Goal: Transaction & Acquisition: Purchase product/service

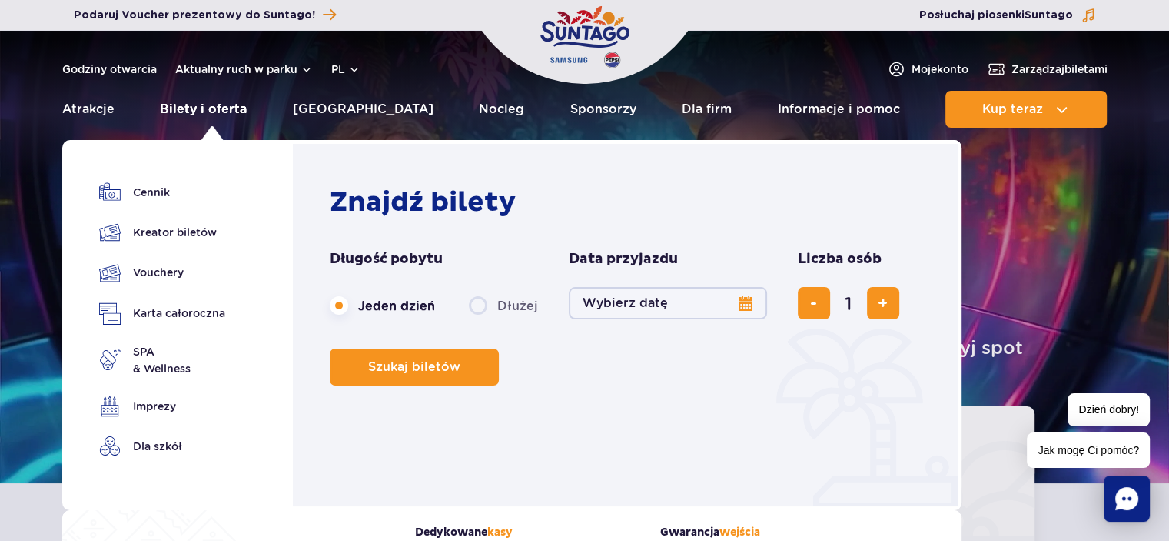
click at [235, 110] on link "Bilety i oferta" at bounding box center [203, 109] width 87 height 37
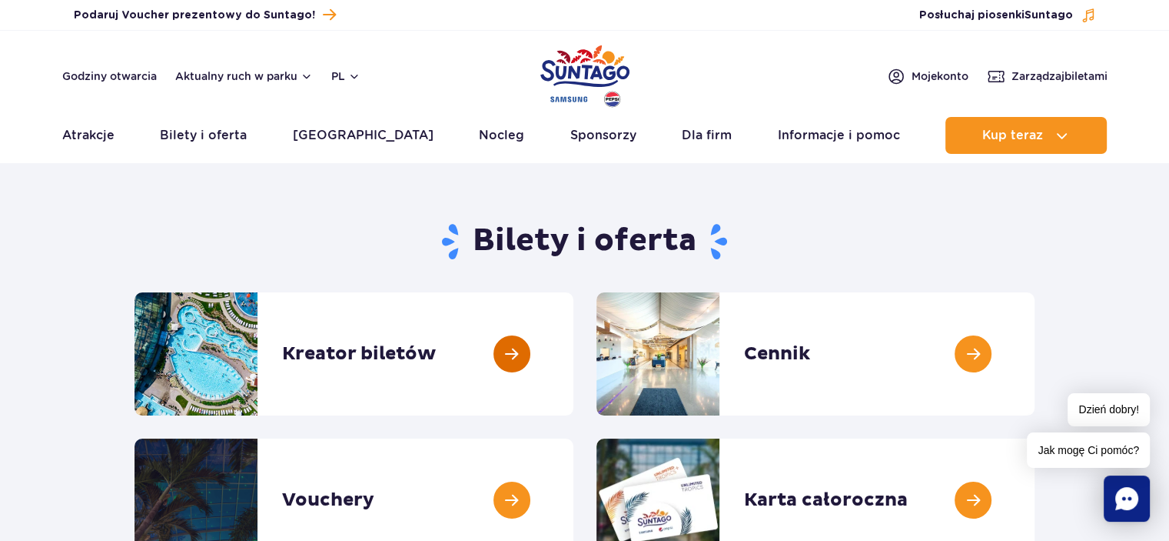
click at [574, 359] on link at bounding box center [574, 353] width 0 height 123
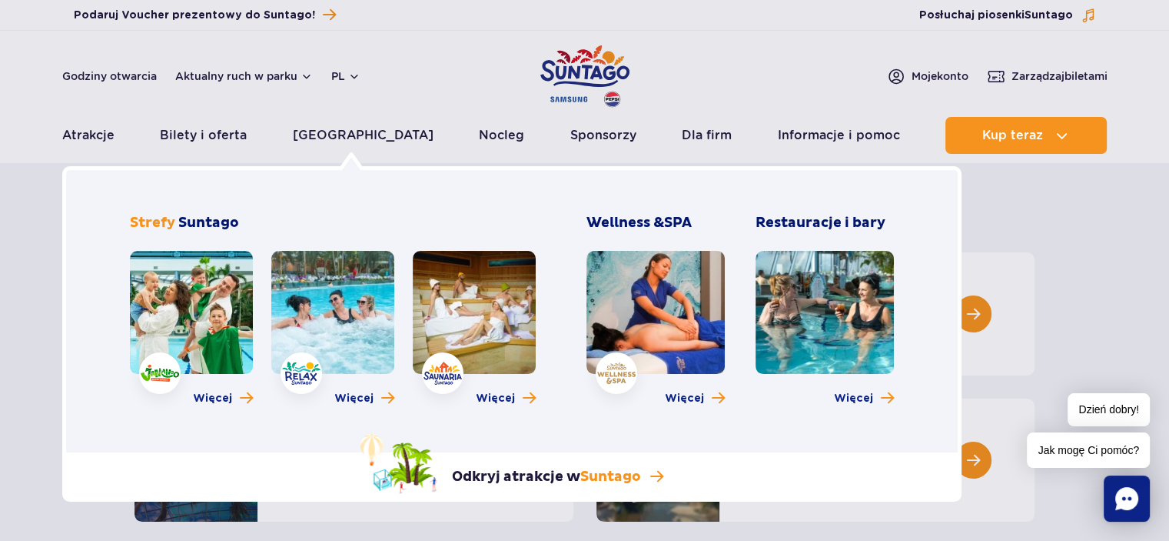
scroll to position [77, 0]
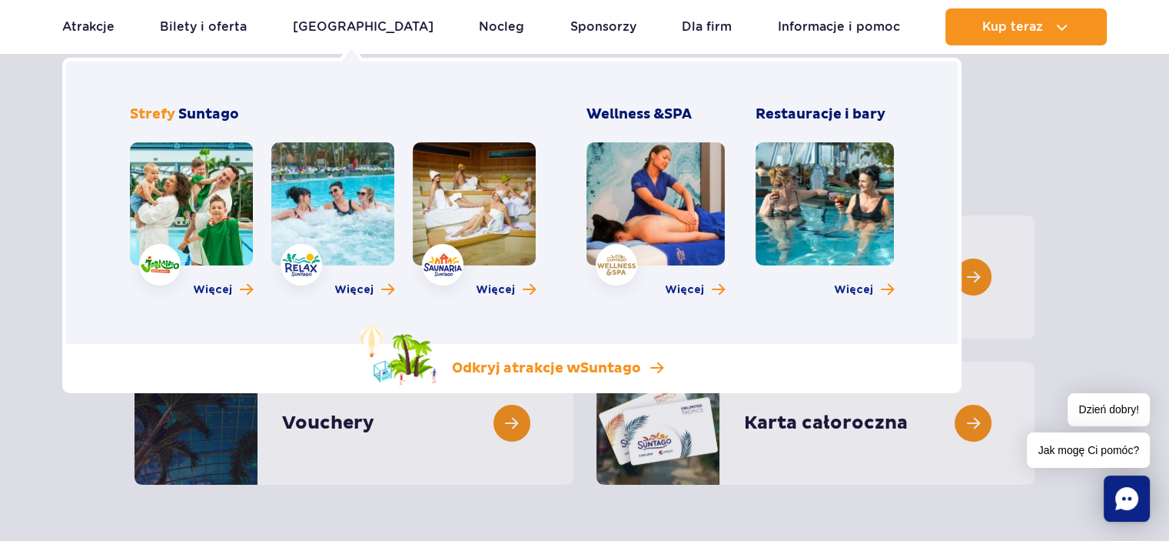
click at [515, 374] on p "Odkryj atrakcje w Suntago" at bounding box center [546, 368] width 189 height 18
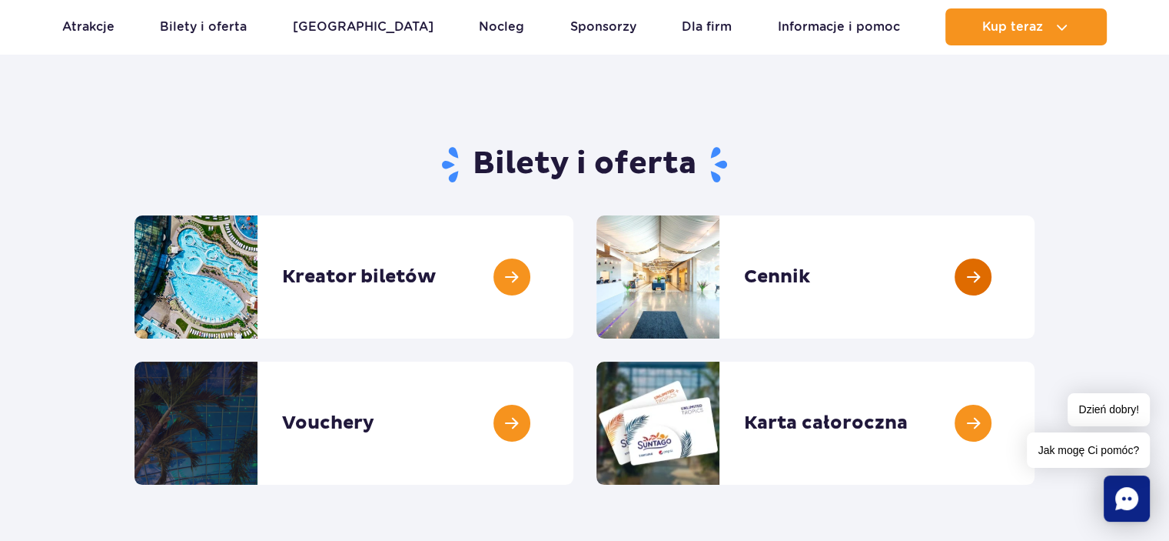
click at [1035, 261] on link at bounding box center [1035, 276] width 0 height 123
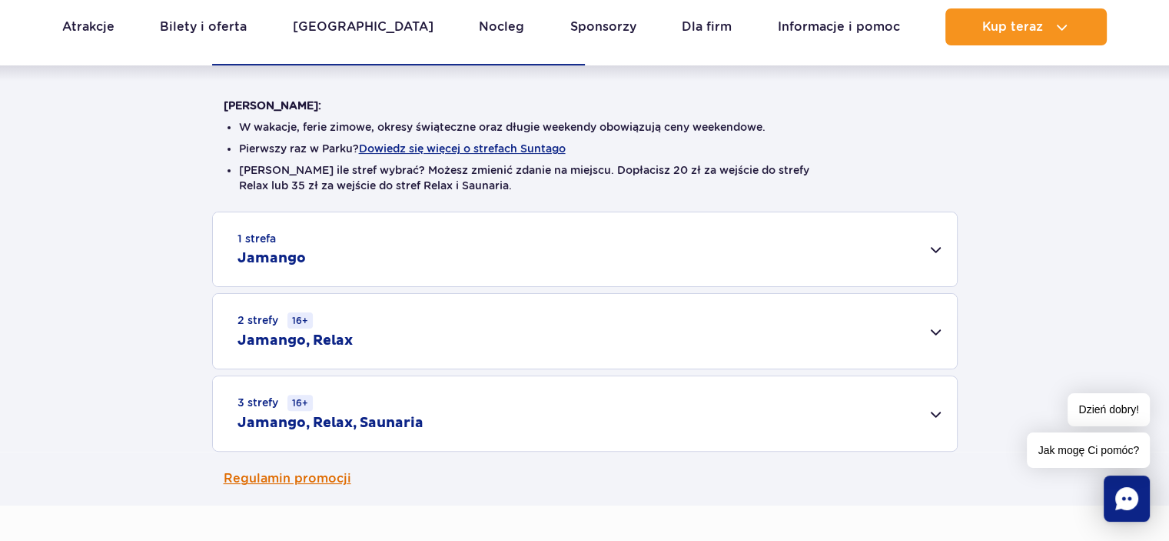
scroll to position [384, 0]
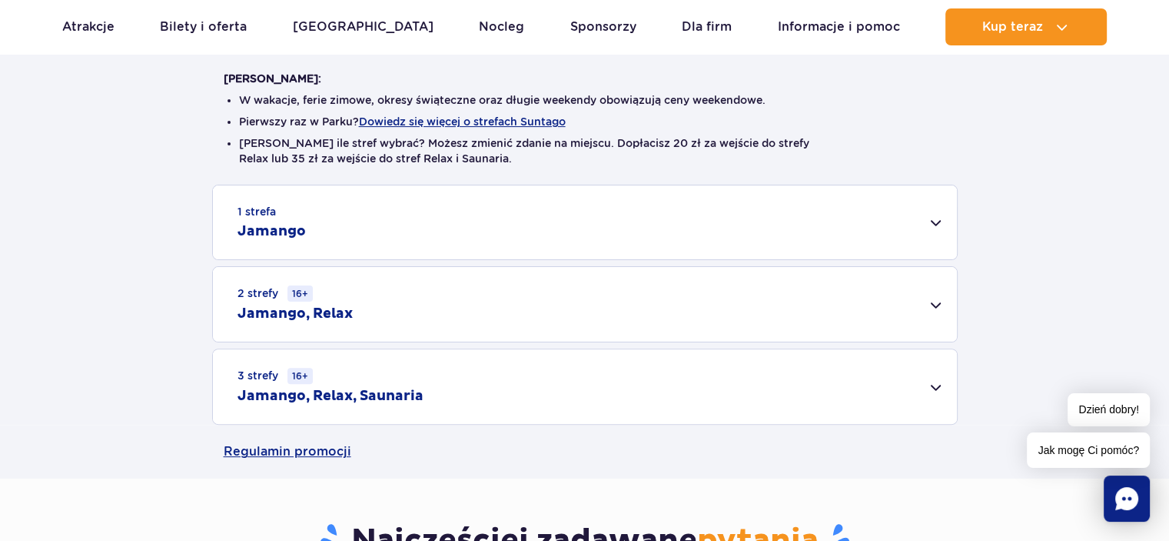
click at [504, 404] on div "3 strefy 16+ Jamango, Relax, Saunaria" at bounding box center [585, 386] width 744 height 75
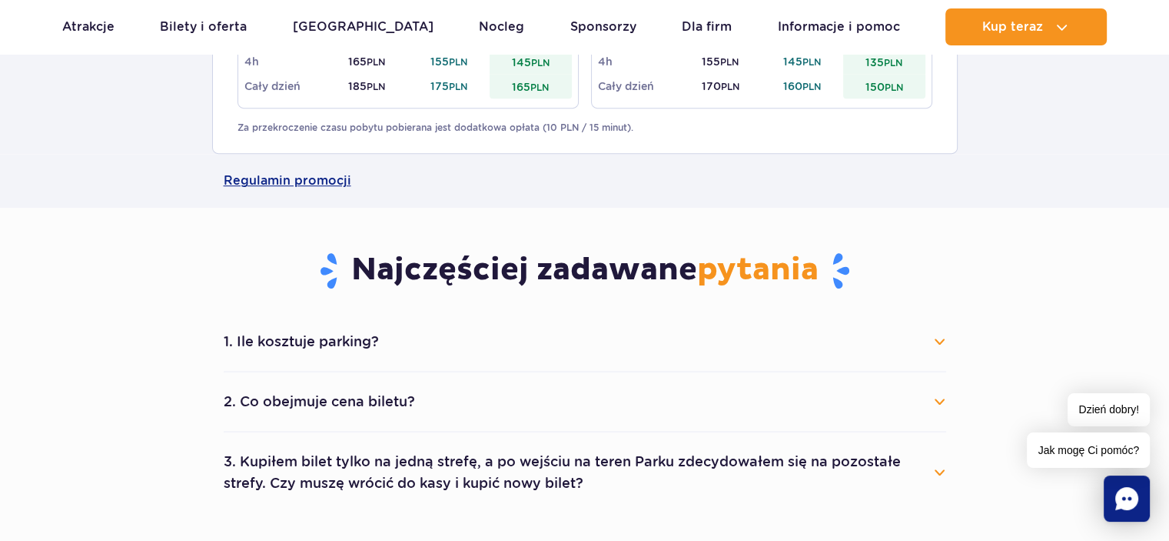
scroll to position [923, 0]
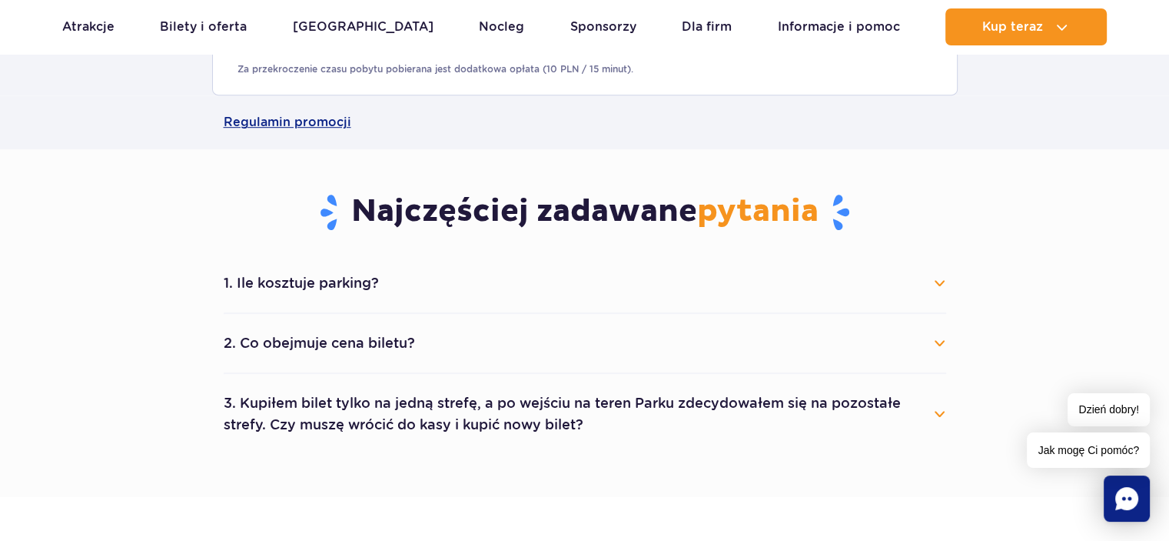
click at [929, 280] on button "1. Ile kosztuje parking?" at bounding box center [585, 283] width 723 height 34
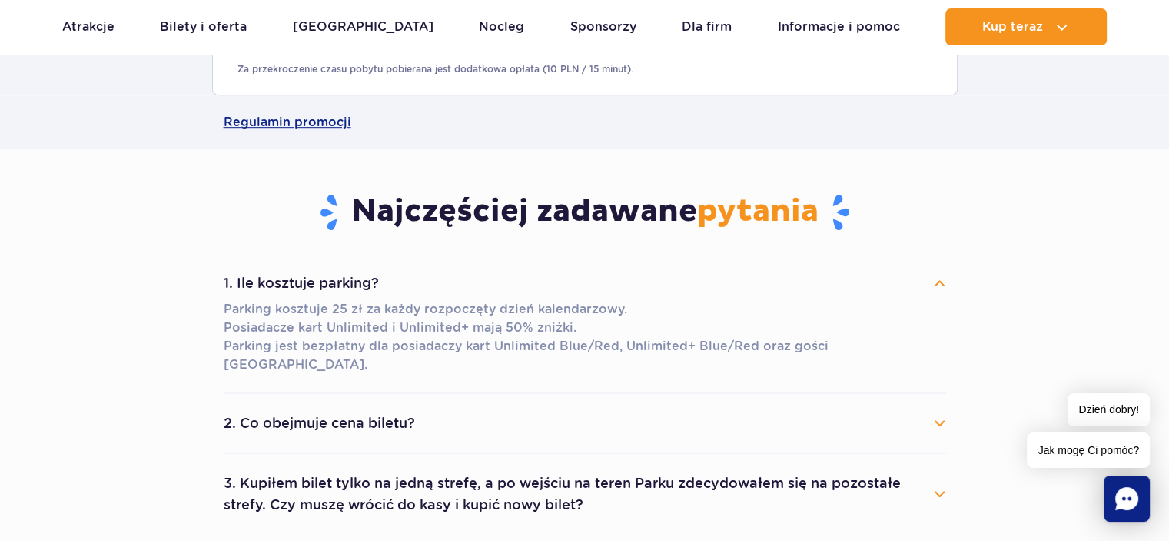
click at [501, 394] on li "2. Co obejmuje cena biletu? Cena biletu obejmuje wejście do wybranych stref par…" at bounding box center [585, 424] width 723 height 60
click at [501, 406] on button "2. Co obejmuje cena biletu?" at bounding box center [585, 423] width 723 height 34
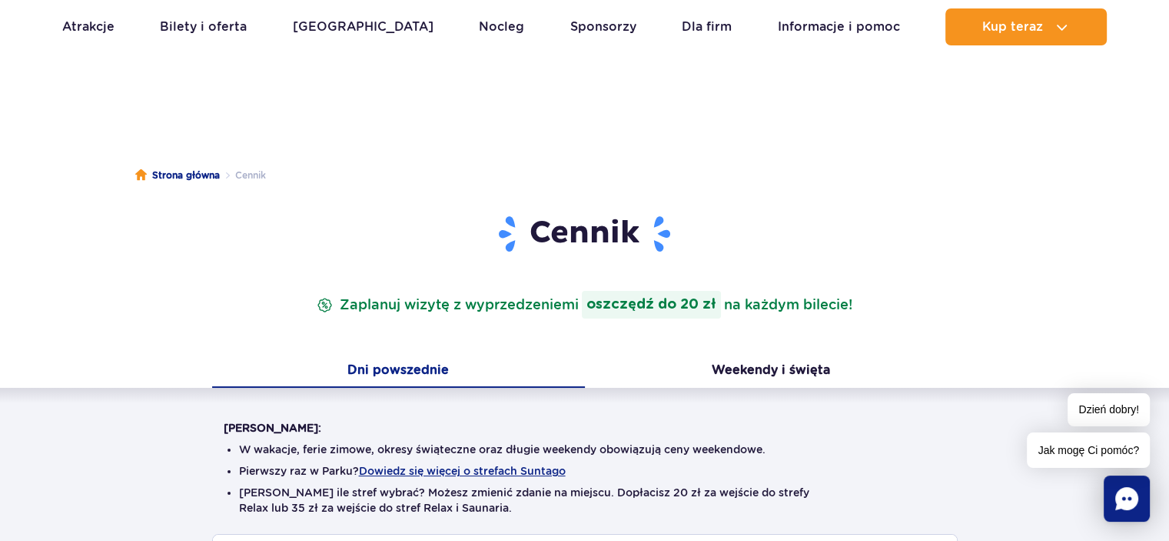
scroll to position [0, 0]
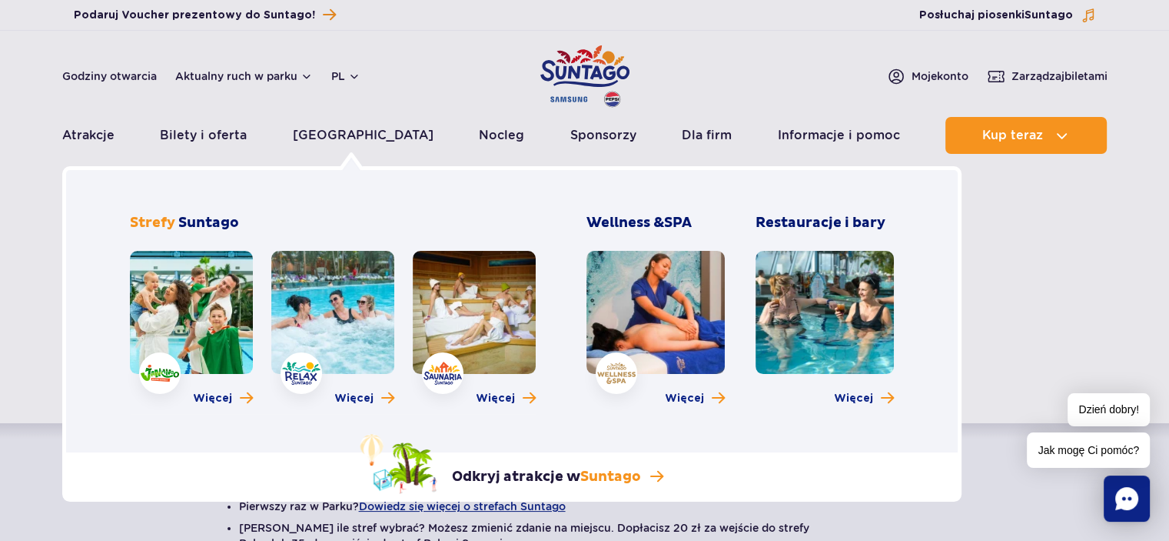
click at [630, 338] on link at bounding box center [656, 312] width 138 height 123
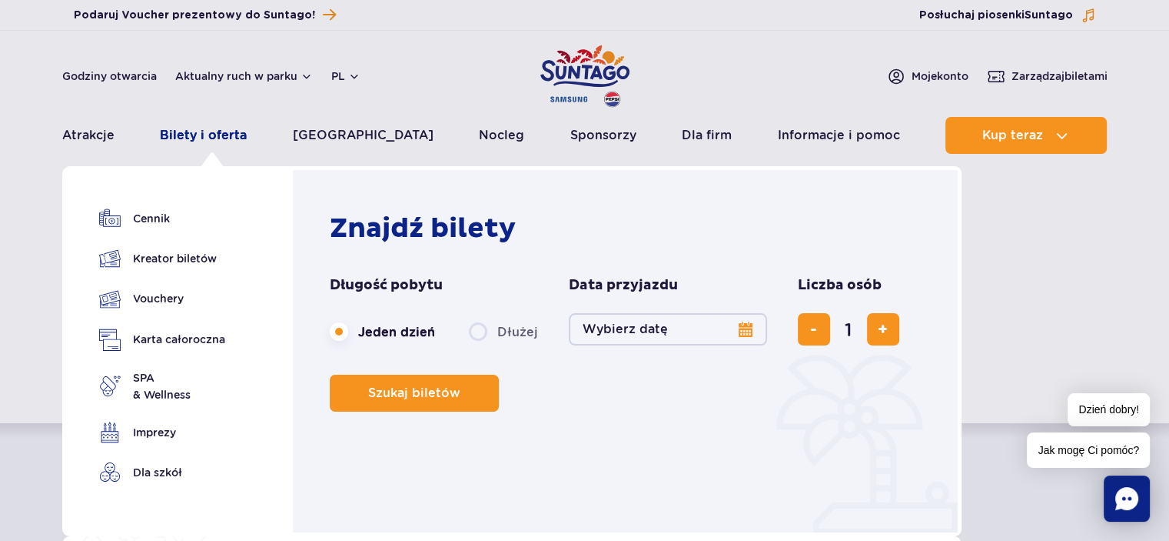
click at [228, 132] on link "Bilety i oferta" at bounding box center [203, 135] width 87 height 37
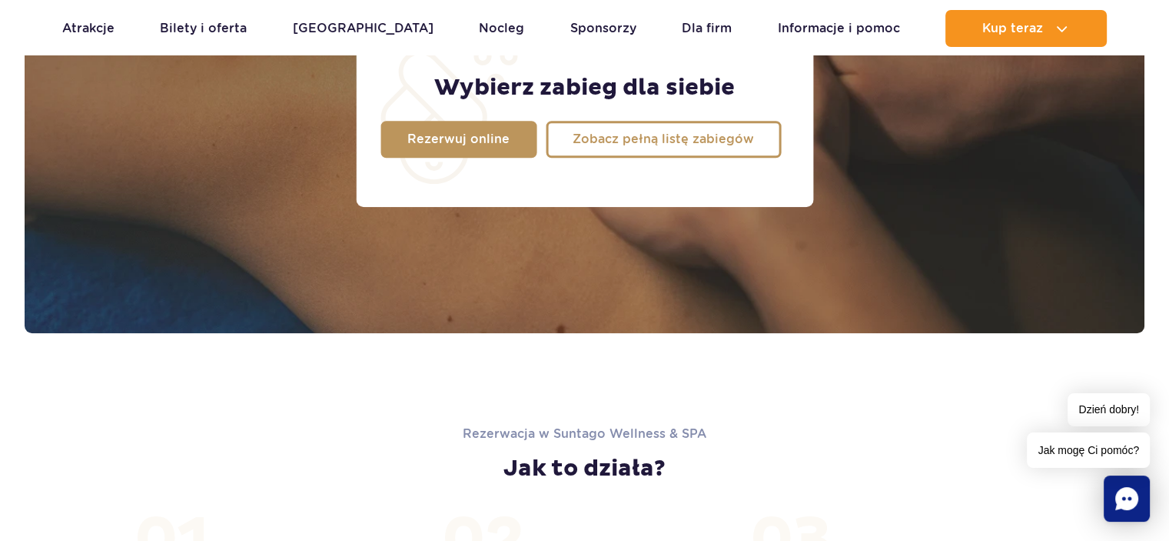
scroll to position [1461, 0]
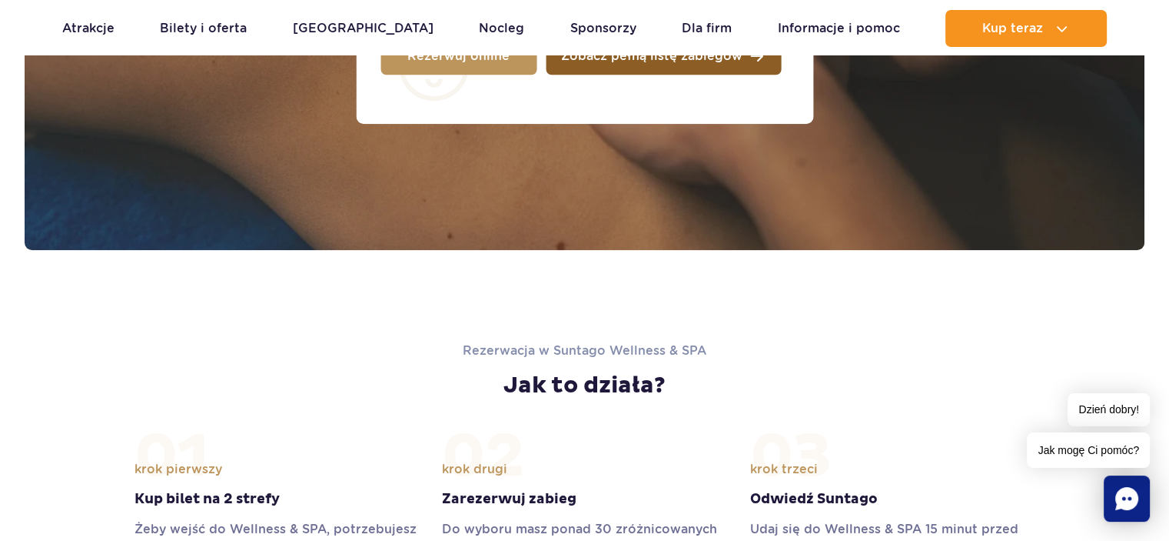
click at [624, 66] on link "Zobacz pełną listę zabiegów" at bounding box center [663, 56] width 235 height 37
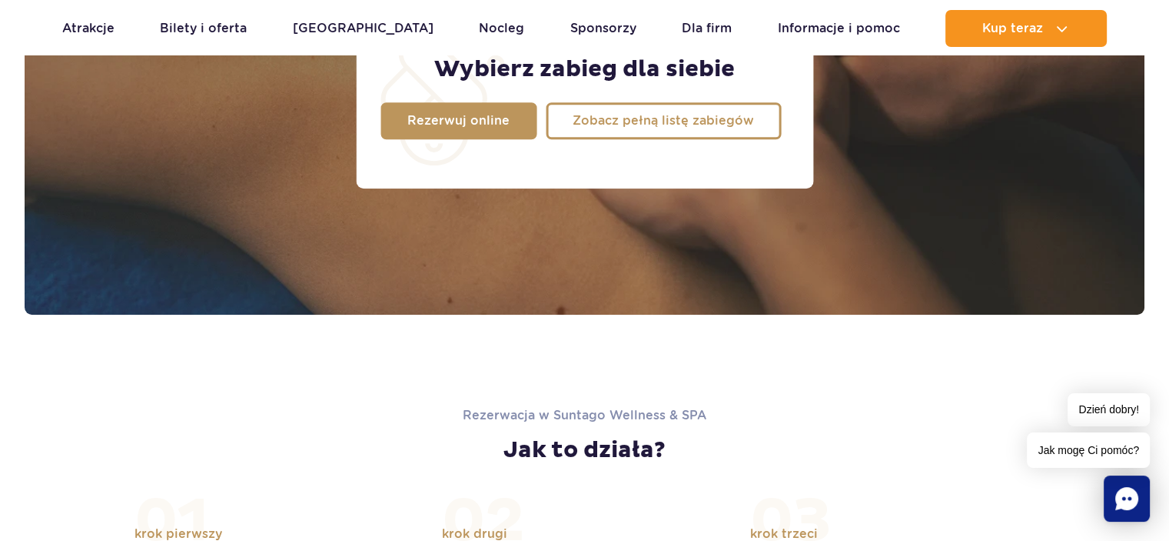
scroll to position [1230, 0]
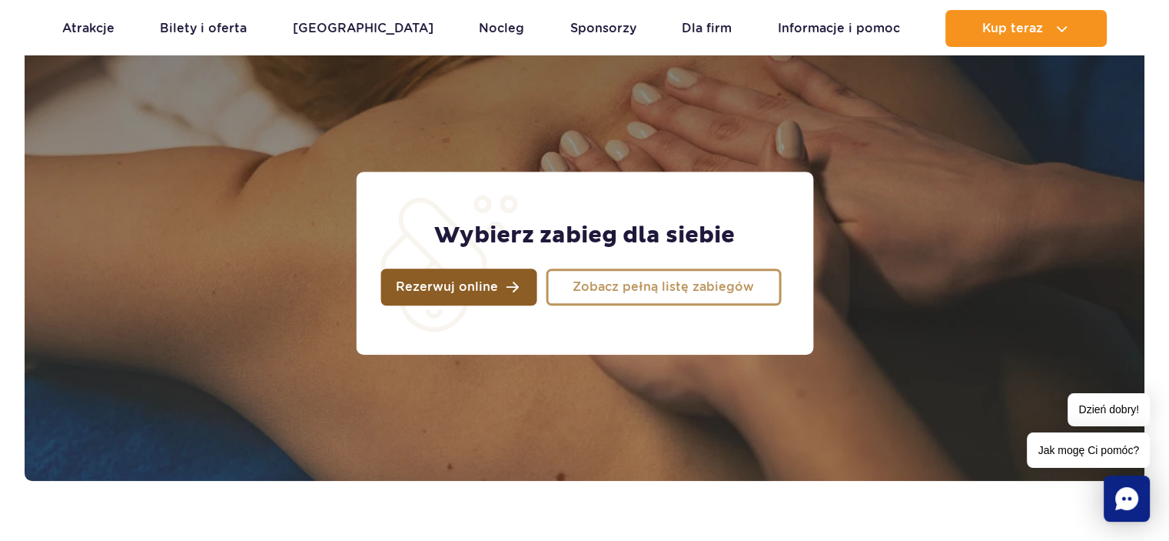
click at [471, 294] on link "Rezerwuj online" at bounding box center [459, 286] width 156 height 37
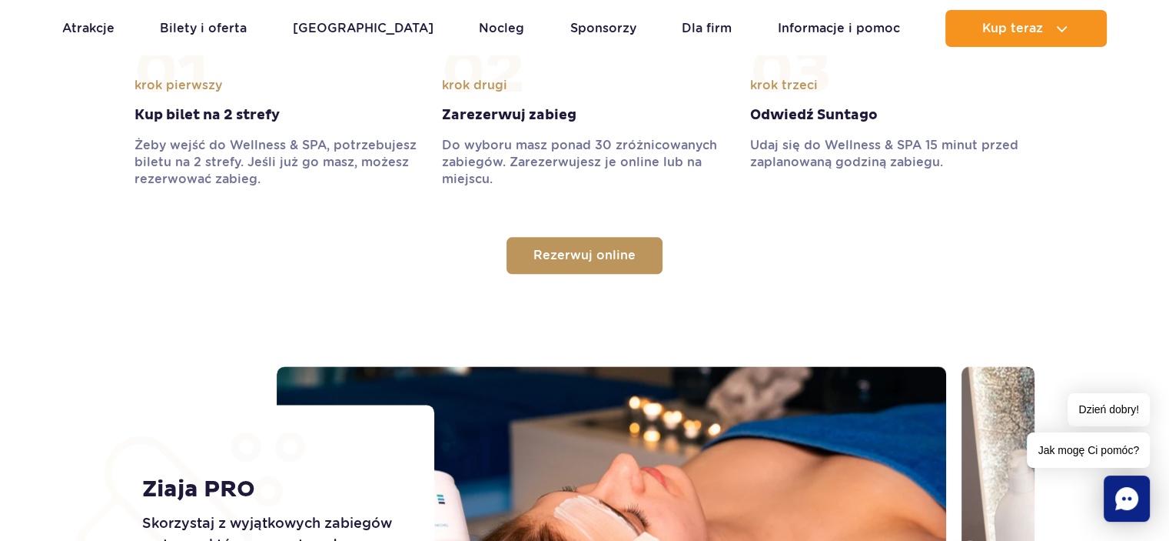
scroll to position [1845, 0]
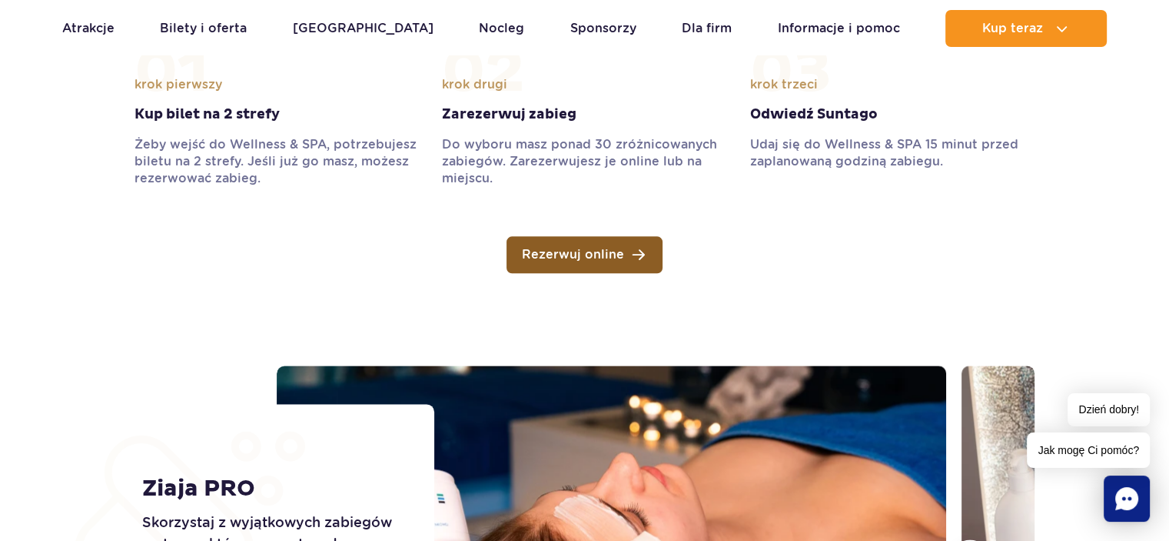
click at [584, 264] on link "Rezerwuj online" at bounding box center [585, 254] width 156 height 37
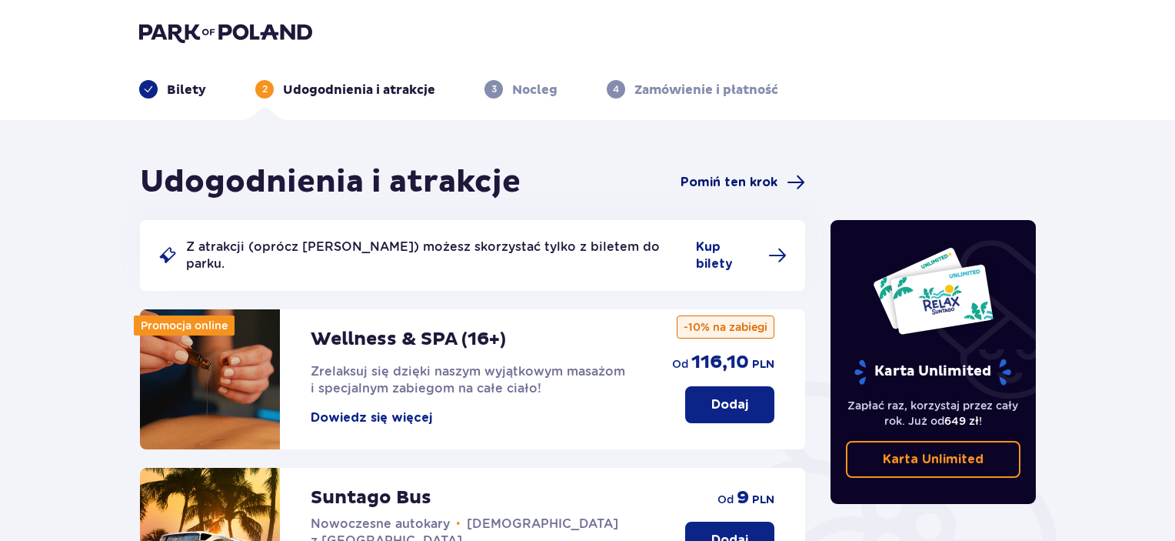
click at [765, 182] on span "Pomiń ten krok" at bounding box center [728, 182] width 97 height 17
click at [729, 396] on p "Dodaj" at bounding box center [729, 404] width 37 height 17
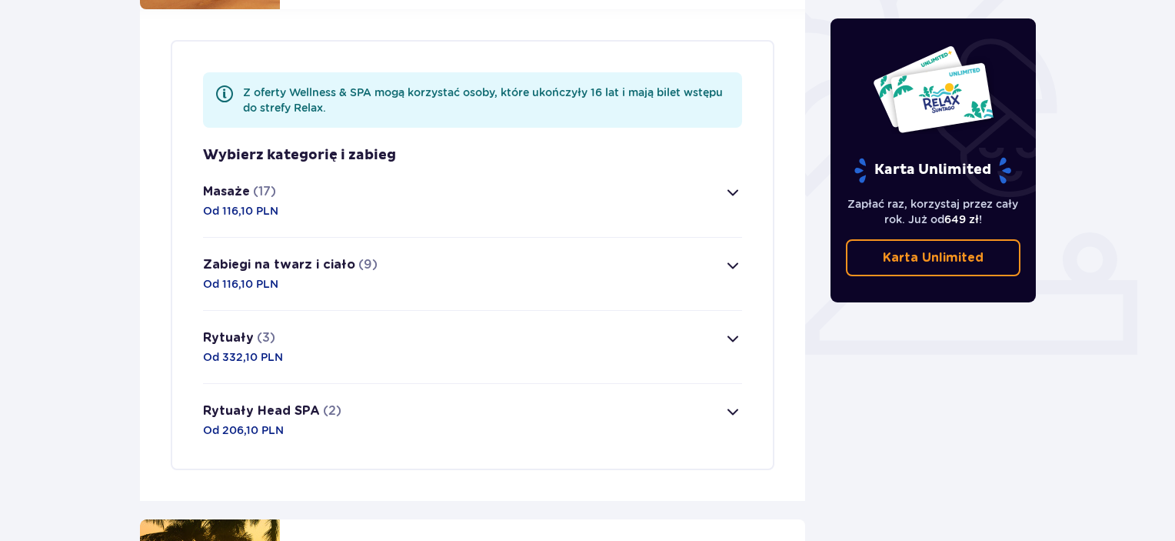
scroll to position [446, 0]
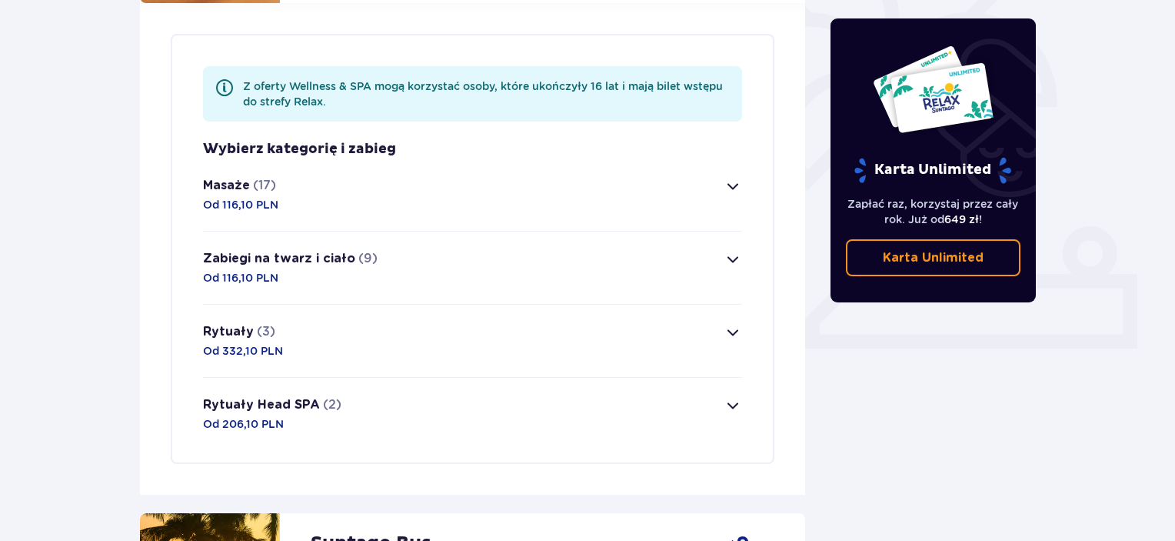
click at [736, 179] on button "Masaże (17) Od 116,10 PLN" at bounding box center [472, 194] width 539 height 72
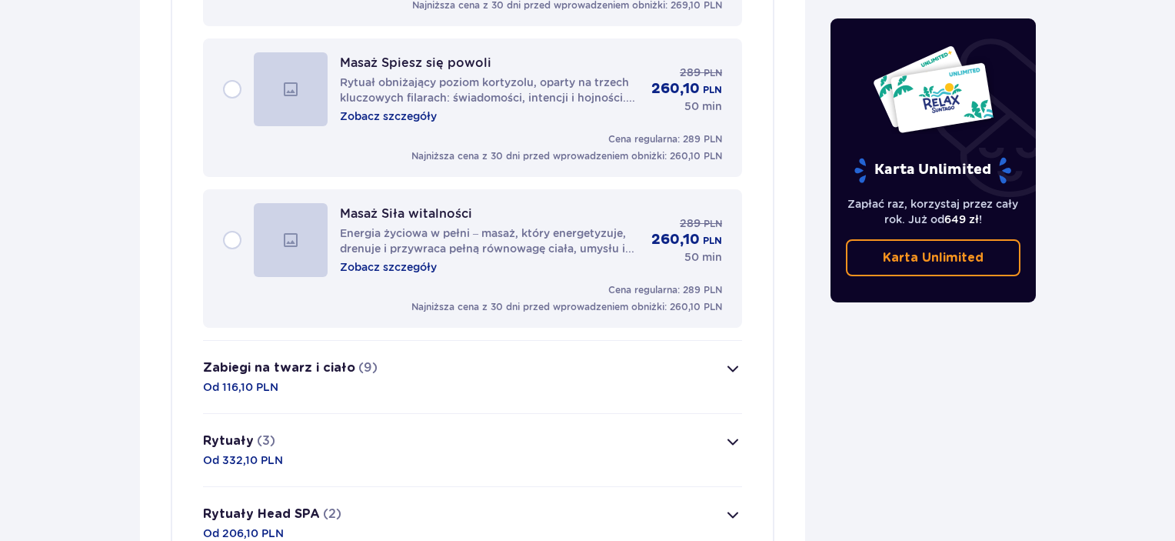
scroll to position [2972, 0]
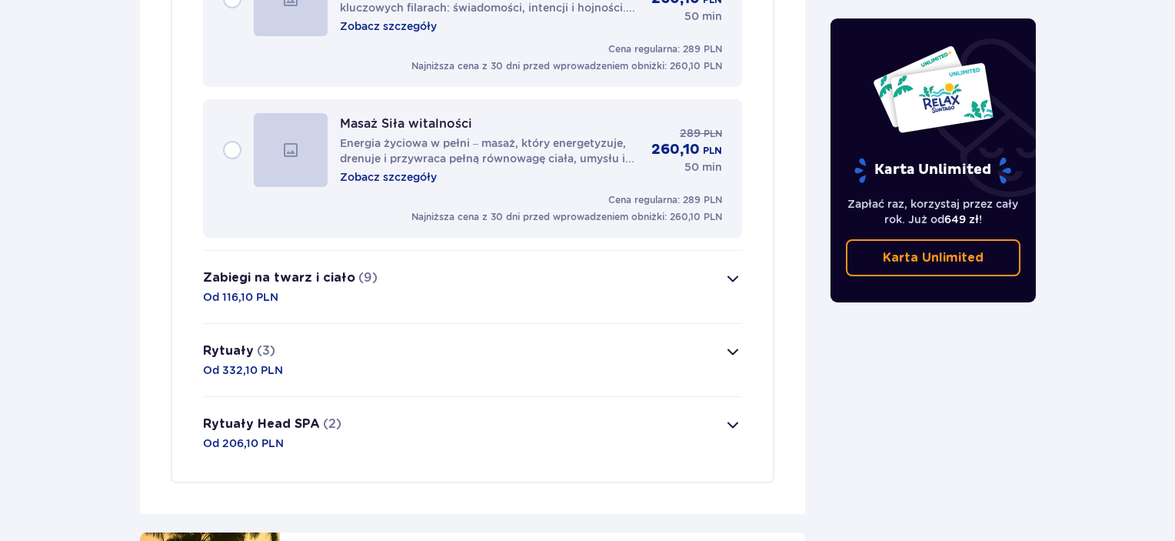
click at [740, 269] on span "button" at bounding box center [733, 278] width 18 height 18
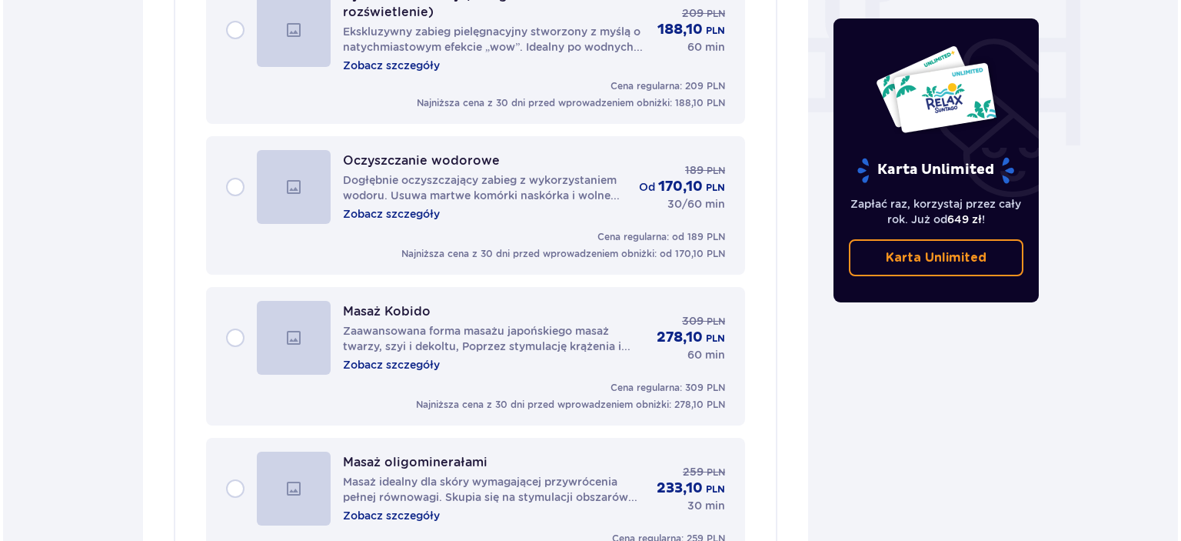
scroll to position [1507, 0]
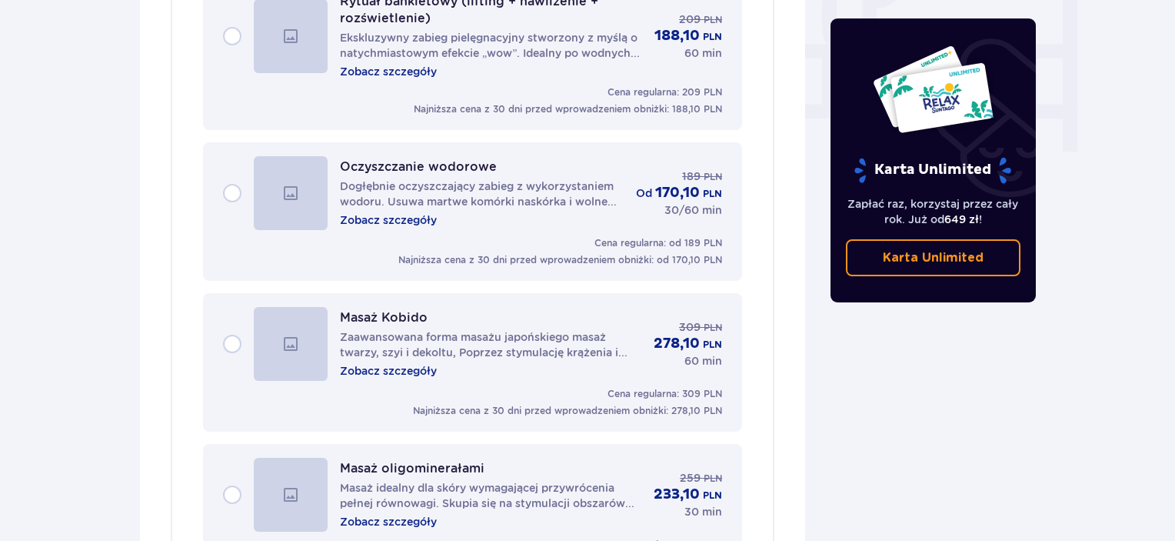
click at [362, 212] on p "Zobacz szczegóły" at bounding box center [388, 219] width 97 height 15
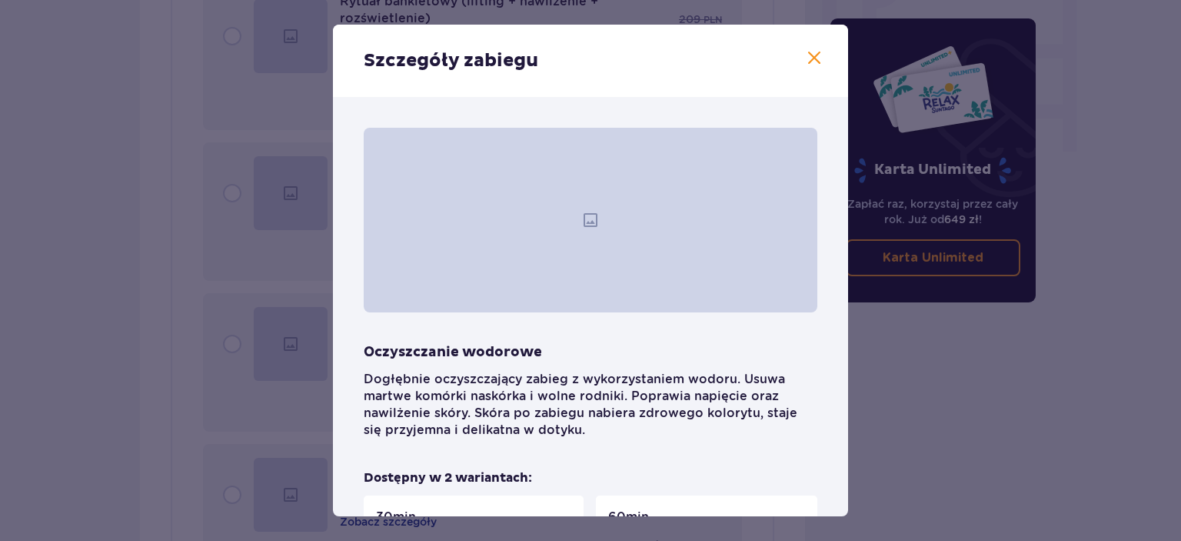
click at [807, 61] on span at bounding box center [814, 58] width 18 height 18
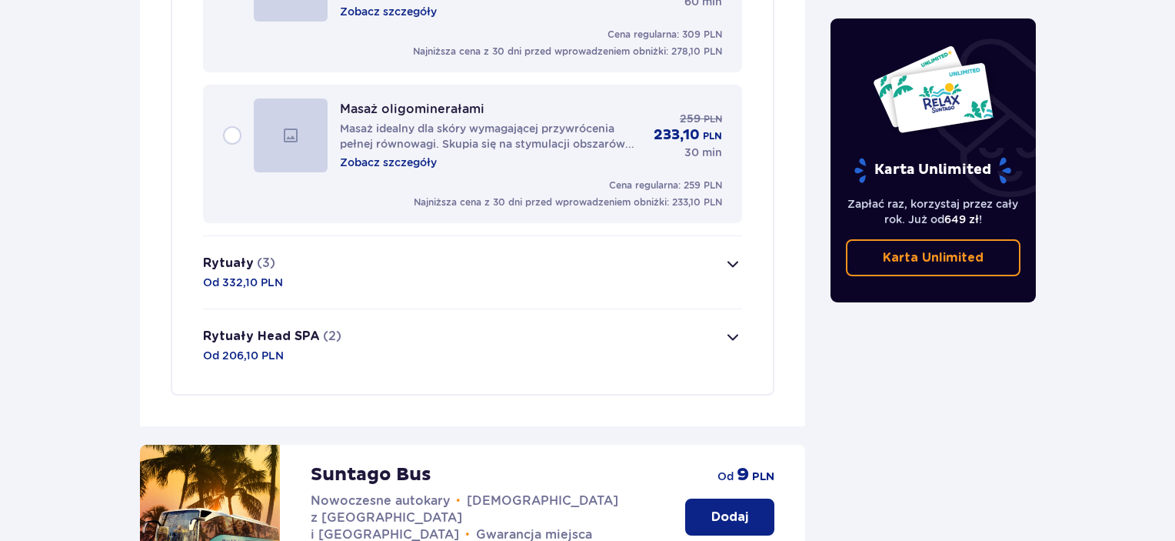
scroll to position [1968, 0]
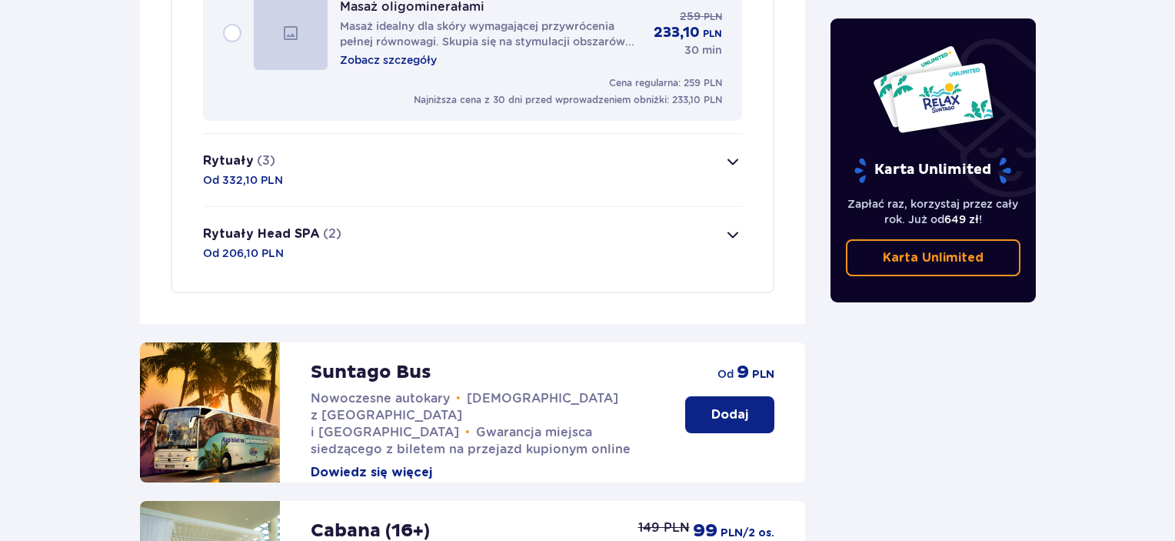
click at [724, 225] on span "button" at bounding box center [733, 234] width 18 height 18
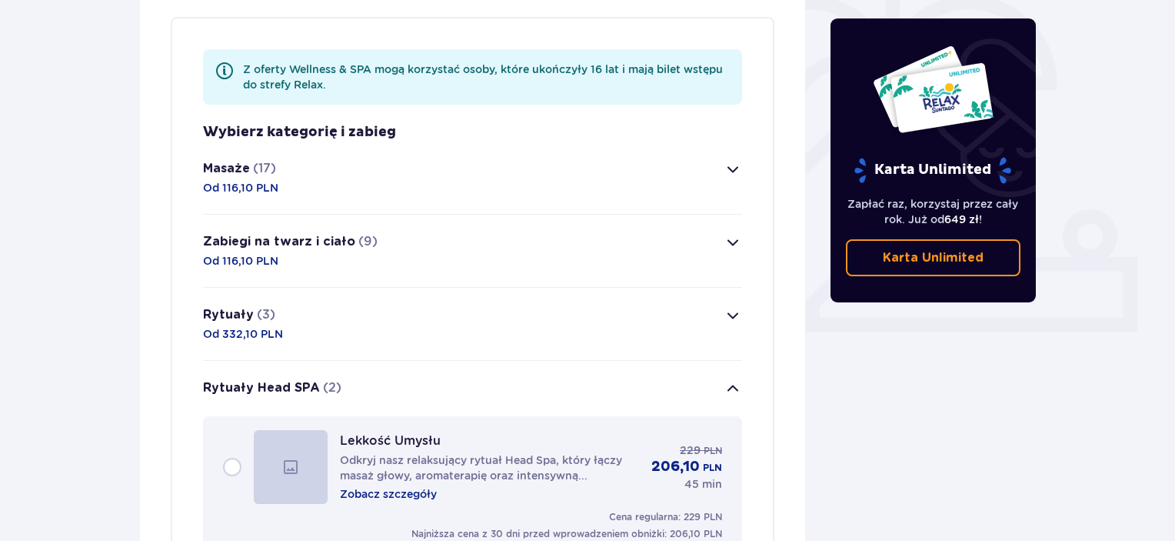
scroll to position [576, 0]
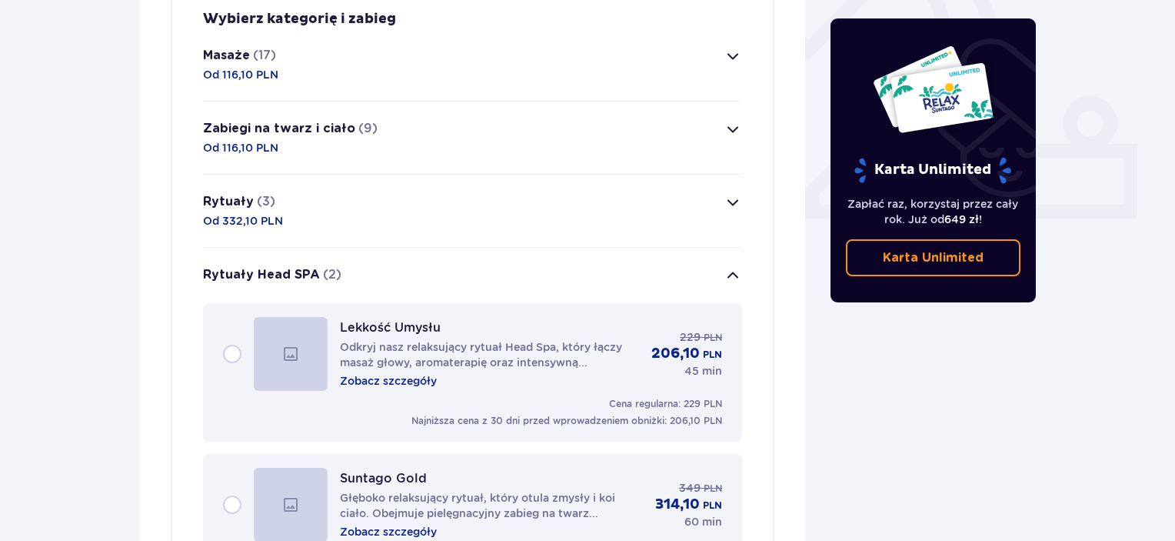
click at [734, 120] on span "button" at bounding box center [733, 129] width 18 height 18
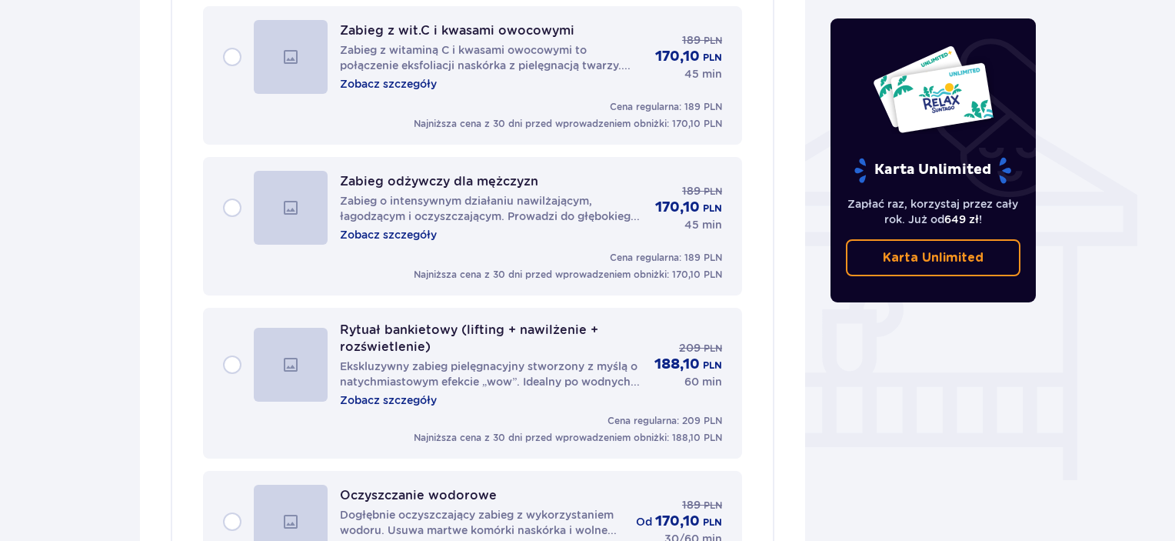
scroll to position [1276, 0]
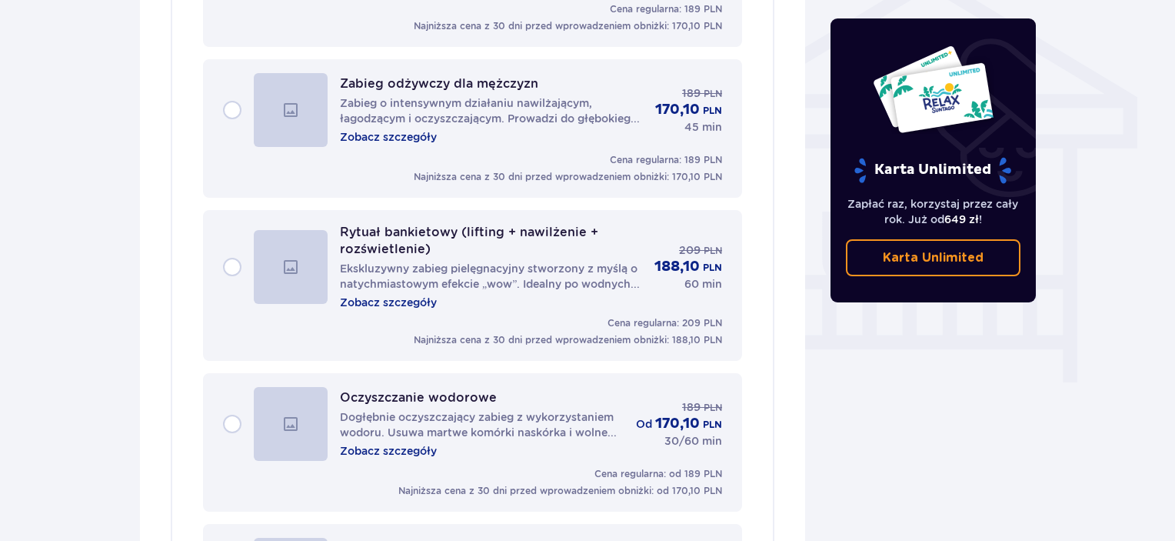
click at [595, 409] on p "Dogłębnie oczyszczający zabieg z wykorzystaniem wodoru. Usuwa martwe komórki na…" at bounding box center [482, 424] width 284 height 31
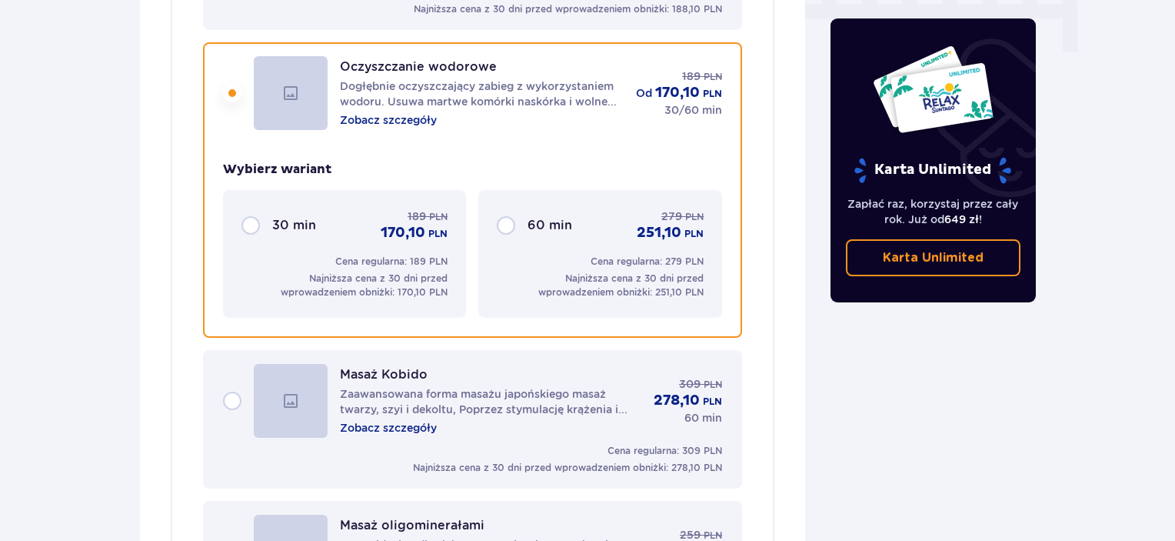
scroll to position [1612, 0]
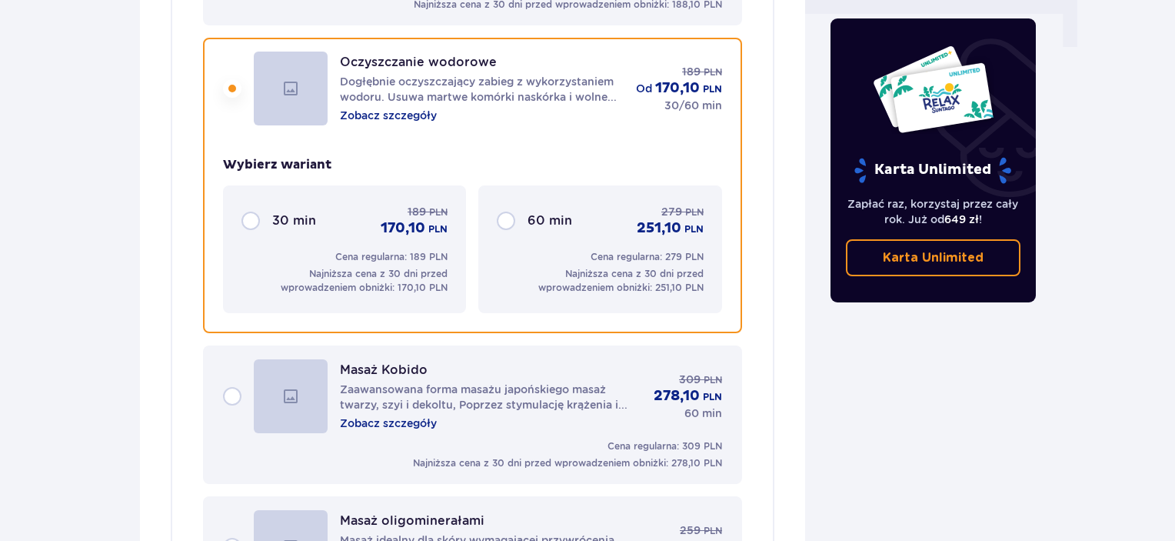
click at [515, 204] on div "60 min 279 PLN 251,10 PLN" at bounding box center [600, 221] width 206 height 34
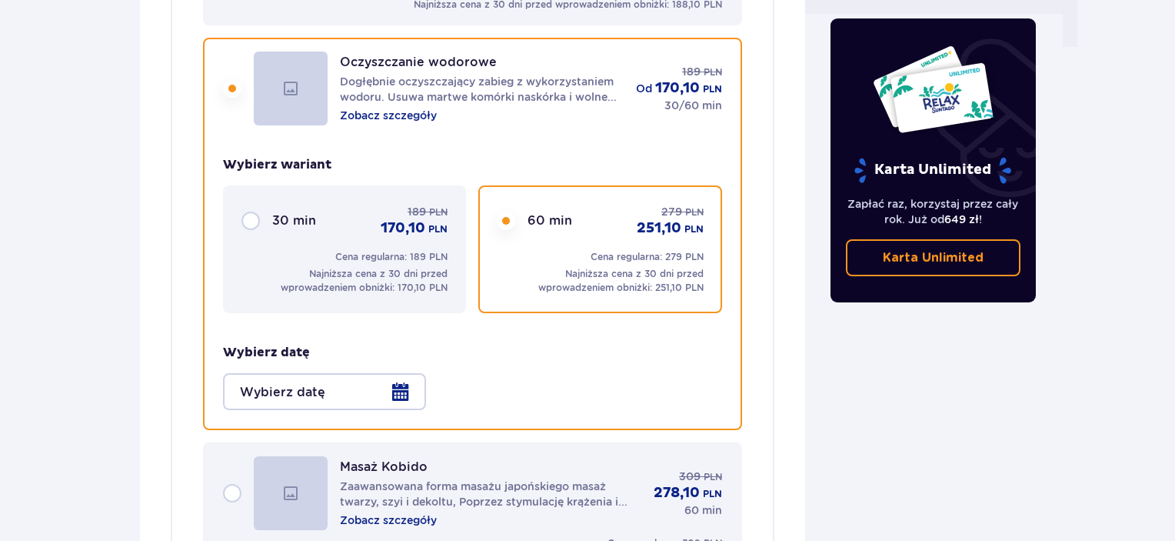
click at [404, 373] on div at bounding box center [324, 391] width 203 height 37
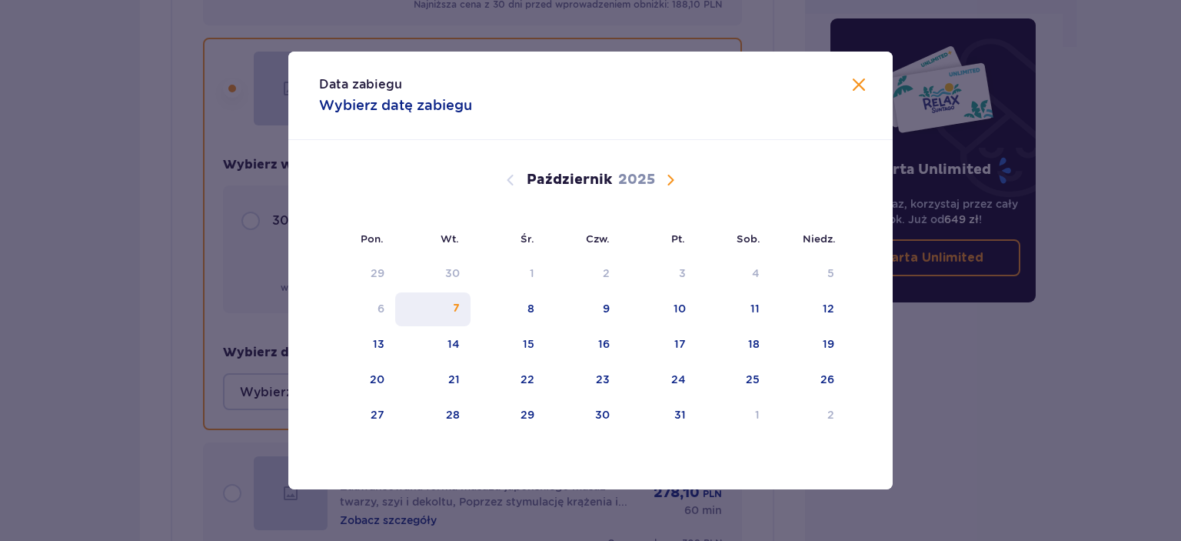
click at [465, 307] on div "7" at bounding box center [433, 309] width 76 height 34
type input "[DATE]"
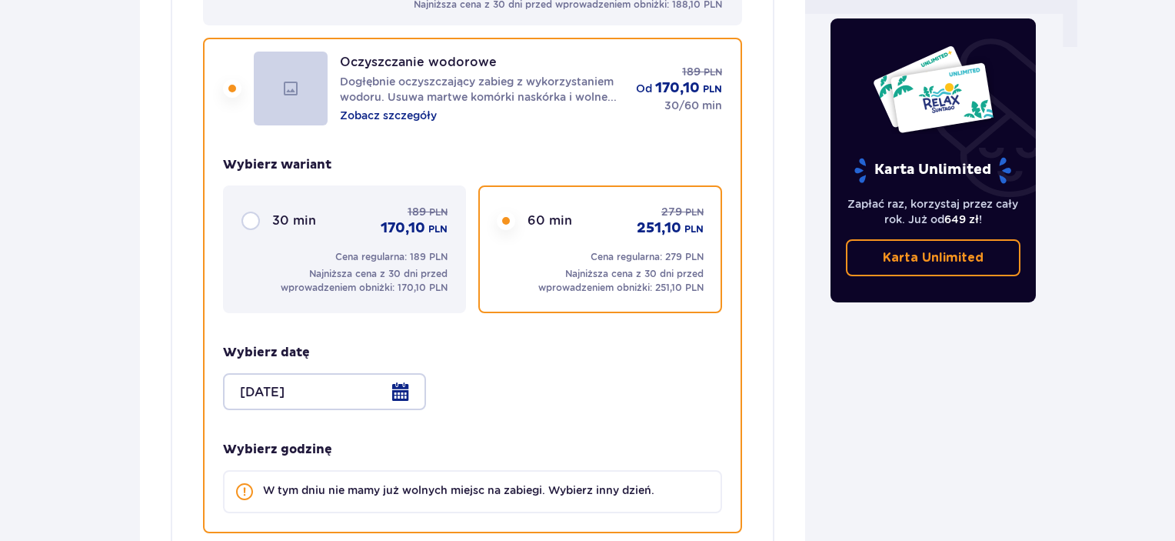
click at [457, 482] on p "W tym dniu nie mamy już wolnych miejsc na zabiegi. Wybierz inny dzień." at bounding box center [458, 489] width 391 height 15
click at [409, 380] on div at bounding box center [324, 391] width 203 height 37
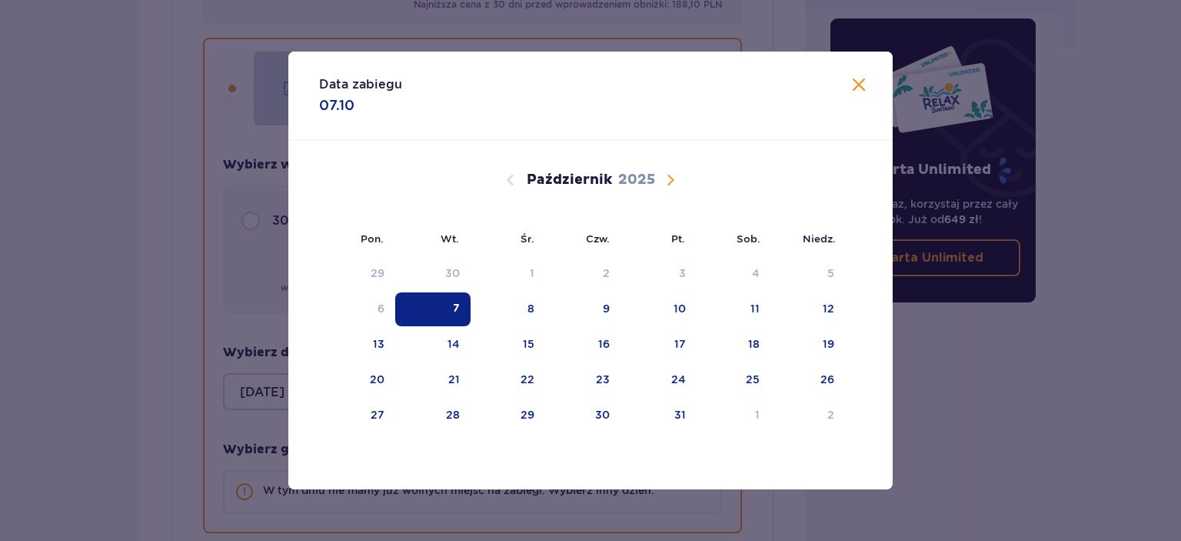
click at [461, 309] on div "7" at bounding box center [433, 309] width 76 height 34
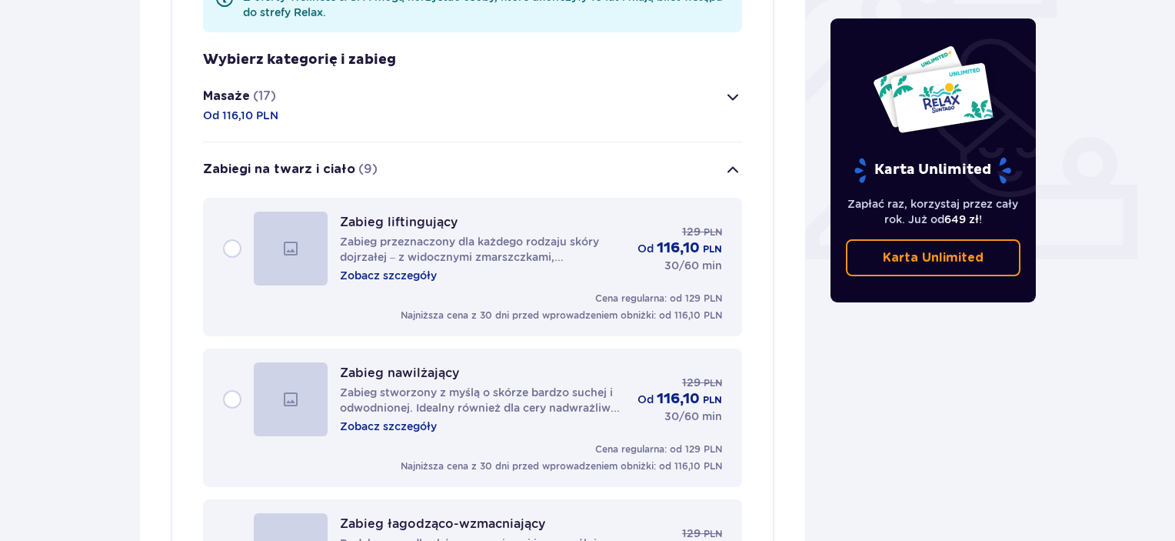
scroll to position [151, 0]
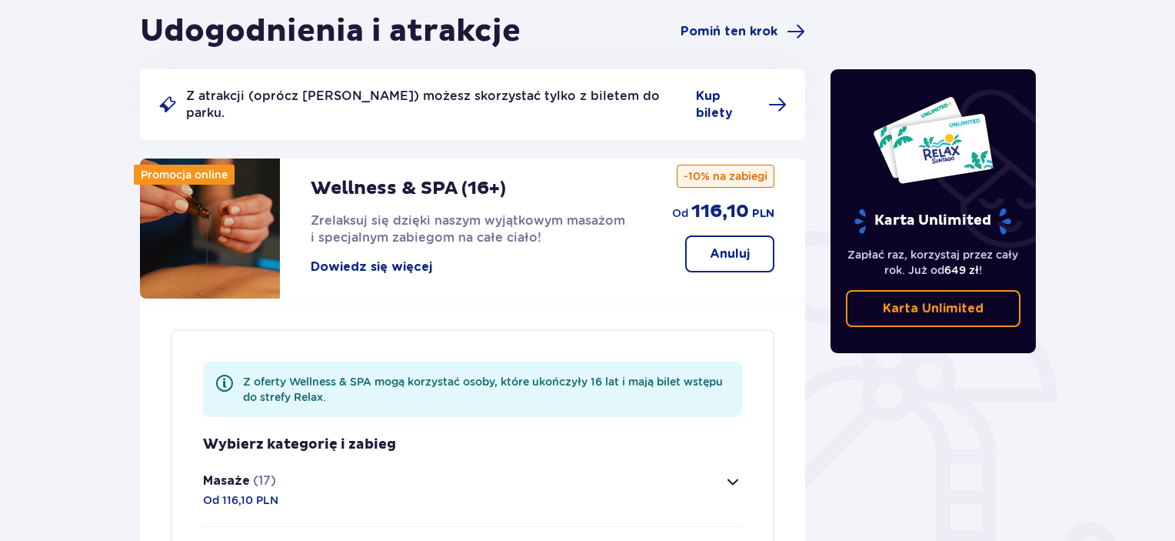
click at [732, 472] on span "button" at bounding box center [733, 481] width 18 height 18
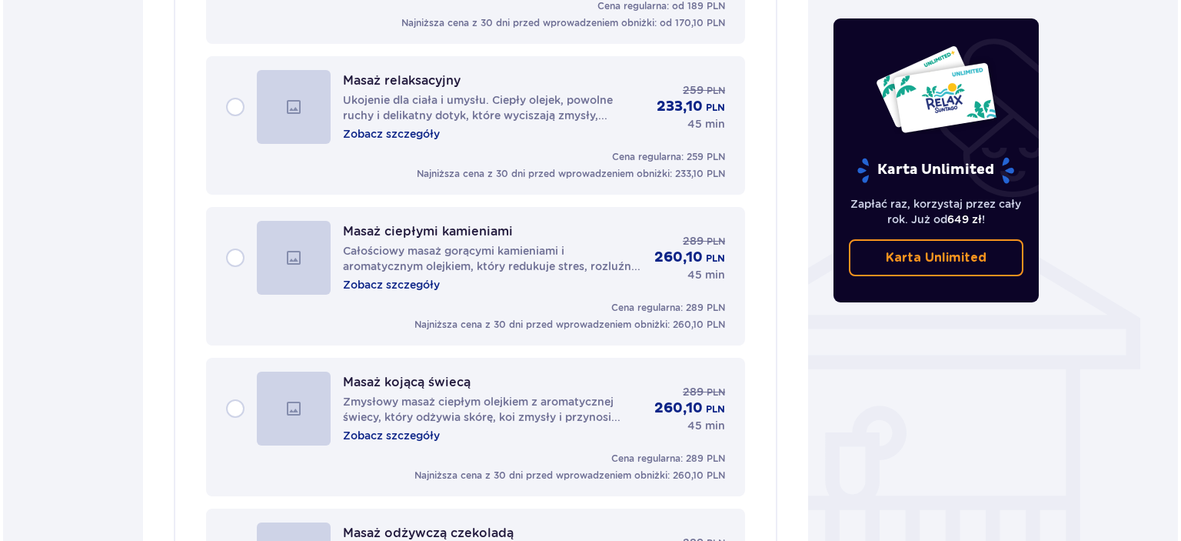
scroll to position [1059, 0]
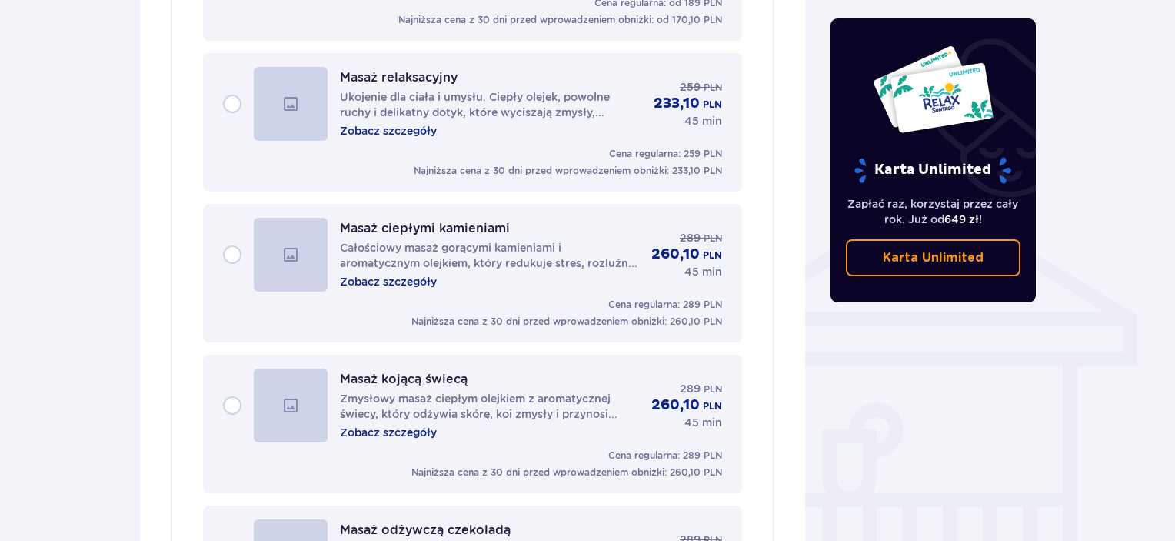
click at [434, 424] on p "Zobacz szczegóły" at bounding box center [388, 431] width 97 height 15
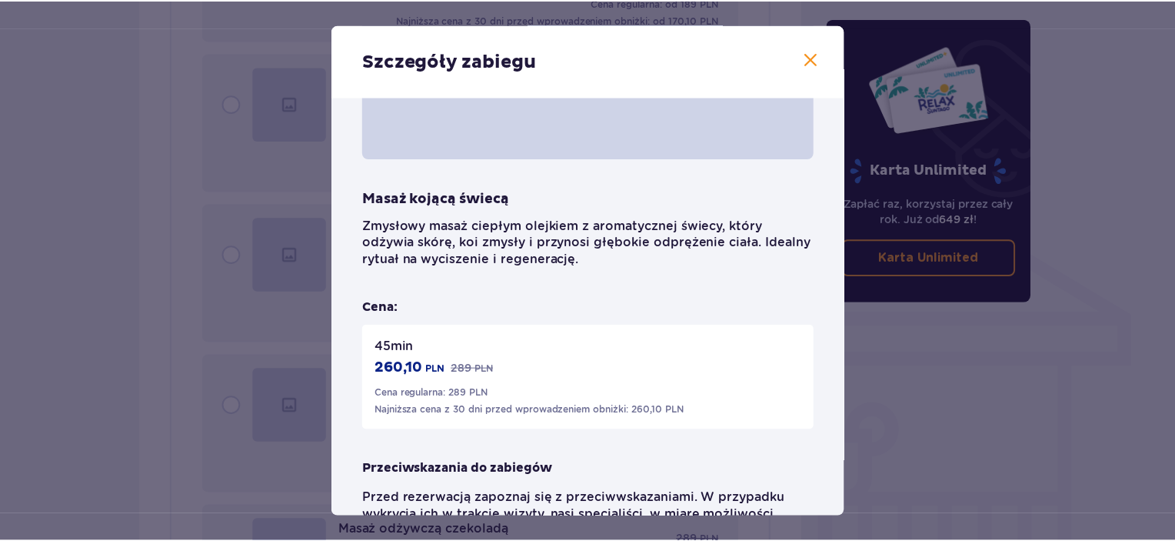
scroll to position [239, 0]
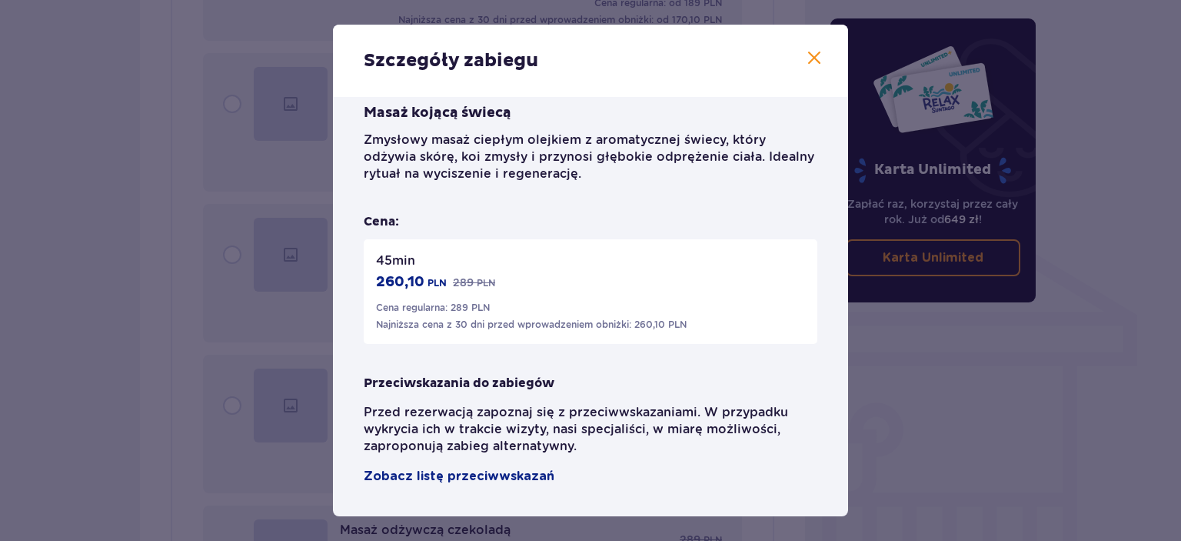
click at [815, 55] on span at bounding box center [814, 58] width 18 height 18
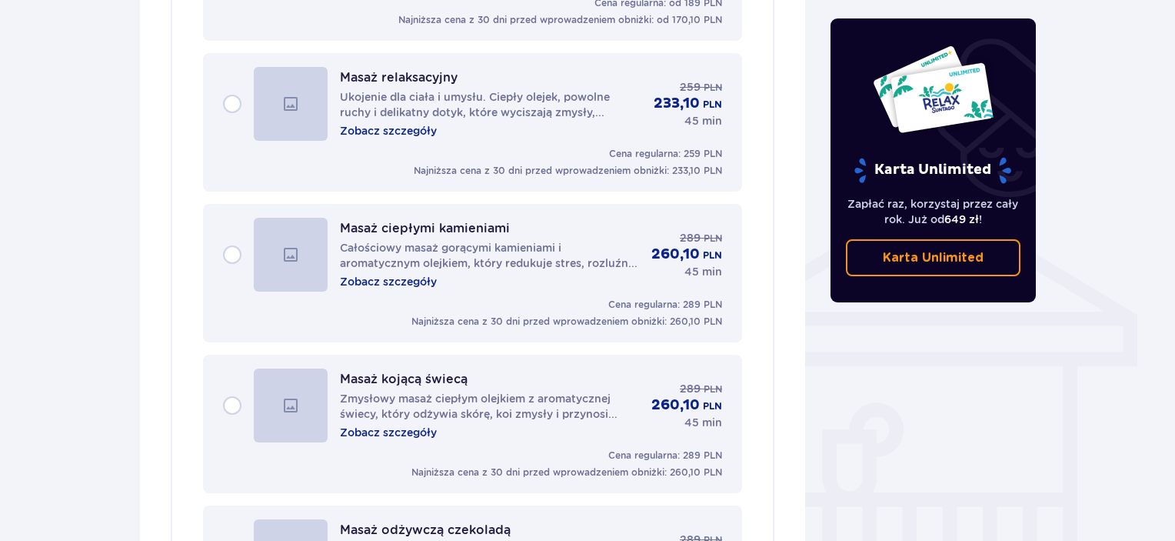
click at [431, 274] on p "Zobacz szczegóły" at bounding box center [388, 281] width 97 height 15
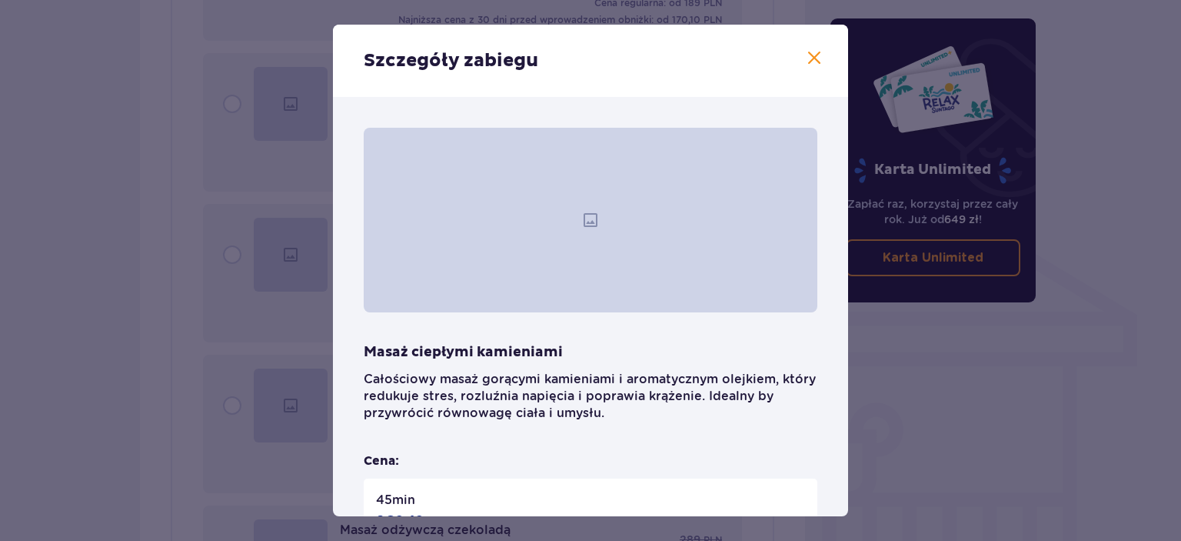
click at [813, 58] on span at bounding box center [814, 58] width 18 height 18
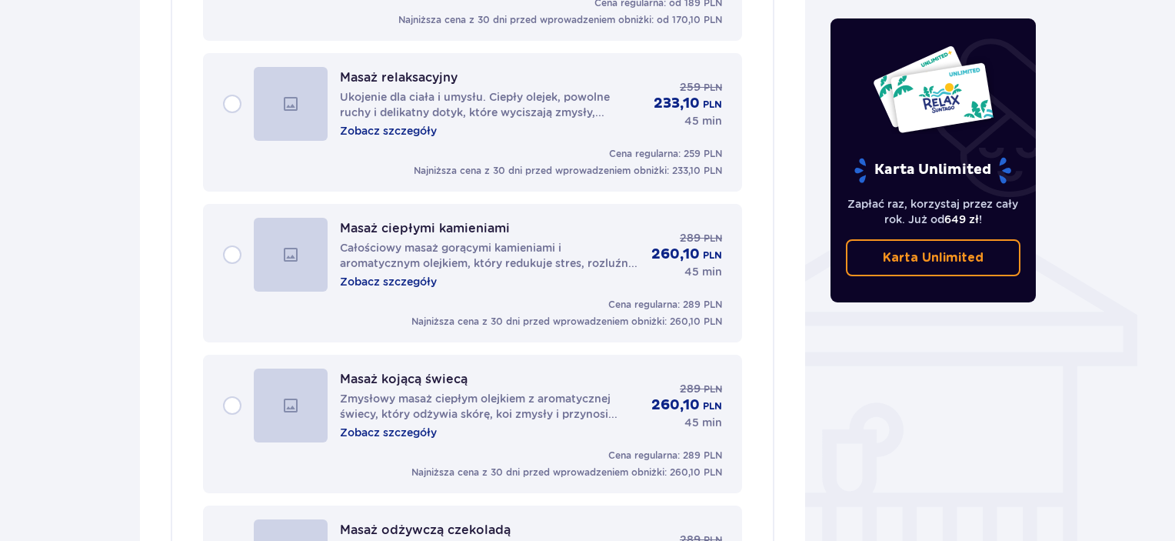
click at [387, 391] on p "Zmysłowy masaż ciepłym olejkiem z aromatycznej świecy, który odżywia skórę, koi…" at bounding box center [489, 406] width 299 height 31
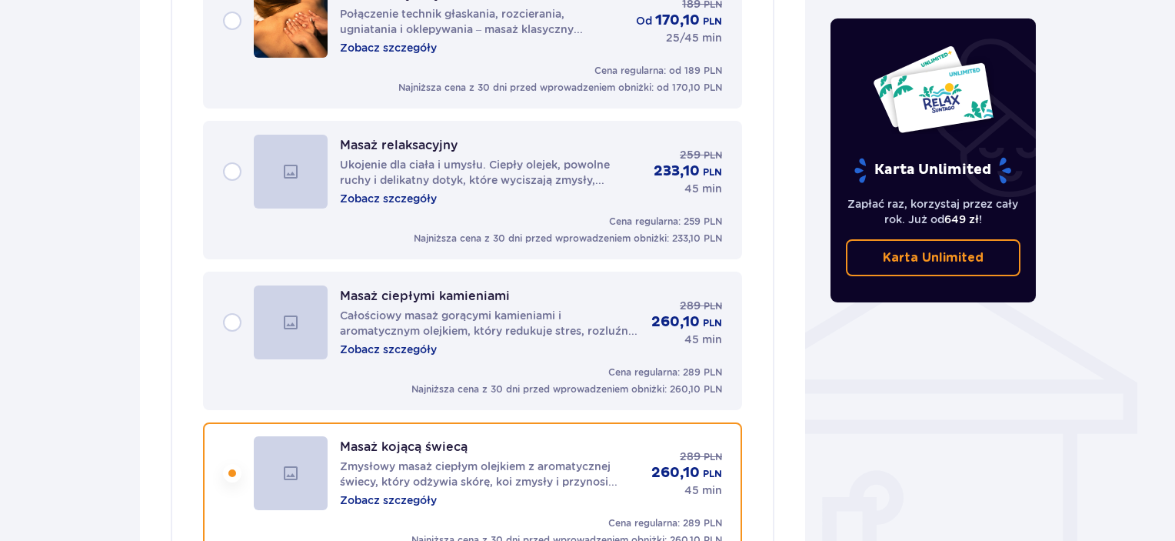
scroll to position [914, 0]
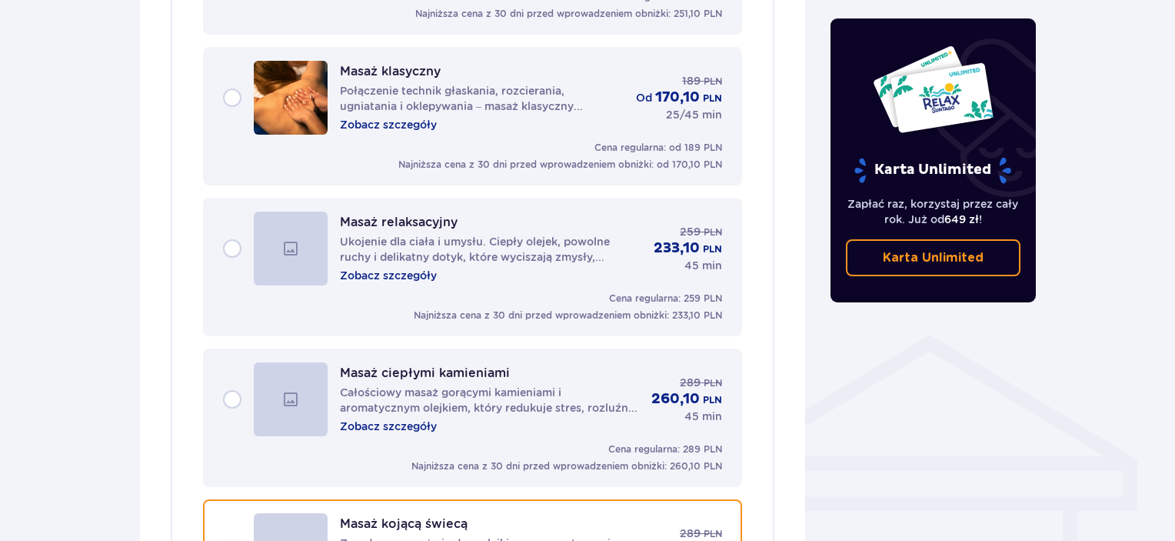
click at [403, 268] on p "Zobacz szczegóły" at bounding box center [388, 275] width 97 height 15
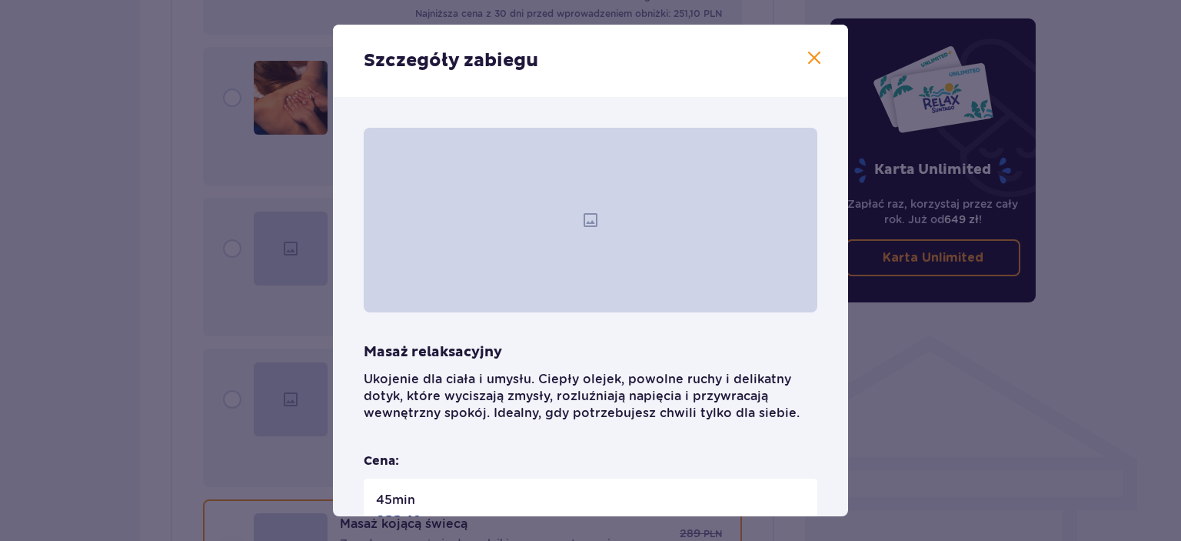
click at [807, 59] on span at bounding box center [814, 58] width 18 height 18
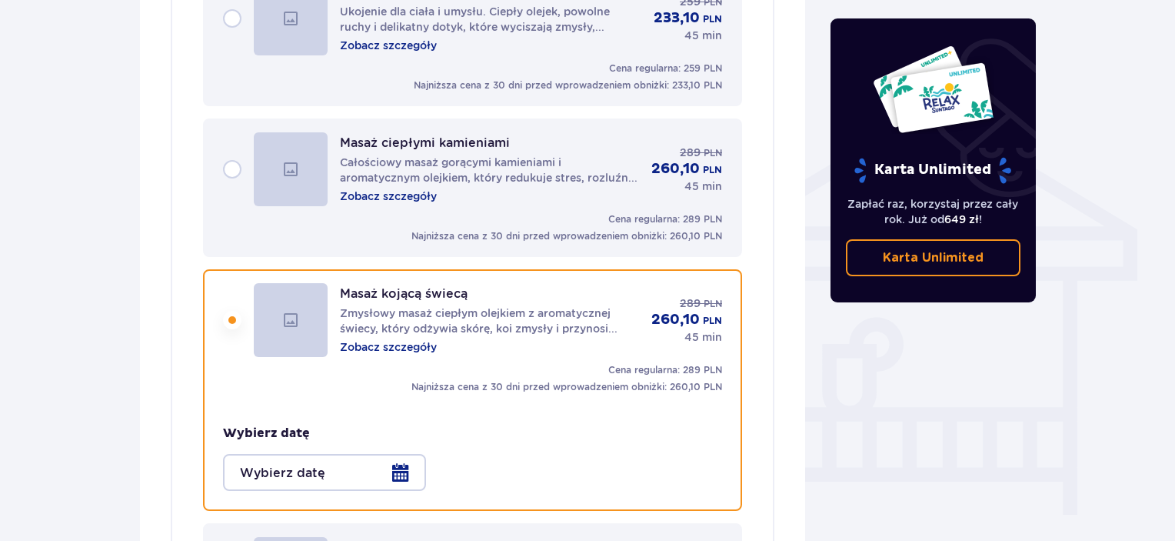
scroll to position [1145, 0]
click at [411, 453] on div at bounding box center [324, 471] width 203 height 37
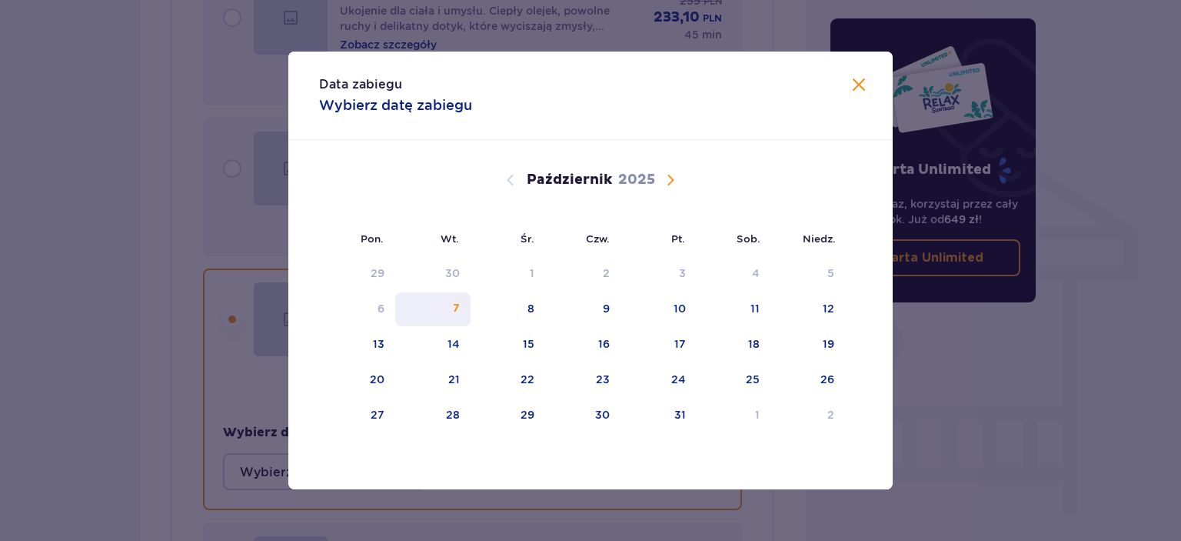
click at [438, 304] on div "7" at bounding box center [433, 309] width 76 height 34
type input "[DATE]"
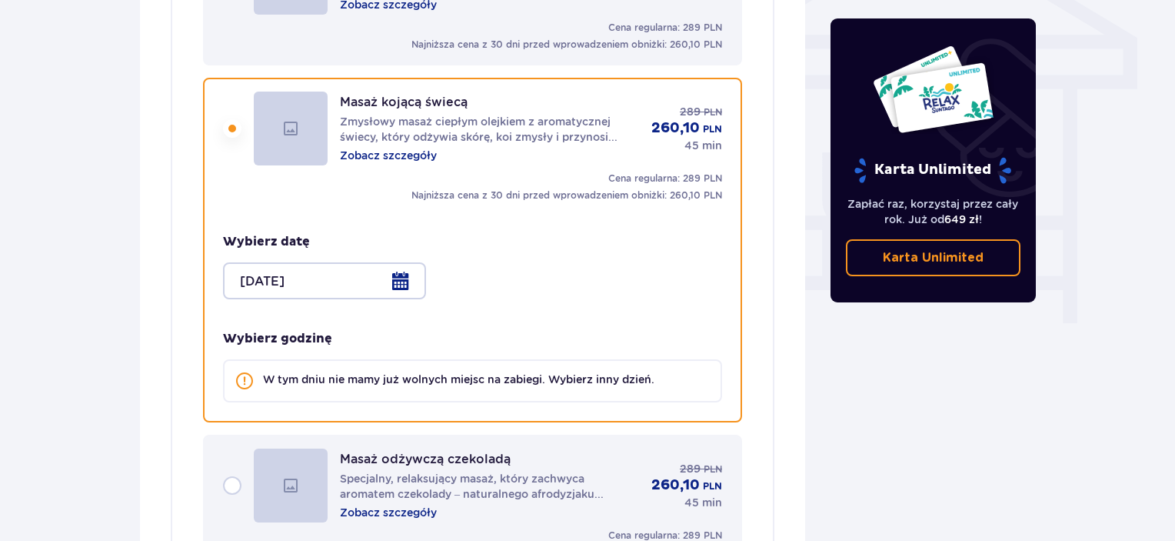
scroll to position [1376, 0]
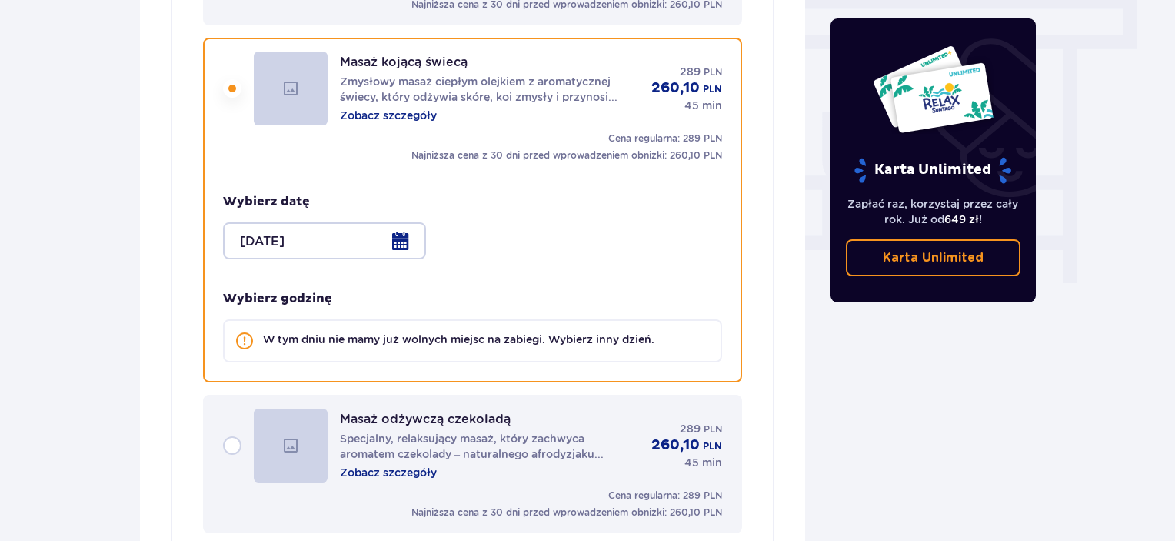
click at [432, 331] on p "W tym dniu nie mamy już wolnych miejsc na zabiegi. Wybierz inny dzień." at bounding box center [458, 338] width 391 height 15
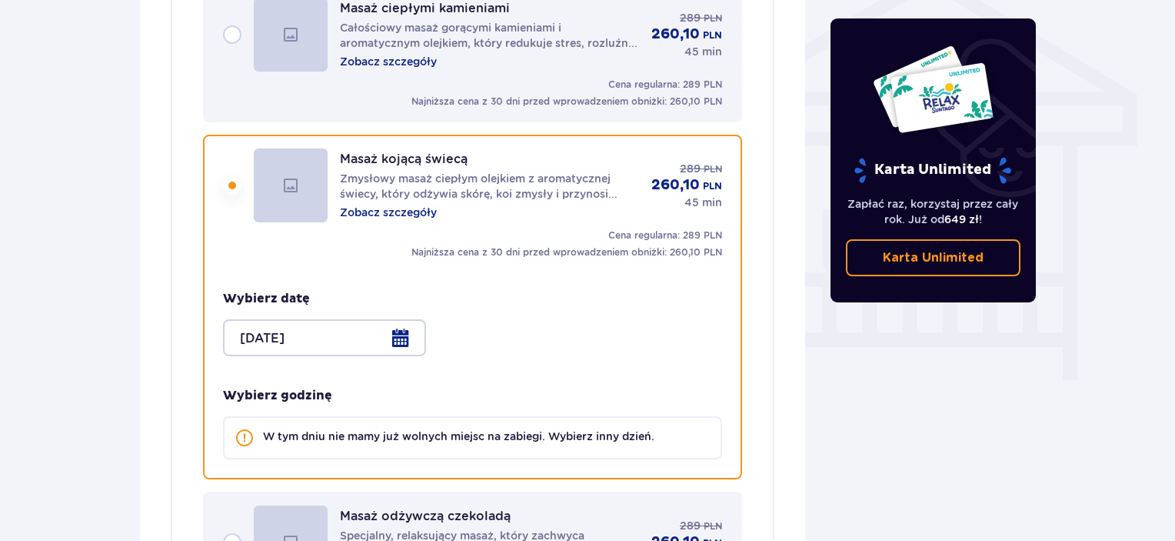
scroll to position [1068, 0]
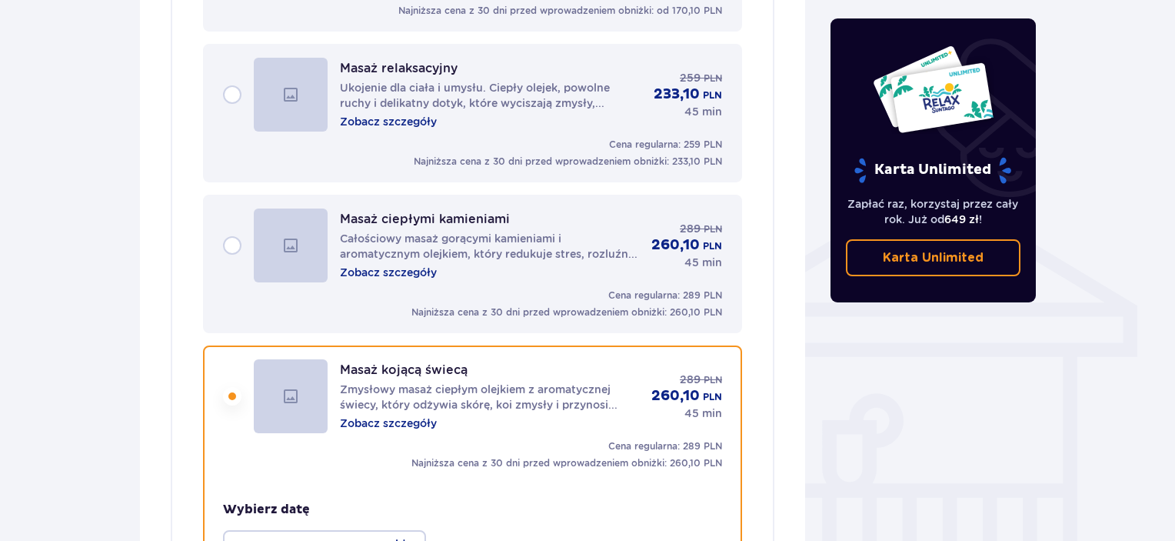
click at [447, 266] on div "Masaż ciepłymi kamieniami Całościowy masaż gorącymi kamieniami i aromatycznym o…" at bounding box center [472, 263] width 499 height 111
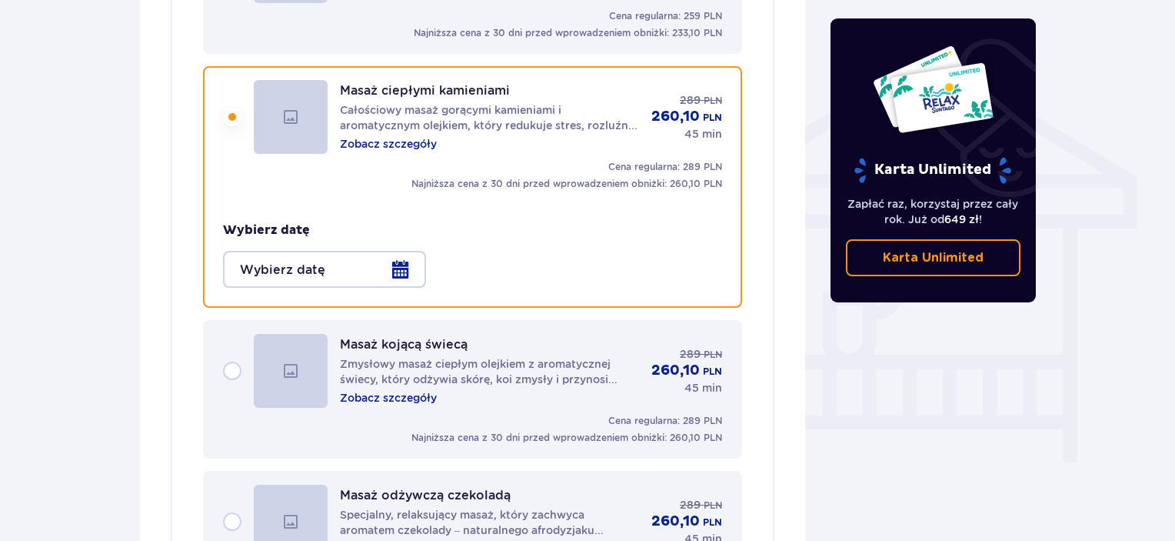
scroll to position [1226, 0]
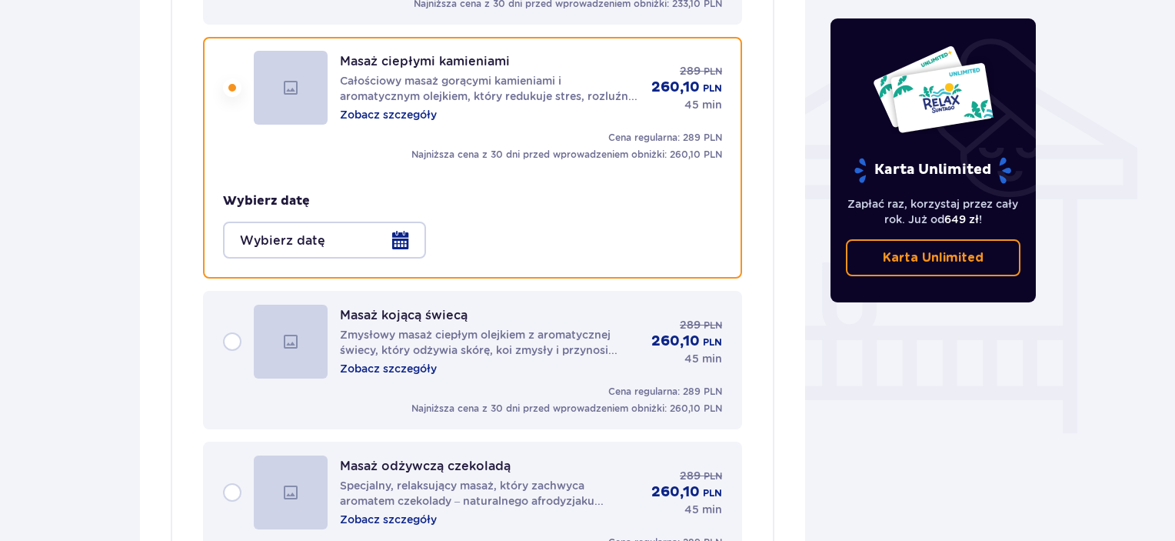
click at [401, 226] on div at bounding box center [324, 239] width 203 height 37
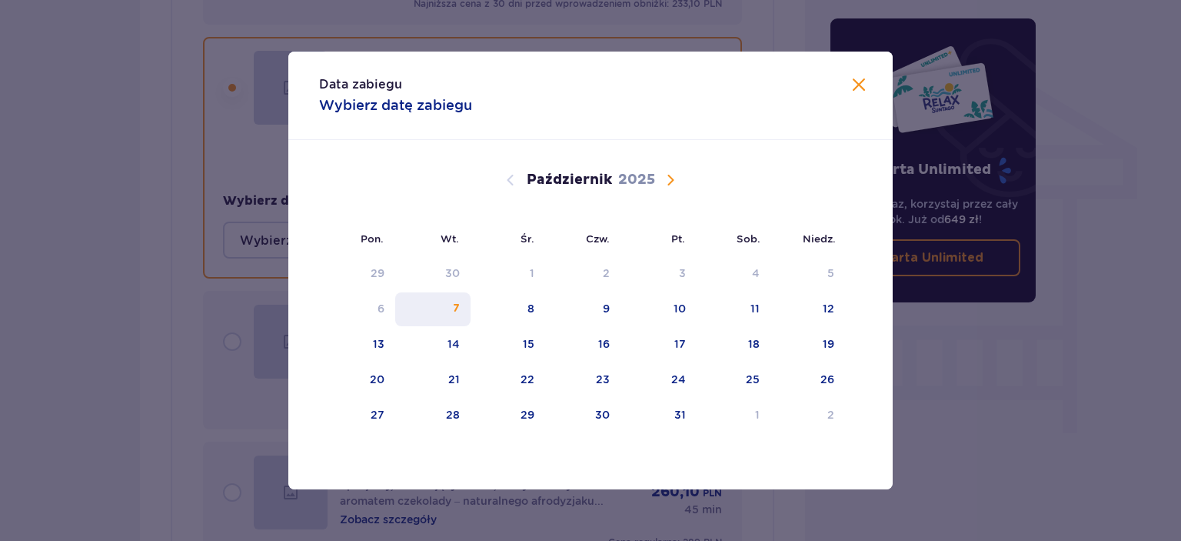
click at [457, 315] on div "7" at bounding box center [433, 309] width 76 height 34
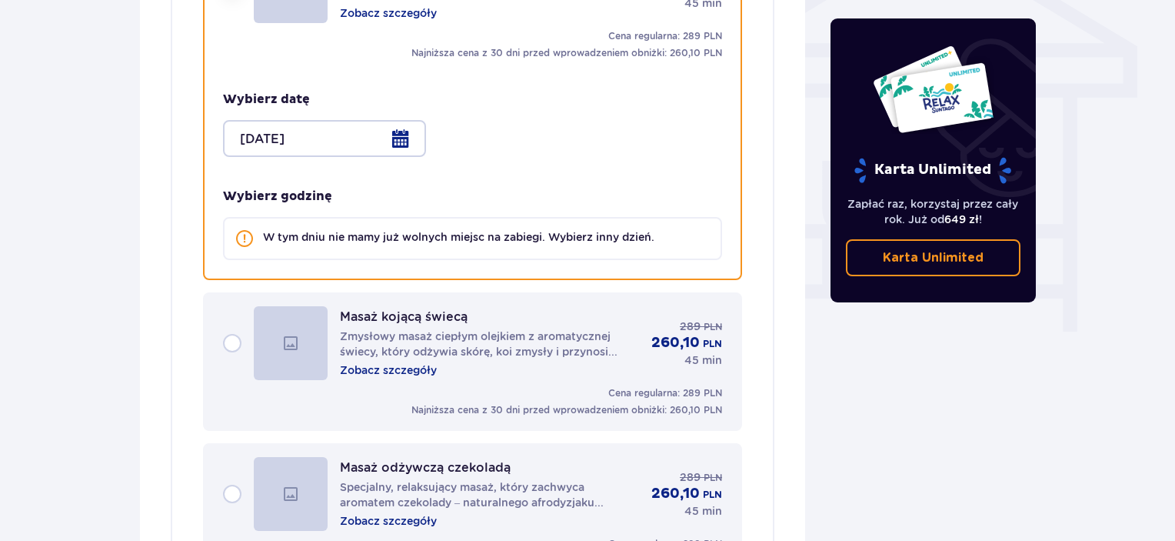
scroll to position [1226, 0]
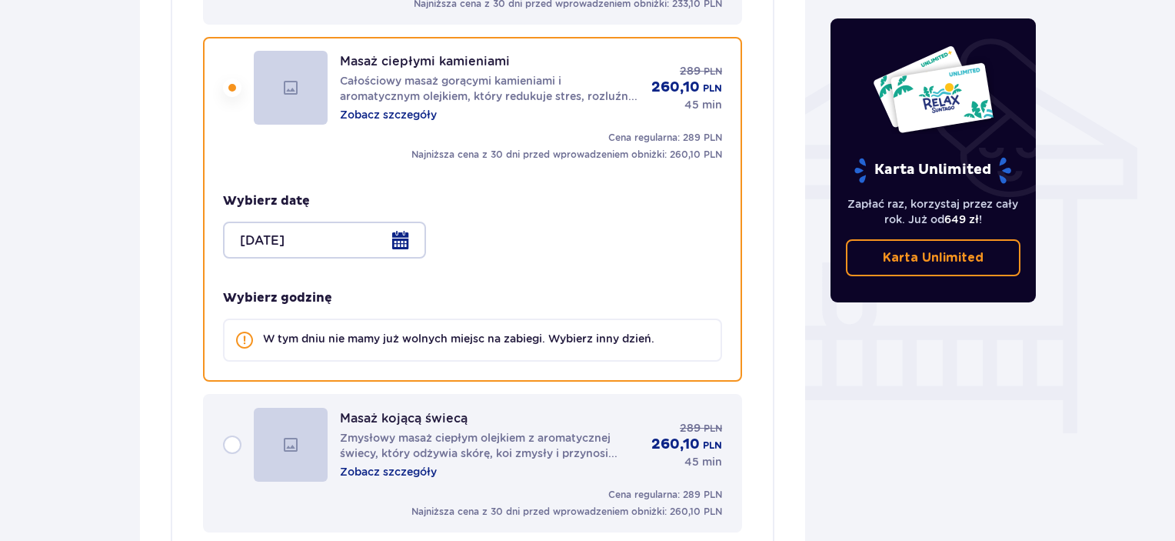
click at [398, 235] on div at bounding box center [324, 239] width 203 height 37
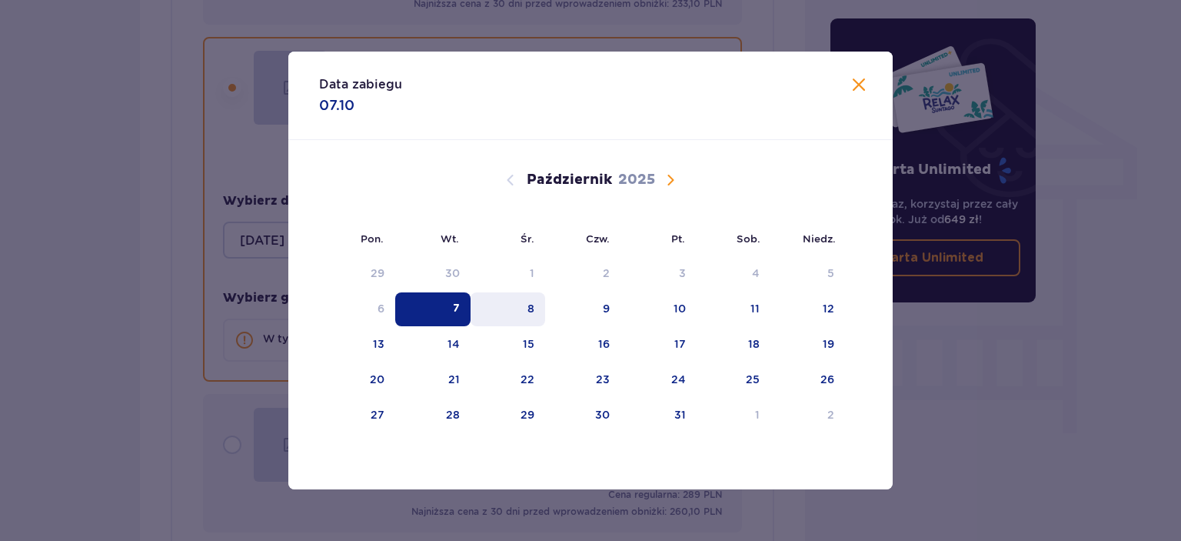
click at [528, 314] on div "8" at bounding box center [530, 308] width 7 height 15
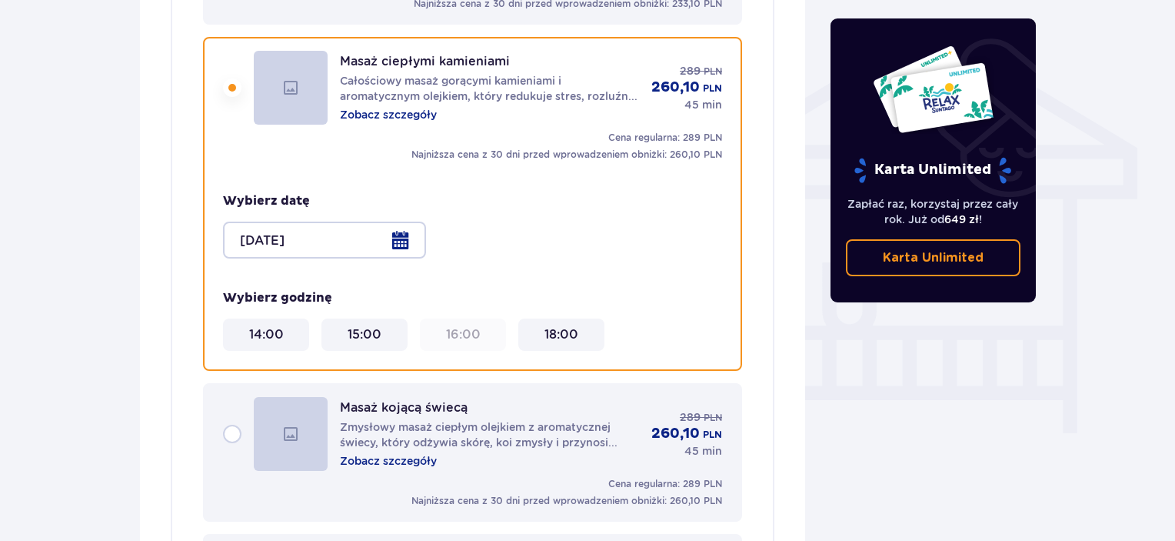
click at [396, 221] on div at bounding box center [324, 239] width 203 height 37
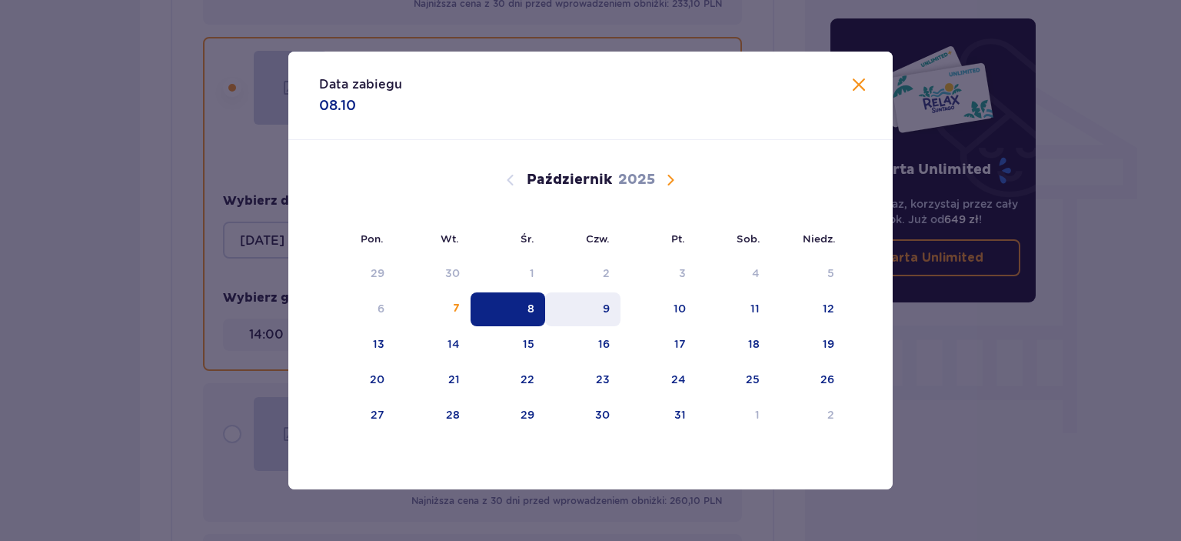
click at [583, 310] on div "9" at bounding box center [583, 309] width 76 height 34
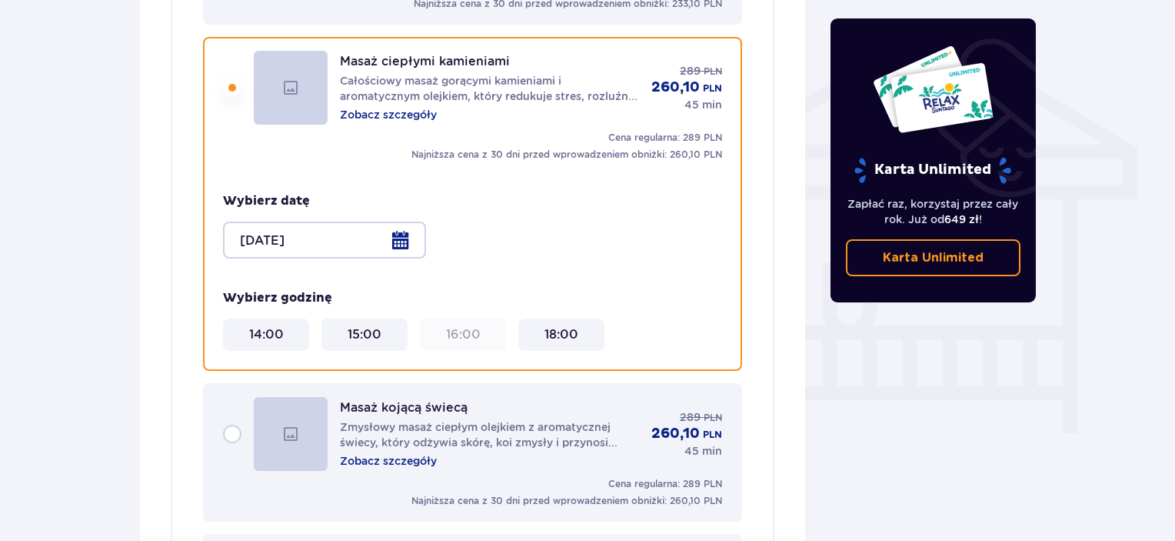
click at [398, 221] on div at bounding box center [324, 239] width 203 height 37
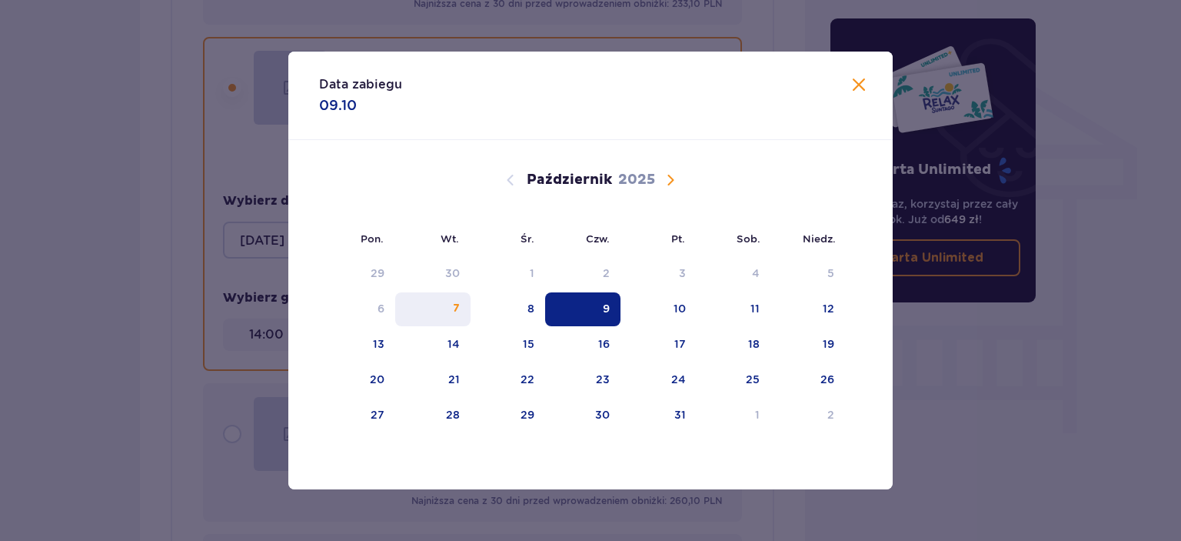
click at [452, 315] on div "7" at bounding box center [433, 309] width 76 height 34
type input "[DATE]"
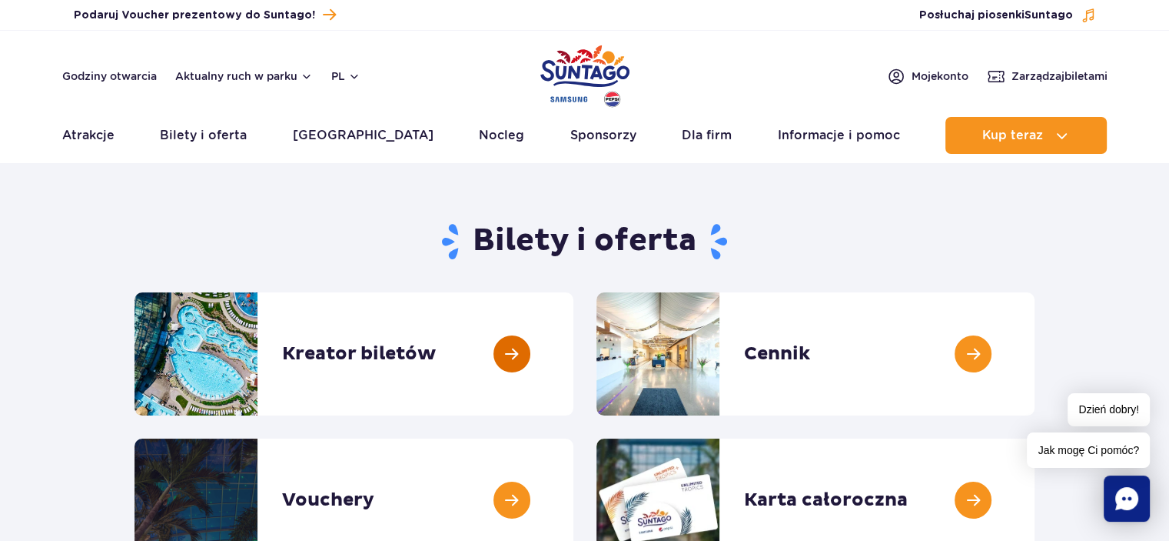
click at [574, 362] on link at bounding box center [574, 353] width 0 height 123
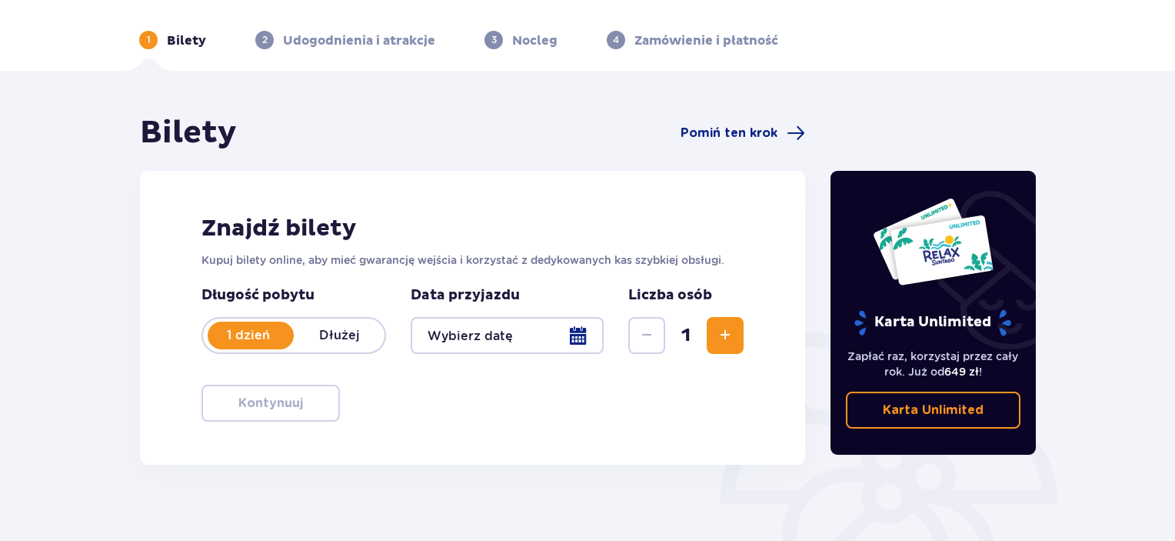
scroll to position [77, 0]
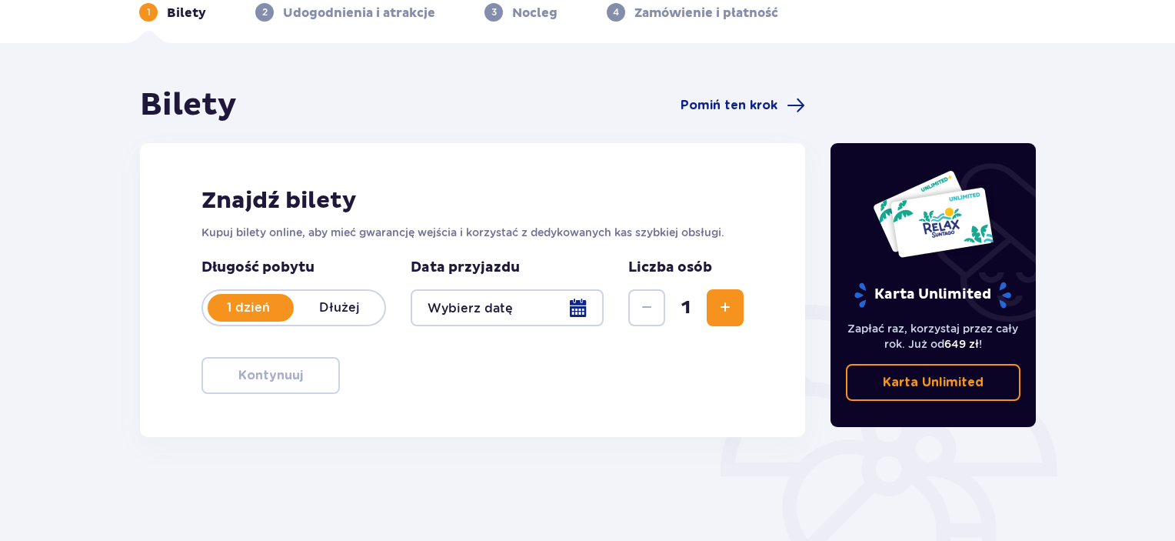
click at [723, 309] on span "Zwiększ" at bounding box center [725, 307] width 18 height 18
click at [585, 310] on div at bounding box center [507, 307] width 193 height 37
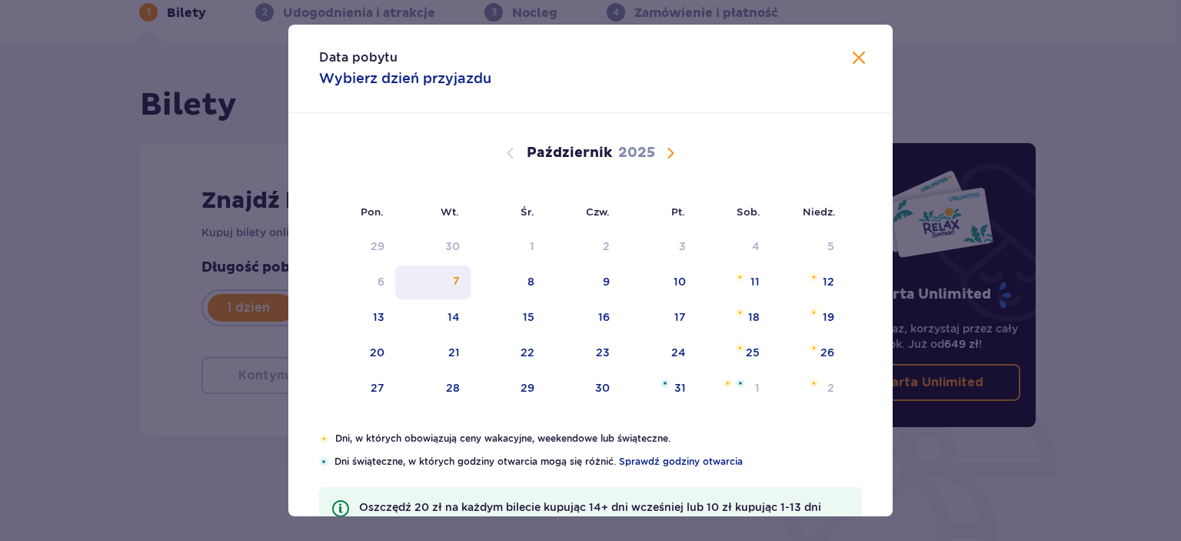
click at [440, 270] on div "7" at bounding box center [433, 282] width 76 height 34
type input "[DATE]"
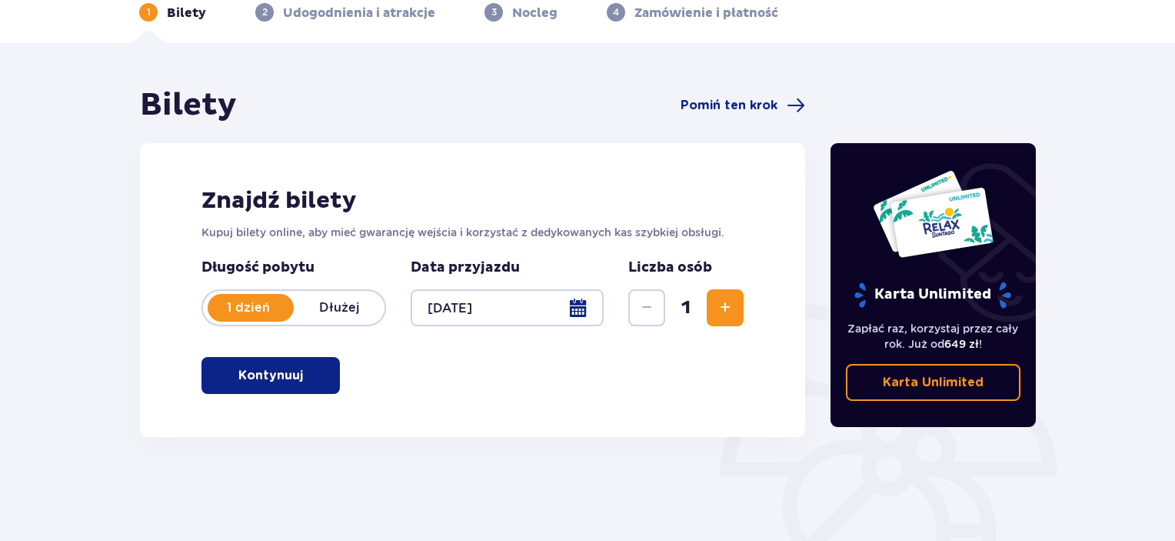
drag, startPoint x: 318, startPoint y: 372, endPoint x: 320, endPoint y: 382, distance: 10.3
click at [318, 373] on button "Kontynuuj" at bounding box center [270, 375] width 138 height 37
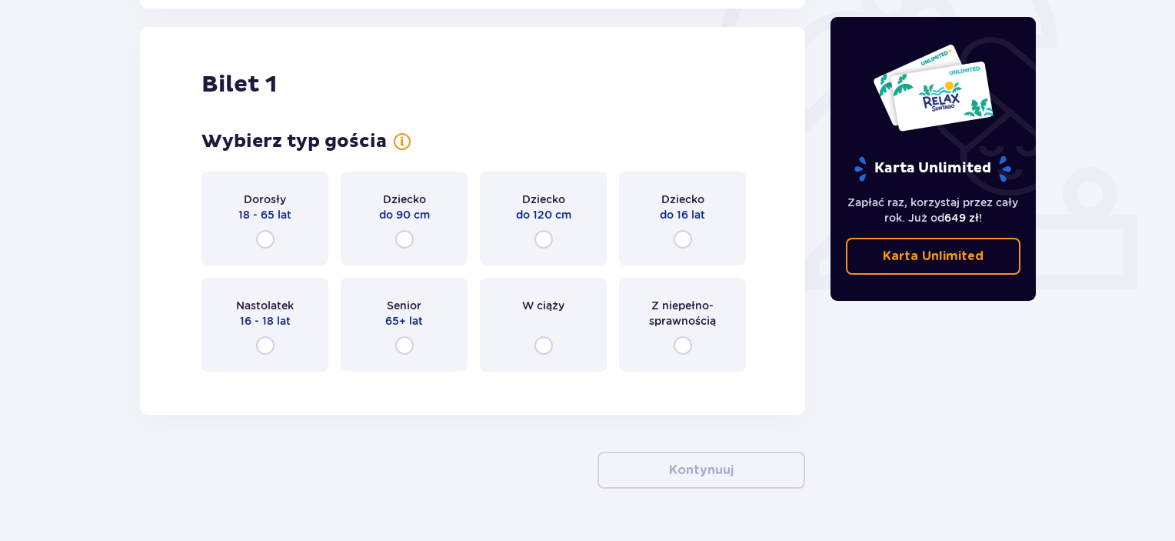
scroll to position [514, 0]
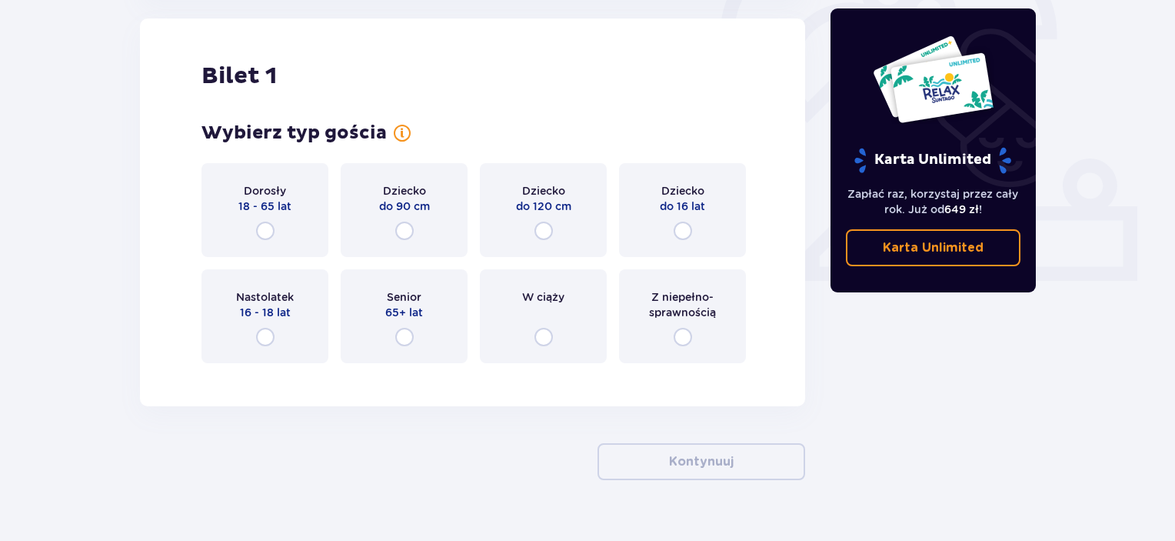
click at [268, 233] on input "radio" at bounding box center [265, 230] width 18 height 18
radio input "true"
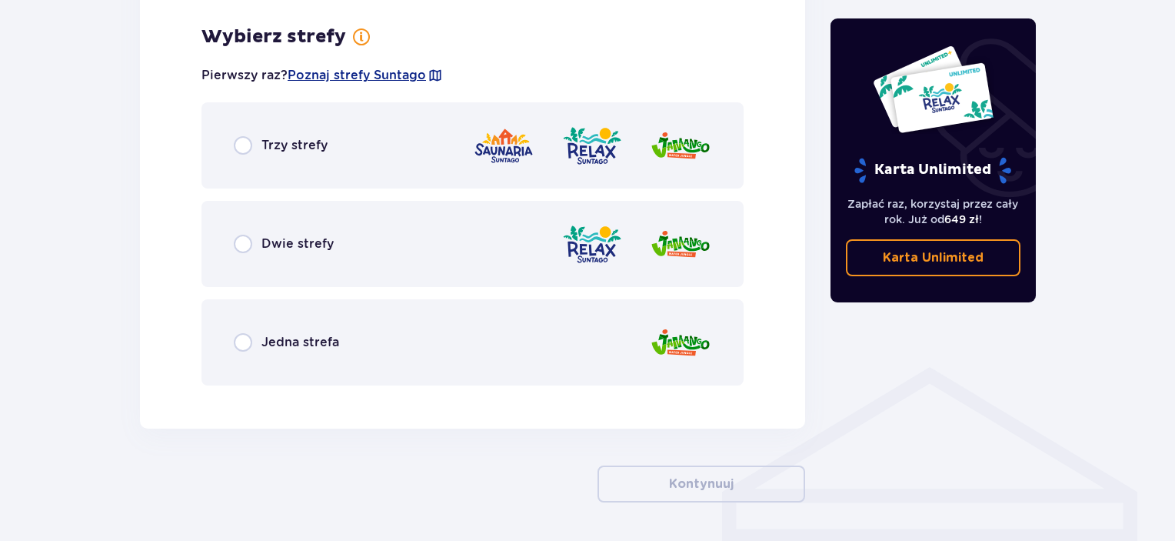
scroll to position [889, 0]
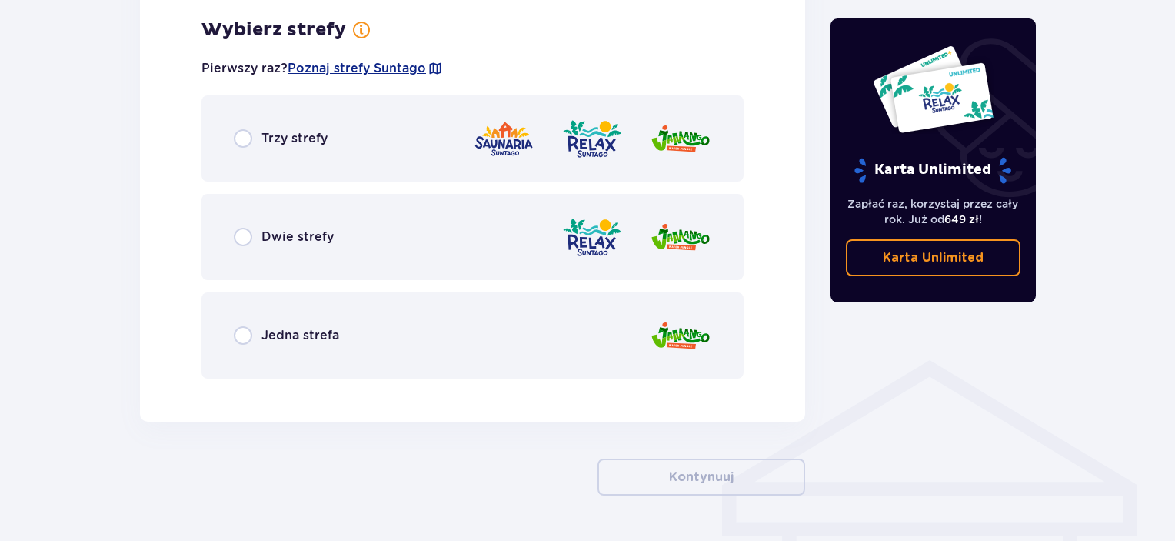
click at [278, 136] on span "Trzy strefy" at bounding box center [294, 138] width 66 height 17
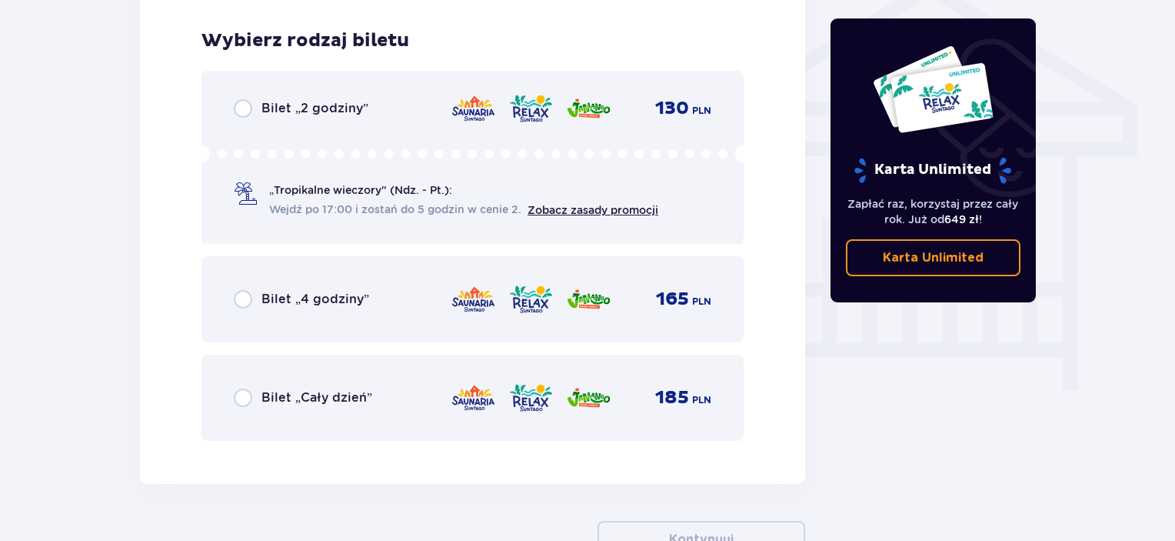
scroll to position [1279, 0]
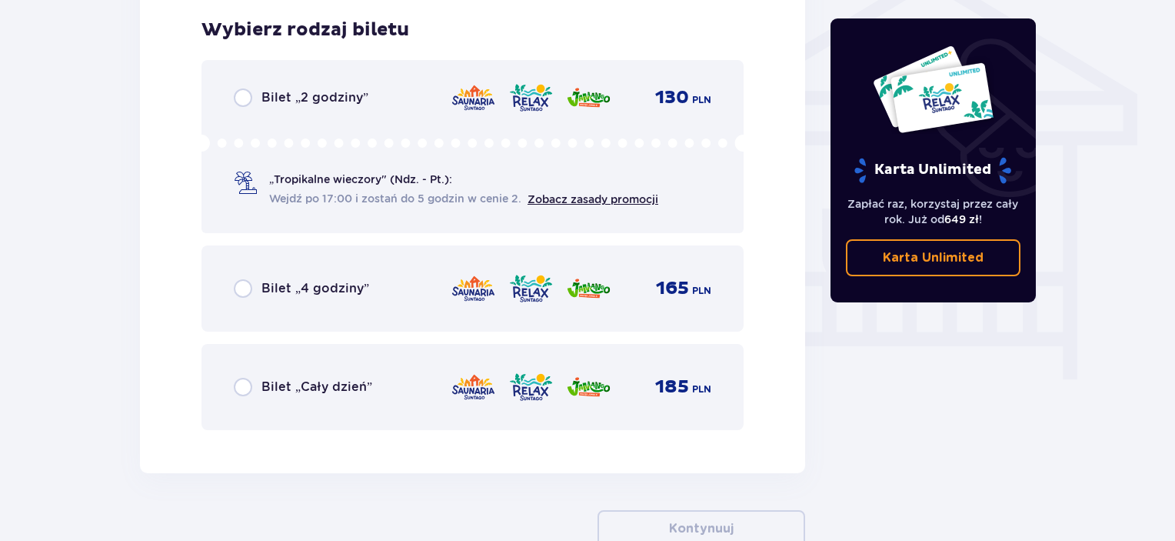
click at [304, 91] on span "Bilet „2 godziny”" at bounding box center [314, 97] width 107 height 17
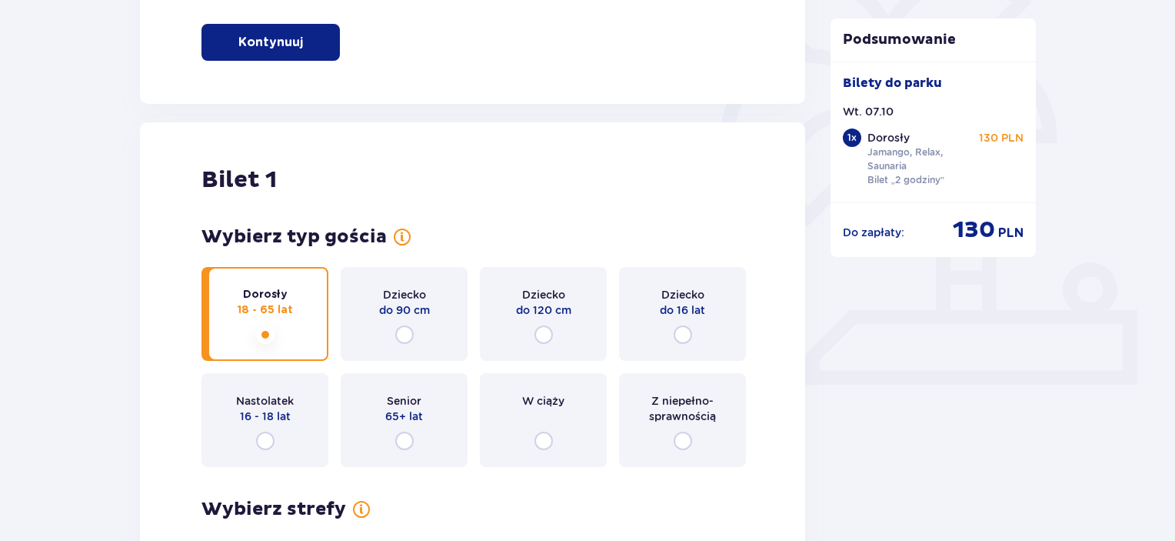
scroll to position [226, 0]
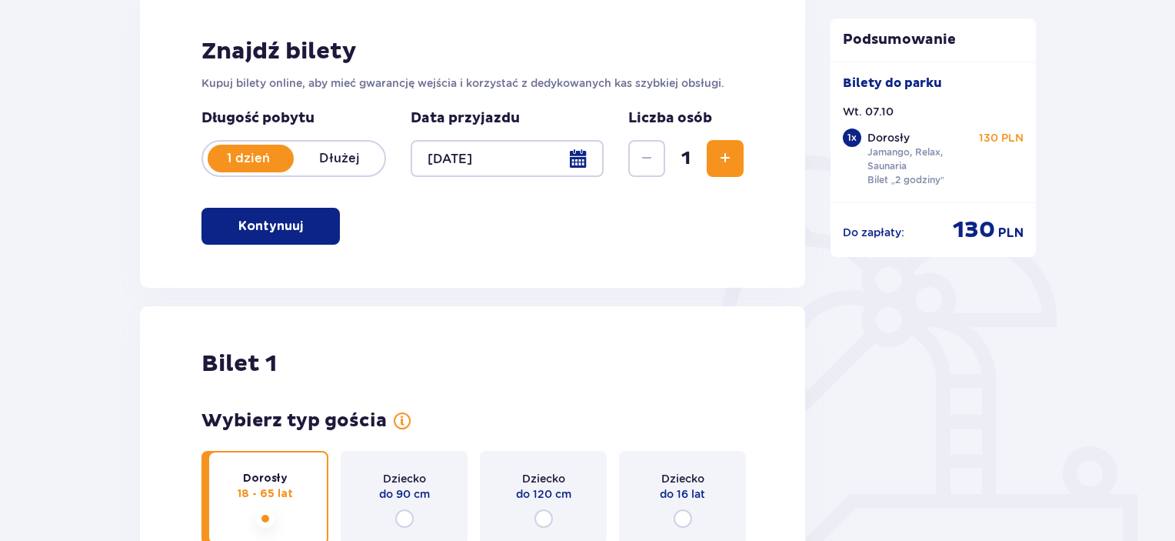
click at [727, 152] on span "Zwiększ" at bounding box center [725, 158] width 18 height 18
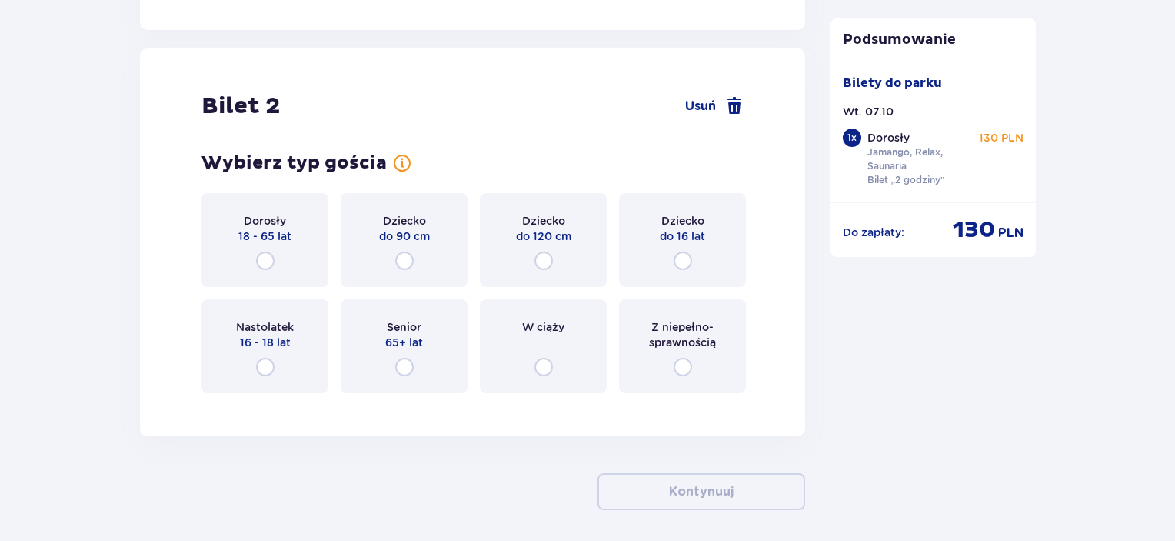
scroll to position [1752, 0]
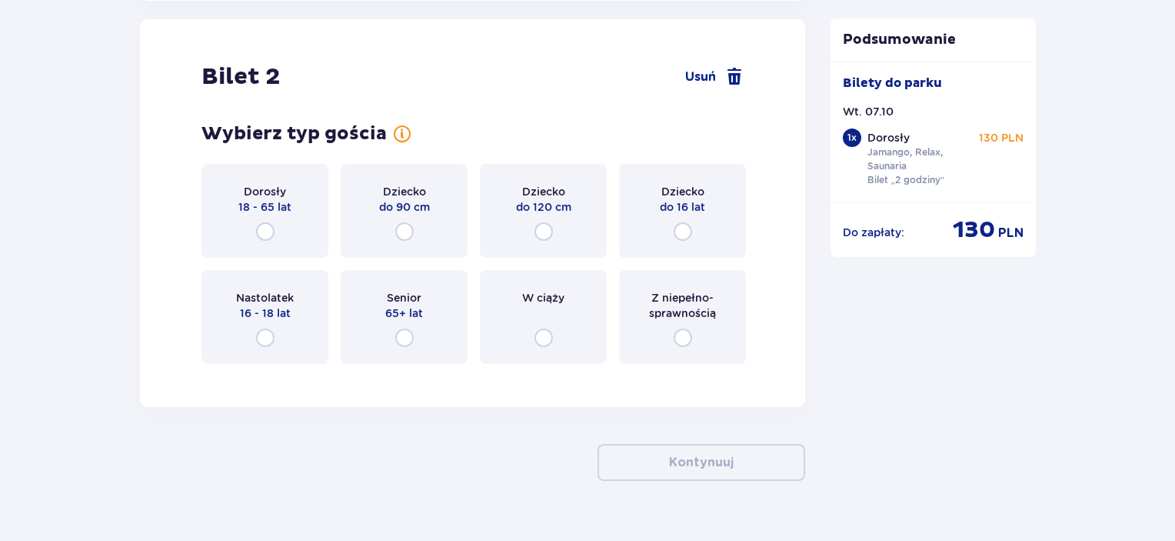
click at [261, 230] on input "radio" at bounding box center [265, 231] width 18 height 18
radio input "true"
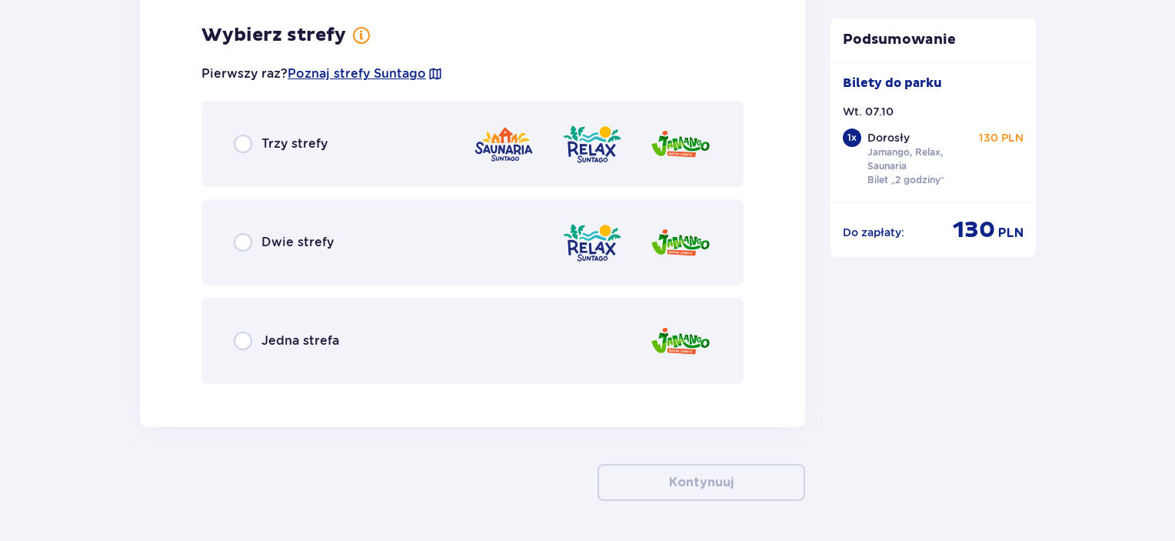
scroll to position [2127, 0]
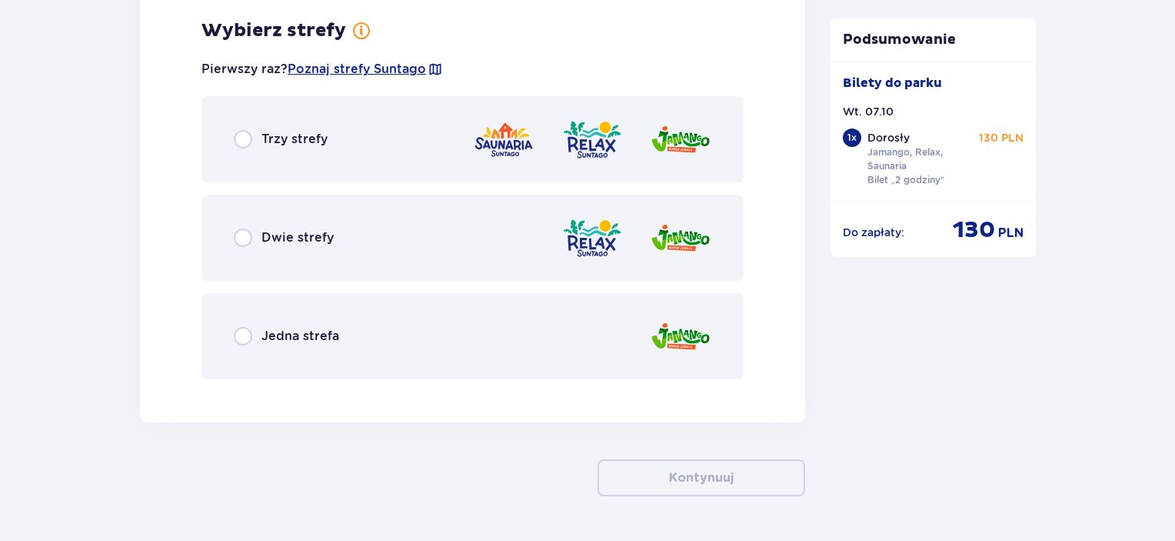
click at [248, 139] on input "radio" at bounding box center [243, 139] width 18 height 18
radio input "true"
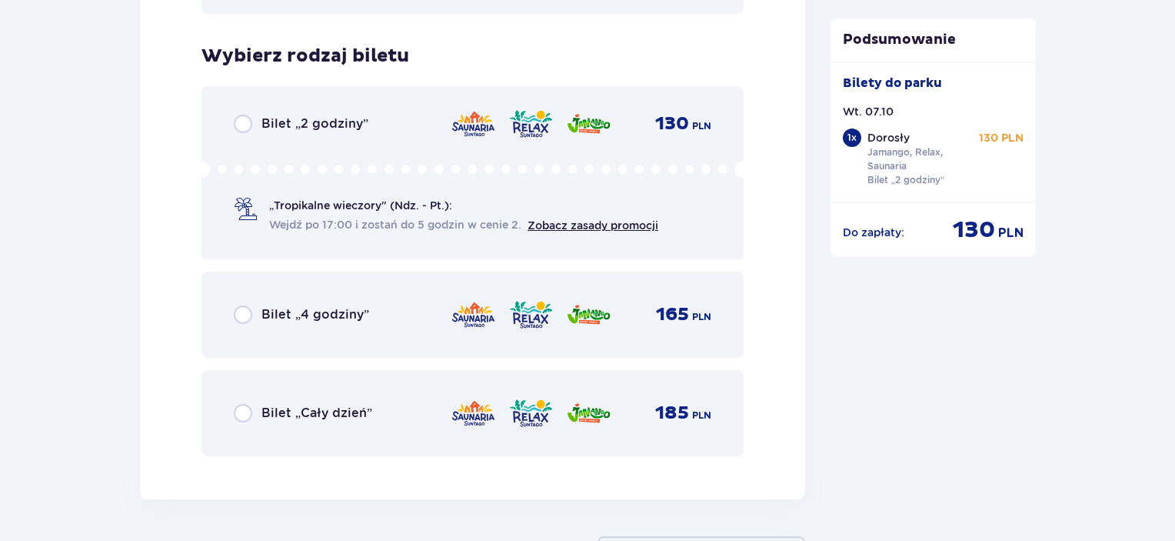
scroll to position [2517, 0]
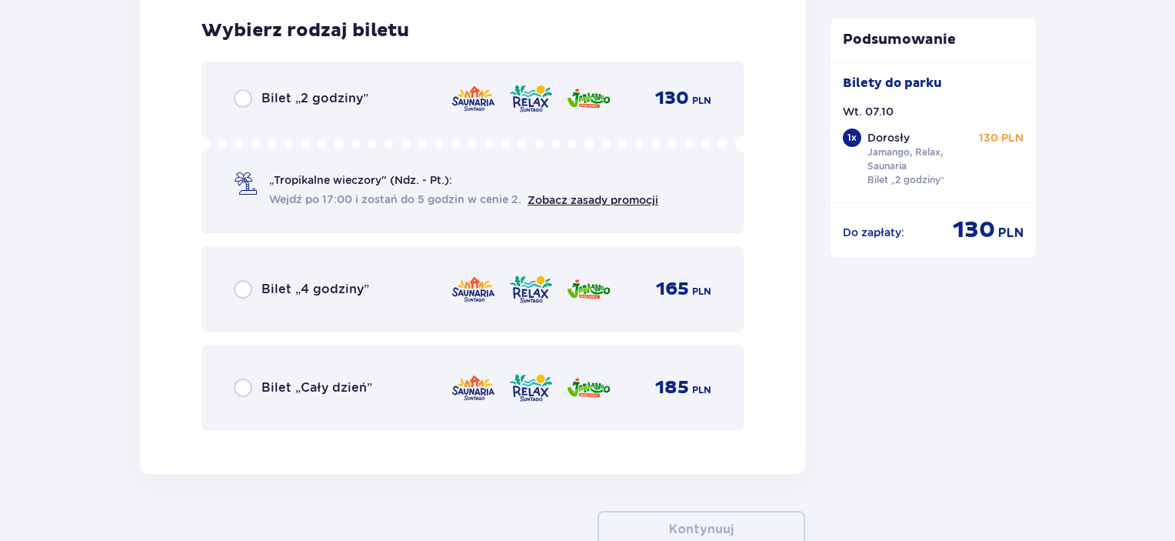
drag, startPoint x: 241, startPoint y: 89, endPoint x: 249, endPoint y: 104, distance: 16.5
click at [241, 90] on input "radio" at bounding box center [243, 98] width 18 height 18
radio input "true"
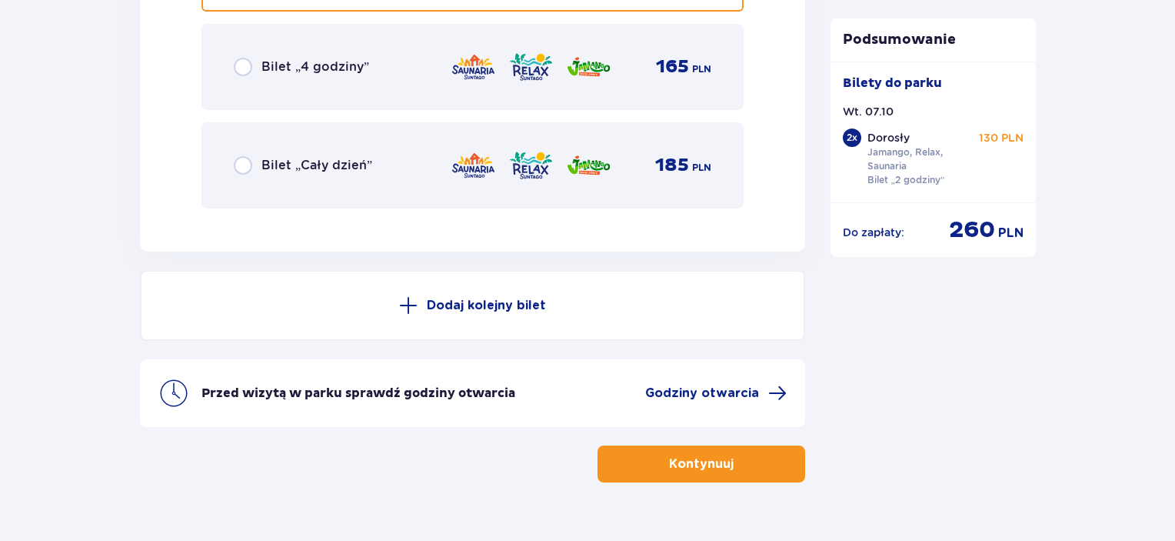
scroll to position [2771, 0]
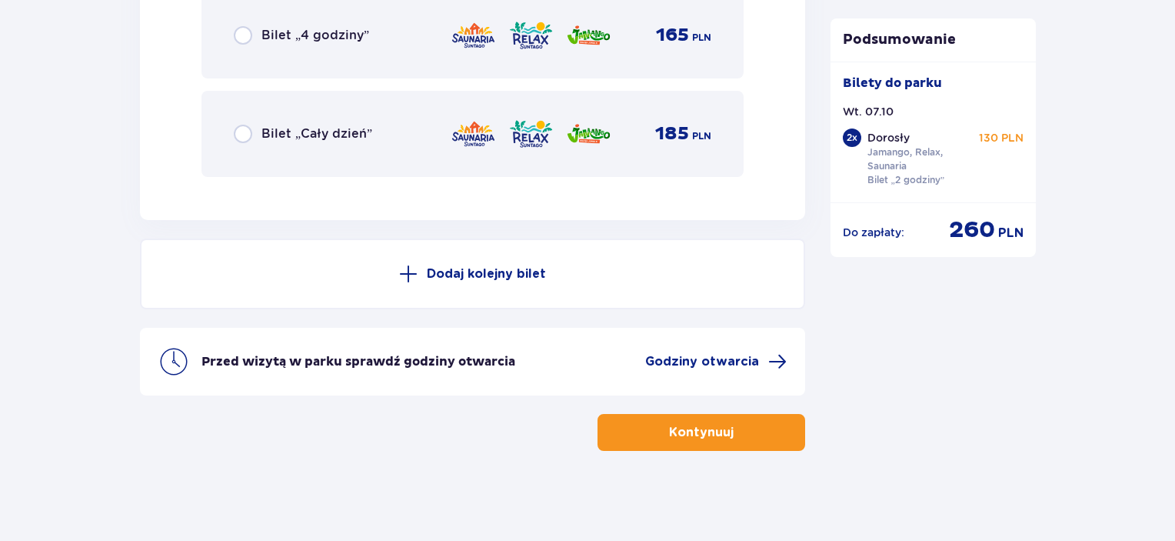
click at [669, 430] on p "Kontynuuj" at bounding box center [701, 432] width 65 height 17
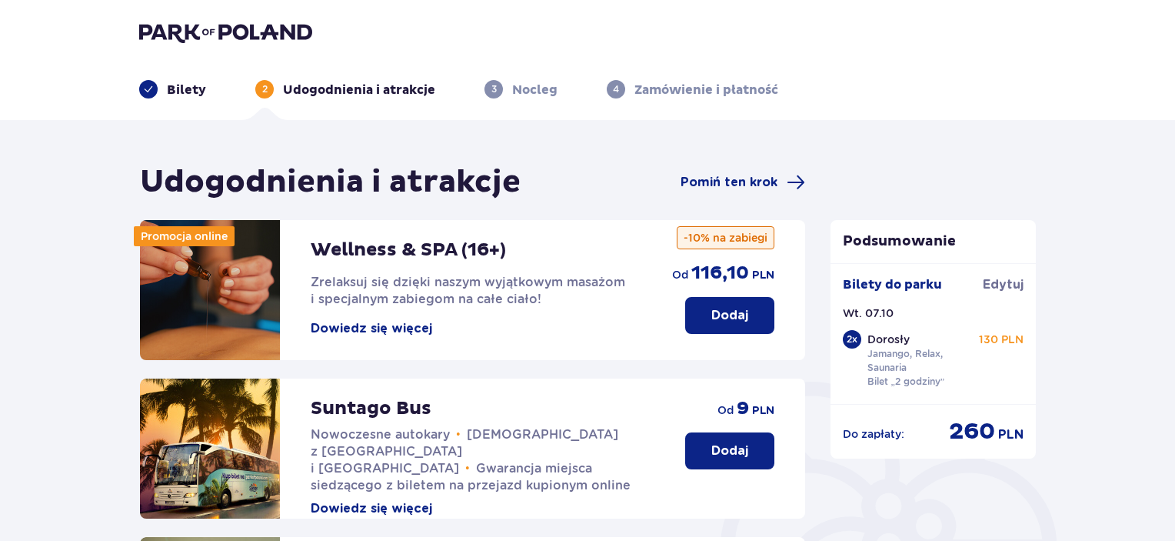
click at [732, 321] on p "Dodaj" at bounding box center [729, 315] width 37 height 17
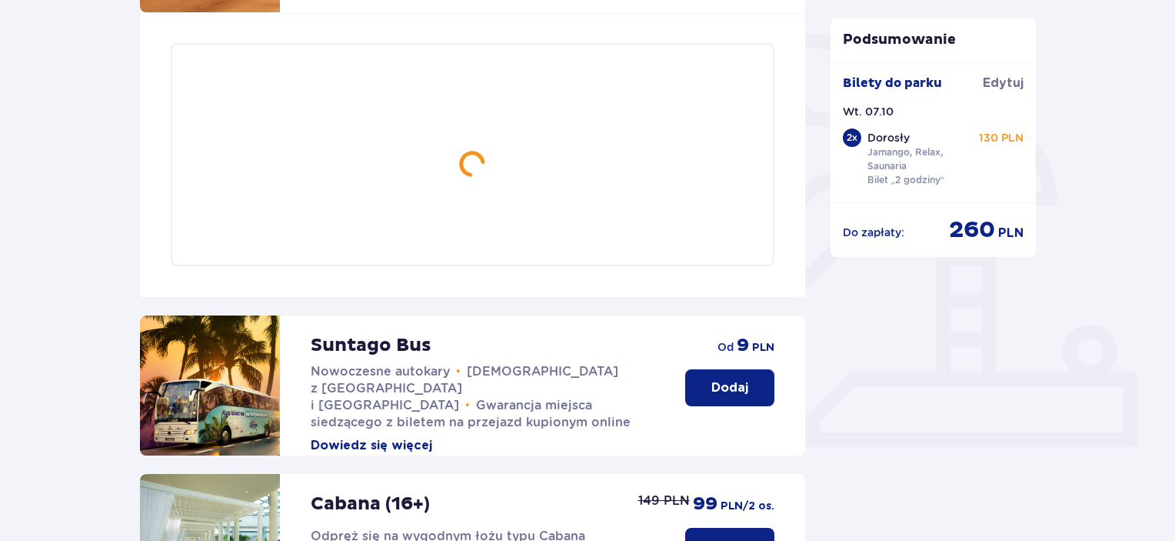
scroll to position [372, 0]
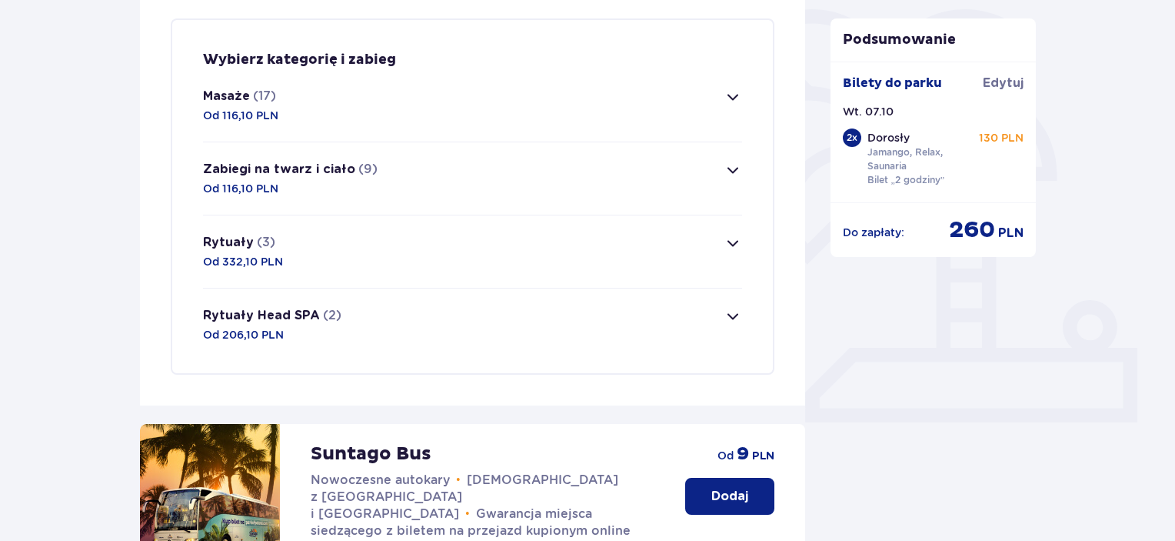
click at [731, 100] on span "button" at bounding box center [733, 97] width 18 height 18
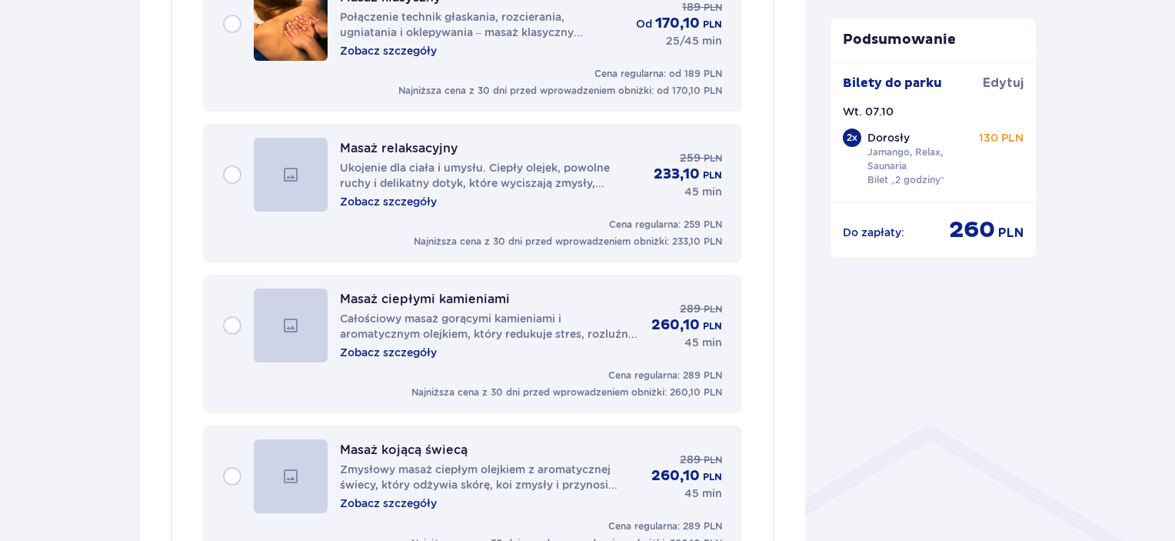
scroll to position [902, 0]
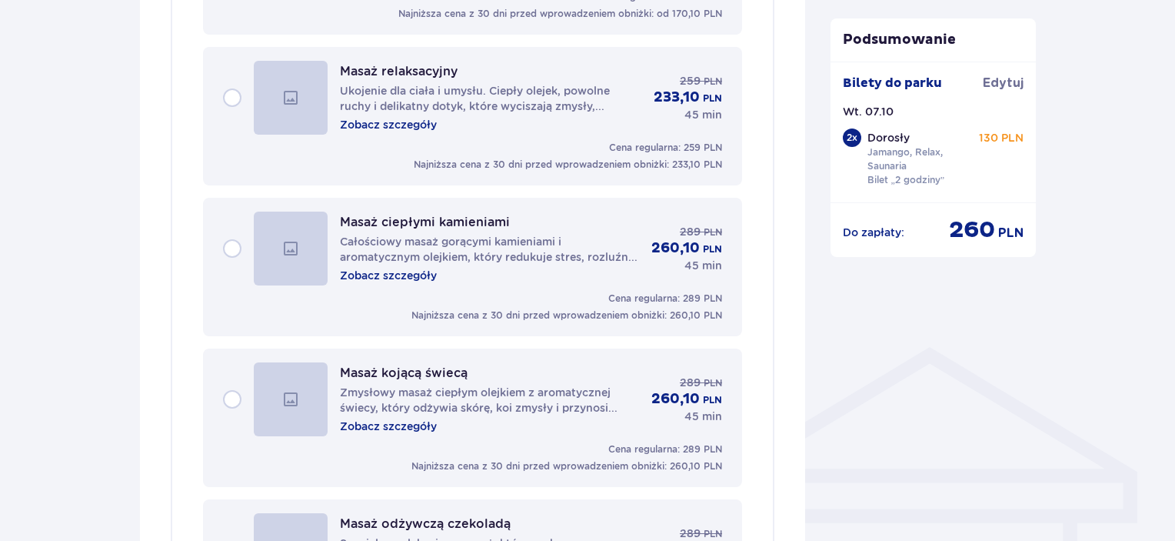
click at [348, 394] on p "Zmysłowy masaż ciepłym olejkiem z aromatycznej świecy, który odżywia skórę, koi…" at bounding box center [489, 399] width 299 height 31
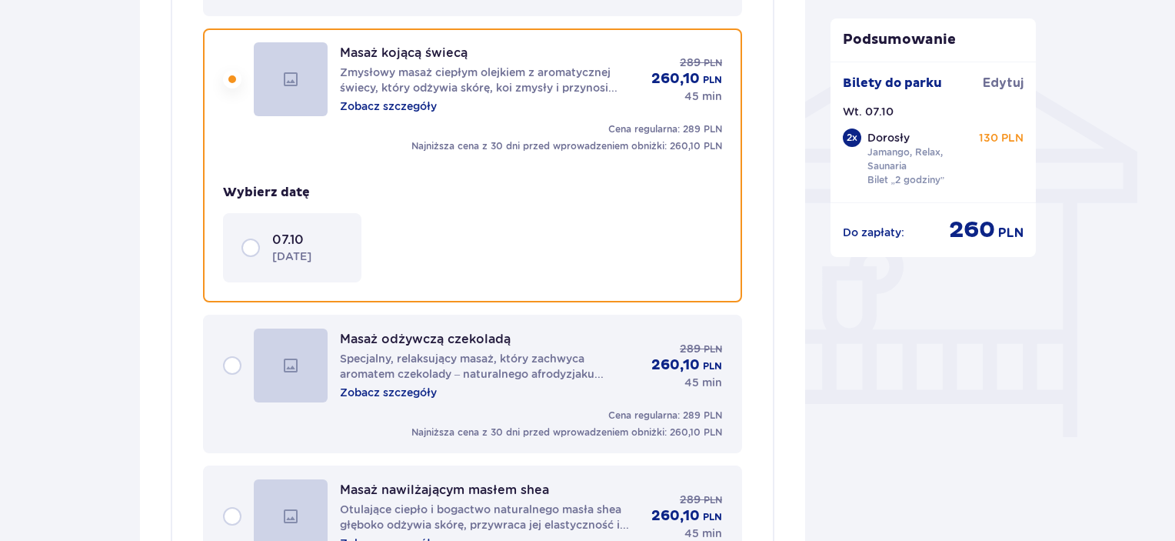
scroll to position [1228, 0]
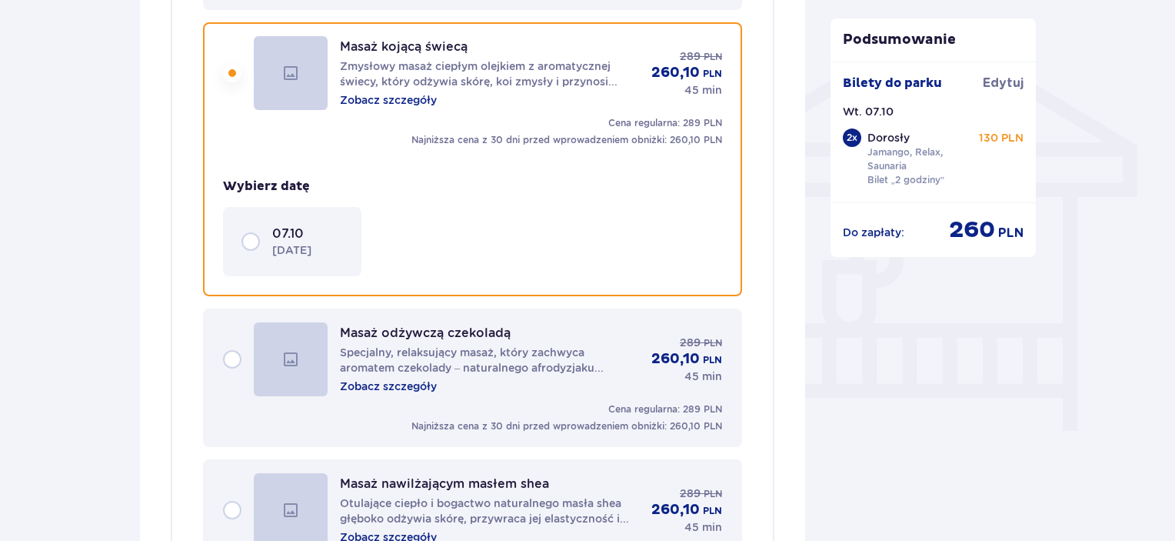
click at [300, 253] on div "07.10 [DATE]" at bounding box center [292, 241] width 138 height 69
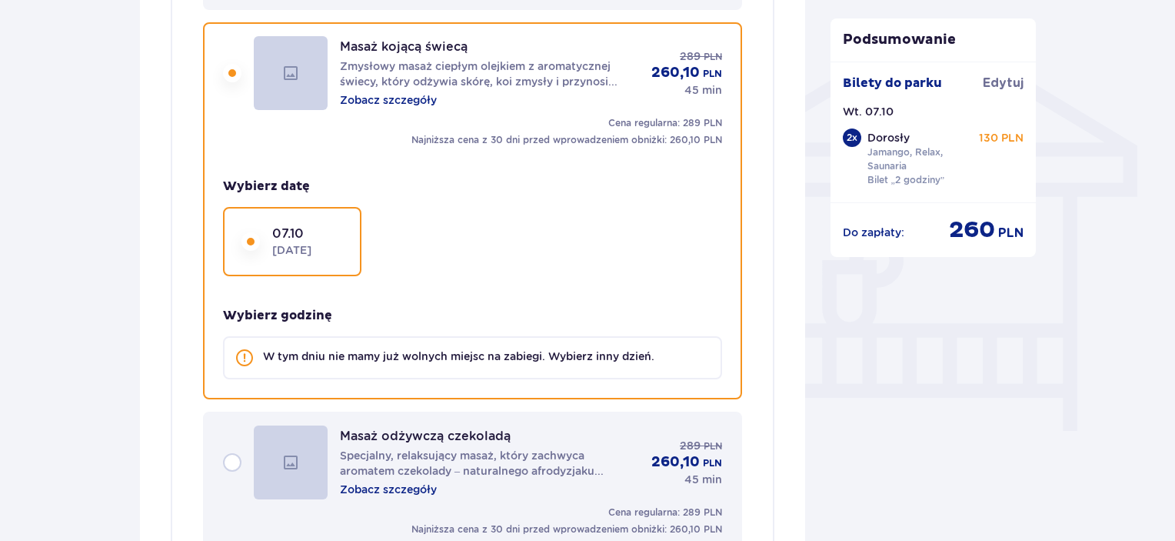
click at [300, 253] on div "07.10 [DATE]" at bounding box center [292, 241] width 138 height 69
click at [229, 65] on div "Masaż kojącą świecą Zmysłowy masaż ciepłym olejkiem z aromatycznej świecy, któr…" at bounding box center [472, 73] width 499 height 74
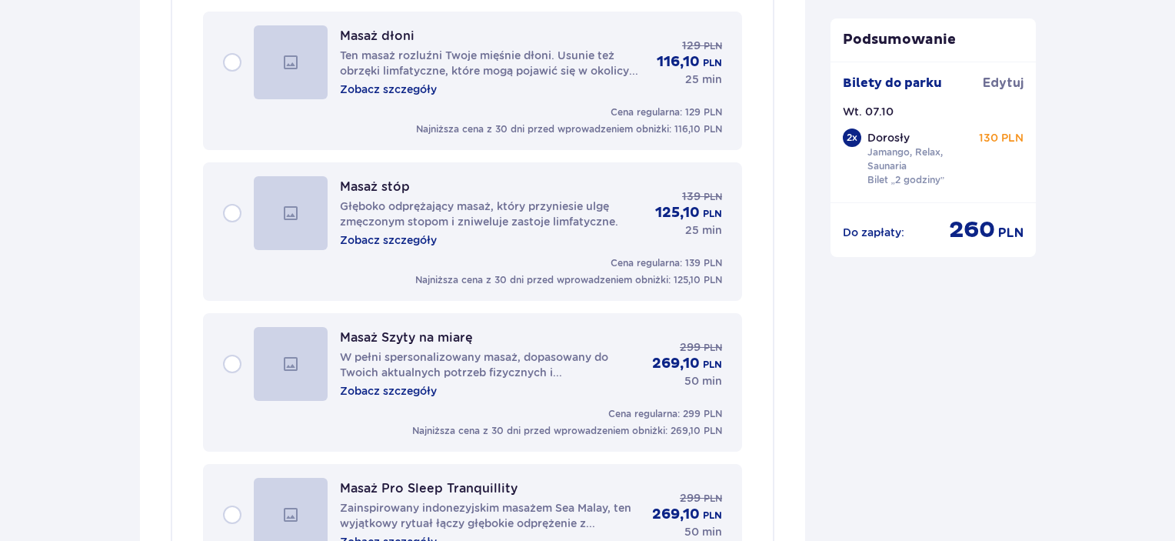
scroll to position [2612, 0]
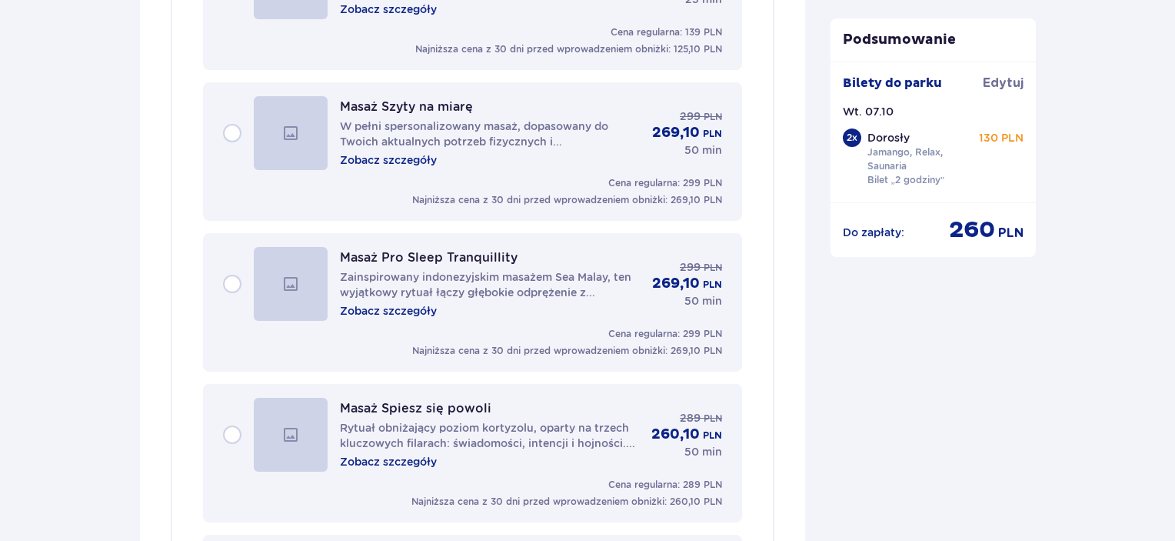
click at [465, 118] on p "W pełni spersonalizowany masaż, dopasowany do Twoich aktualnych potrzeb fizyczn…" at bounding box center [490, 133] width 300 height 31
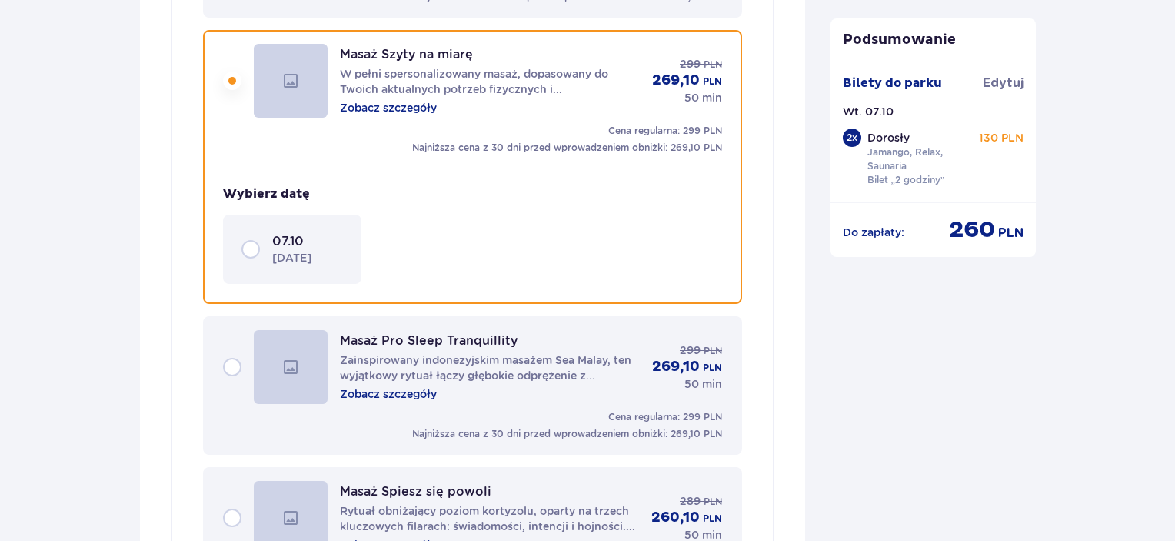
scroll to position [2429, 0]
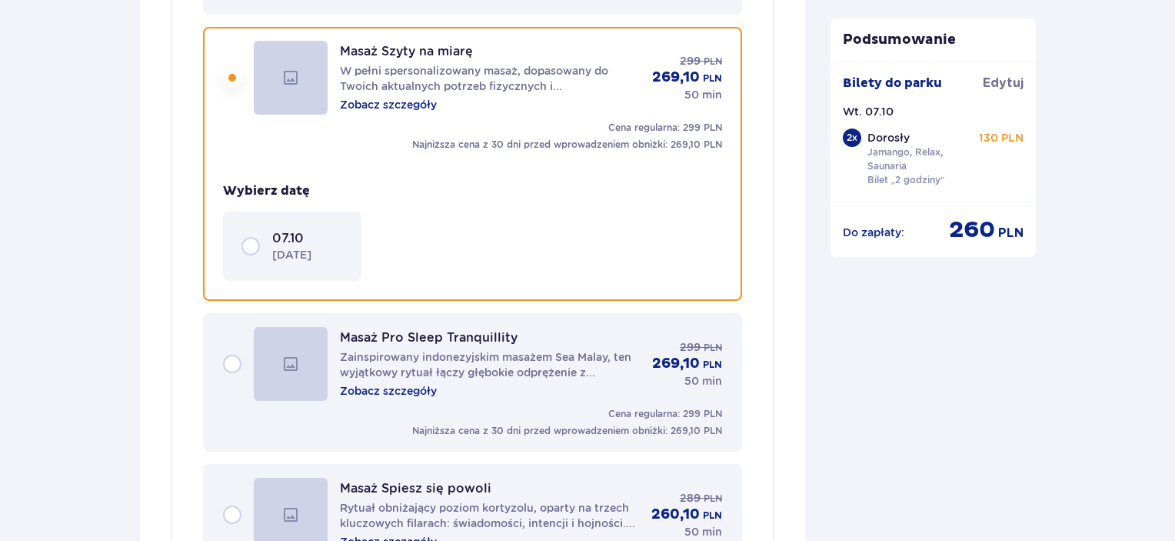
click at [289, 233] on p "07.10" at bounding box center [288, 238] width 32 height 17
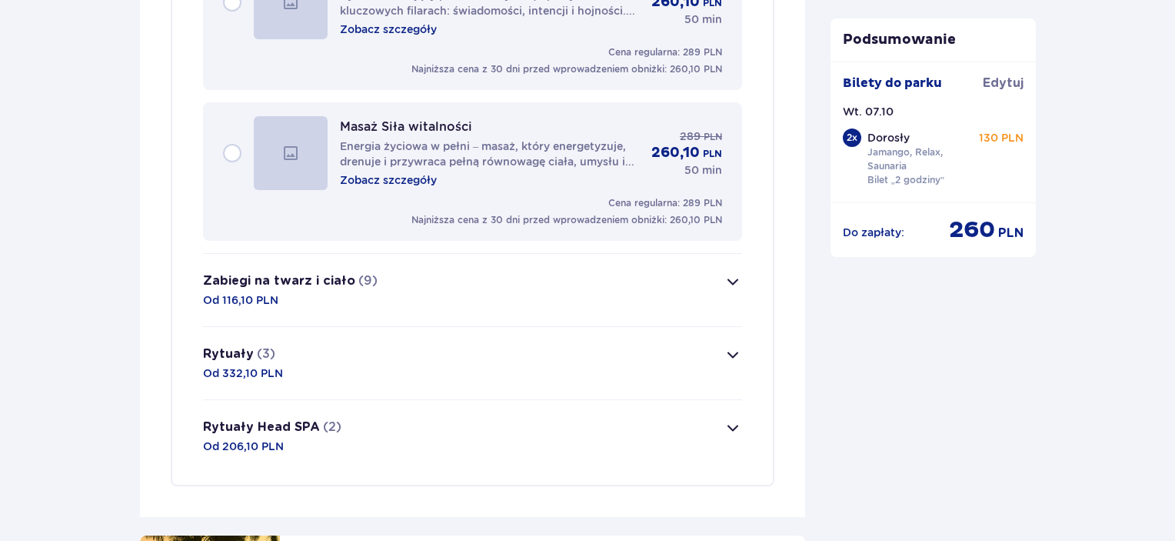
click at [394, 273] on button "Zabiegi na twarz i ciało (9) Od 116,10 PLN" at bounding box center [472, 290] width 539 height 72
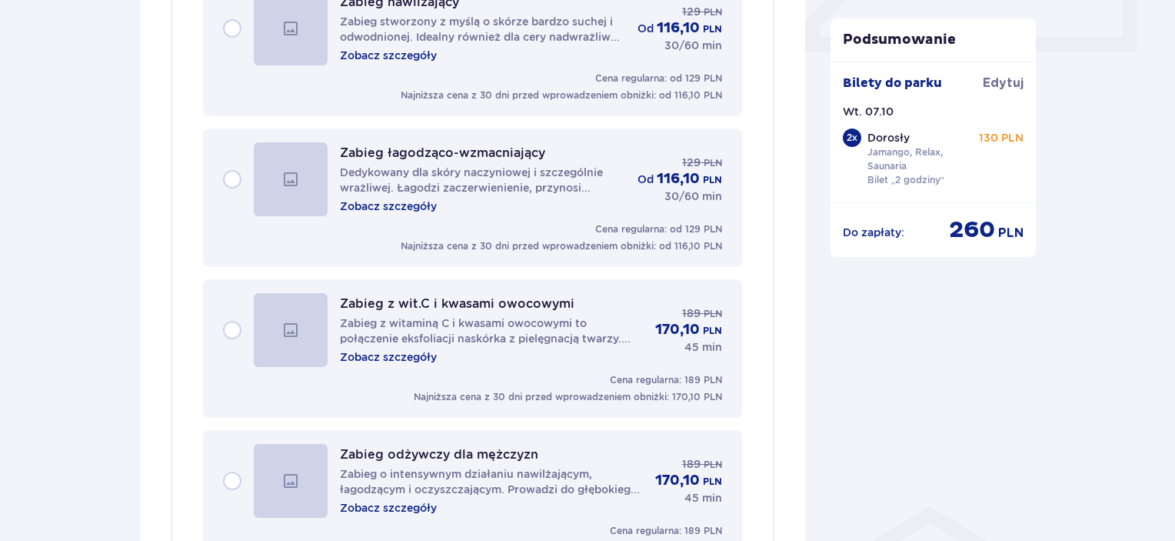
scroll to position [744, 0]
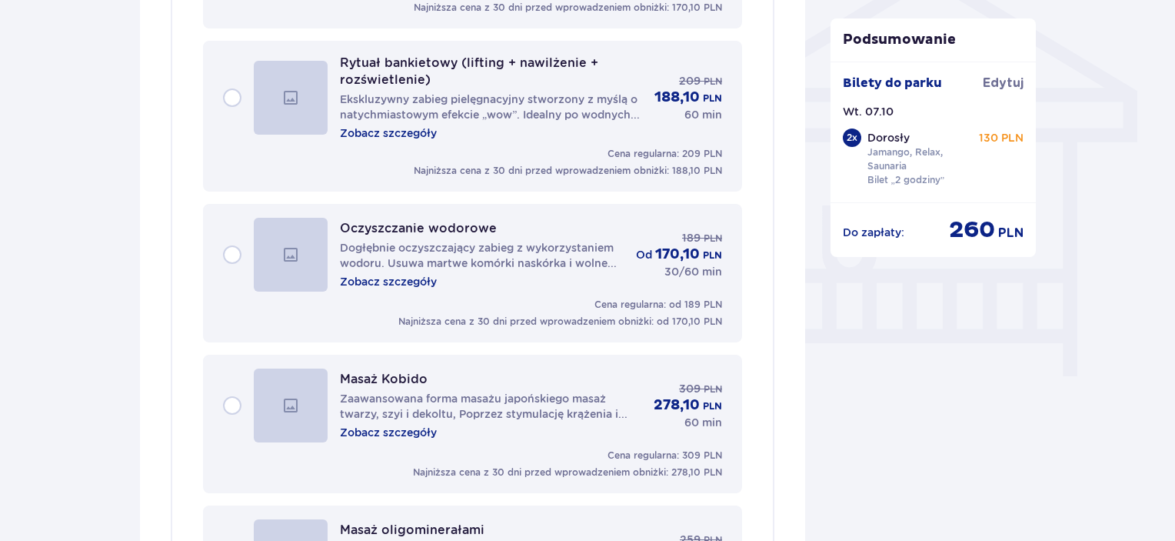
click at [424, 223] on p "Oczyszczanie wodorowe" at bounding box center [418, 228] width 157 height 15
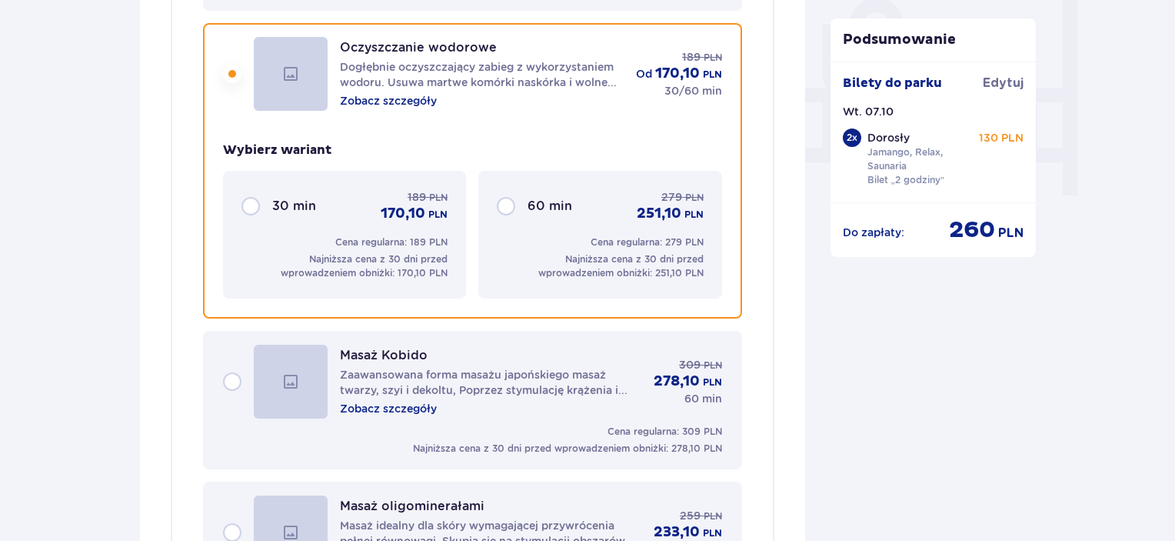
scroll to position [1464, 0]
click at [505, 218] on div "60 min 279 PLN 251,10 PLN" at bounding box center [600, 205] width 206 height 34
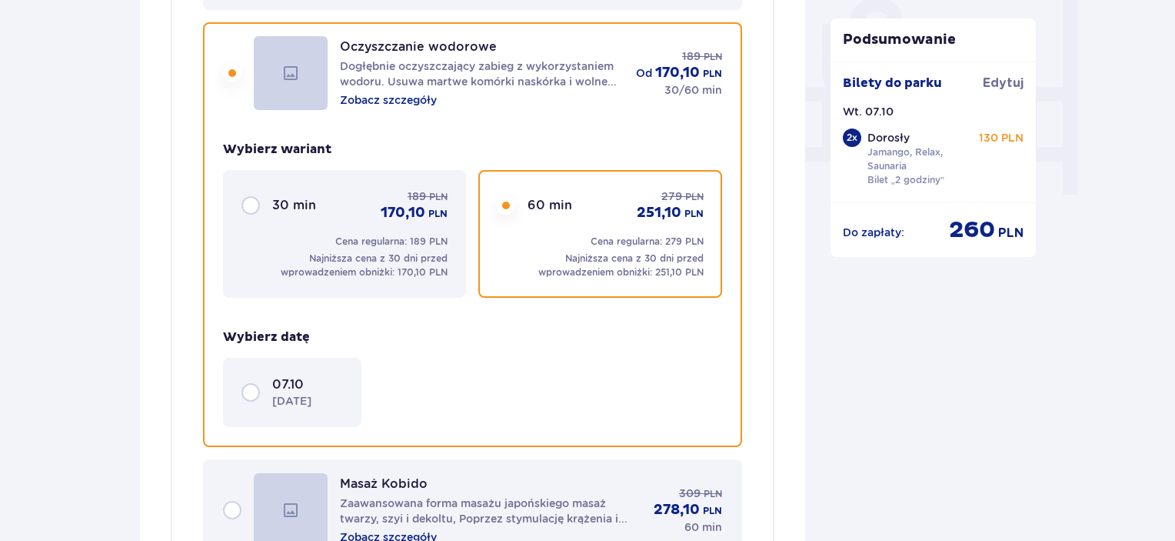
click at [294, 396] on p "[DATE]" at bounding box center [291, 400] width 39 height 15
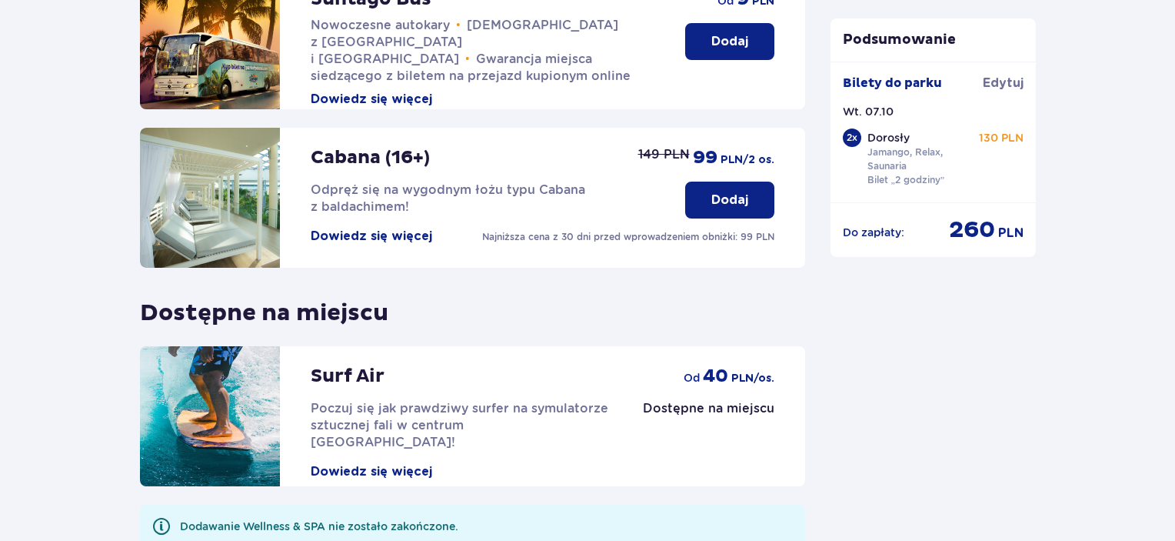
scroll to position [2694, 0]
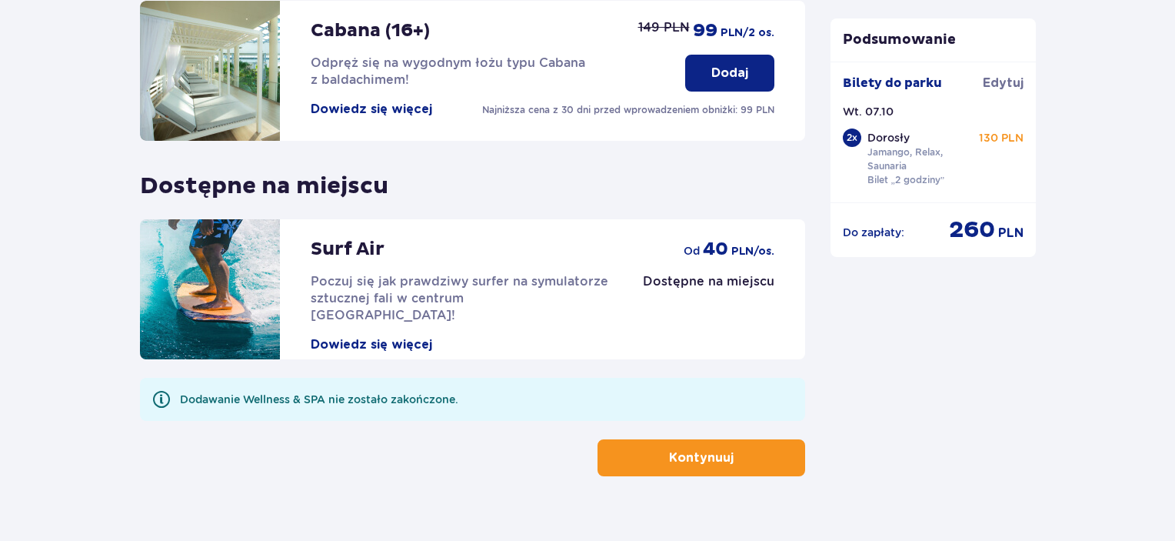
click at [712, 449] on p "Kontynuuj" at bounding box center [701, 457] width 65 height 17
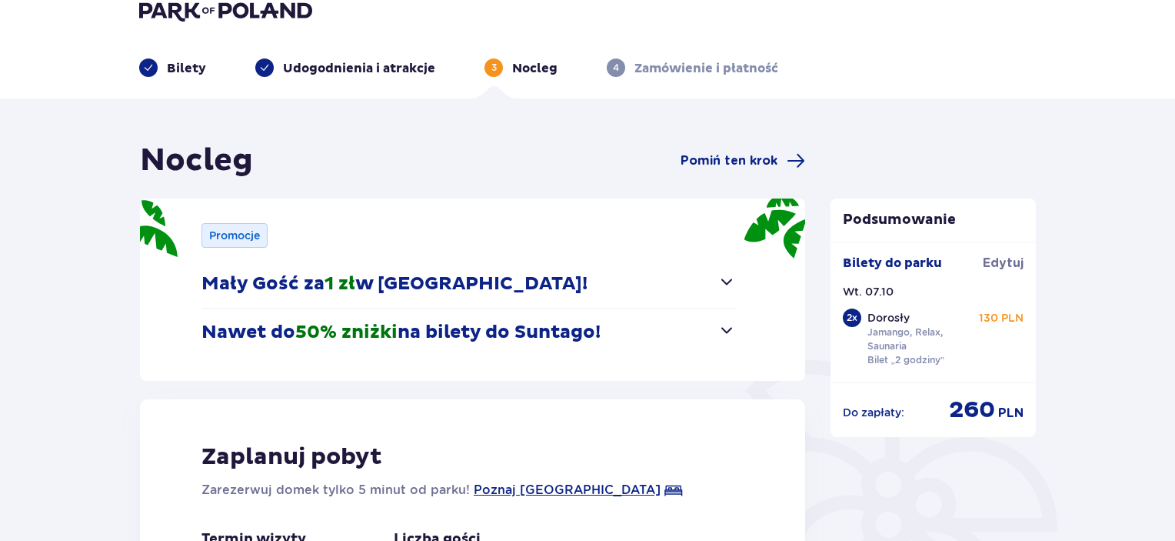
scroll to position [308, 0]
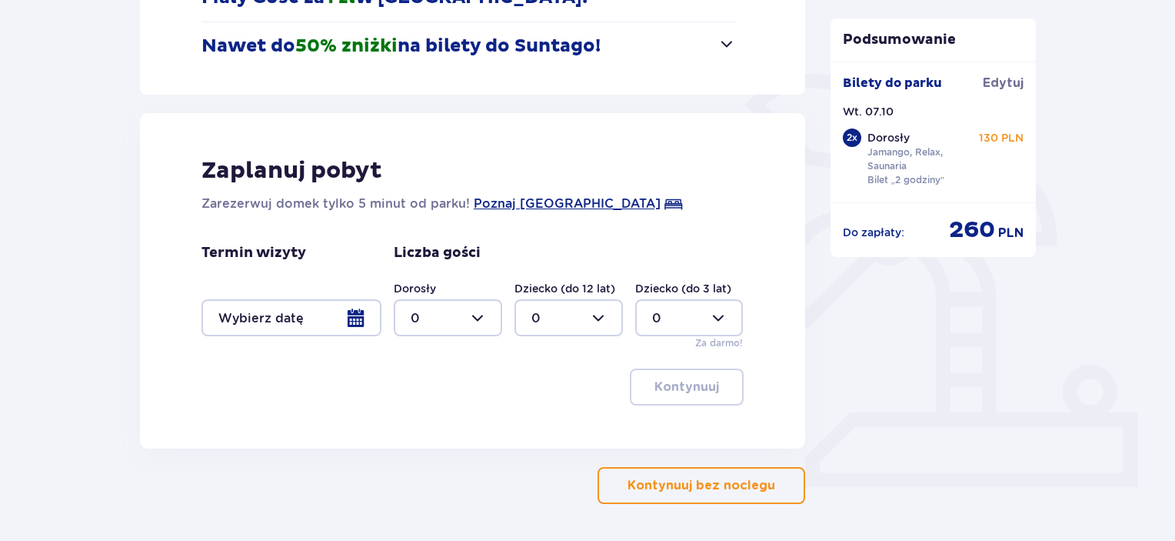
click at [937, 233] on div "Do zapłaty : 260 PLN" at bounding box center [933, 229] width 181 height 29
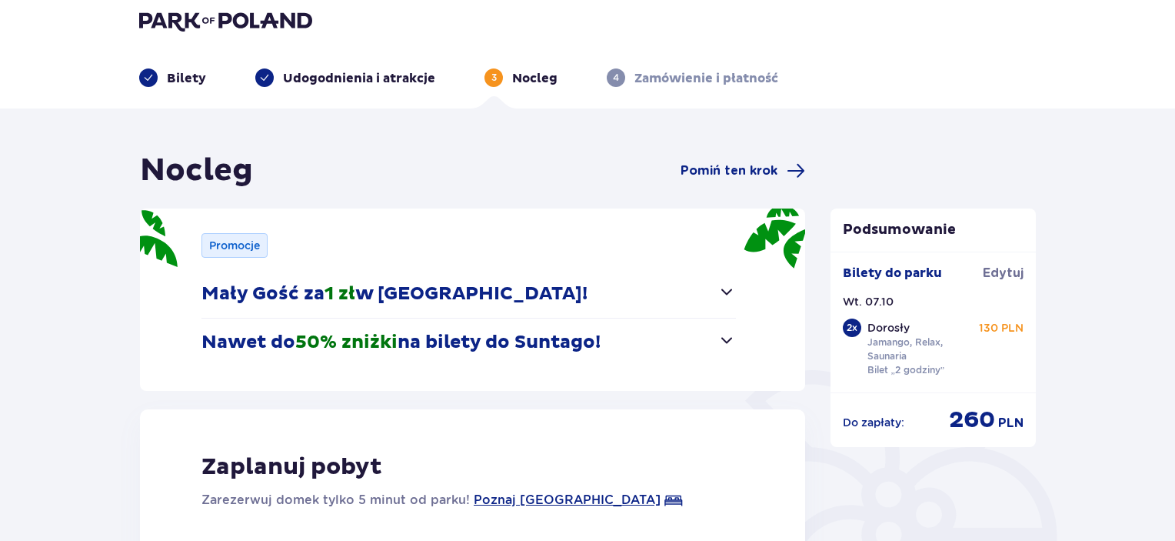
scroll to position [0, 0]
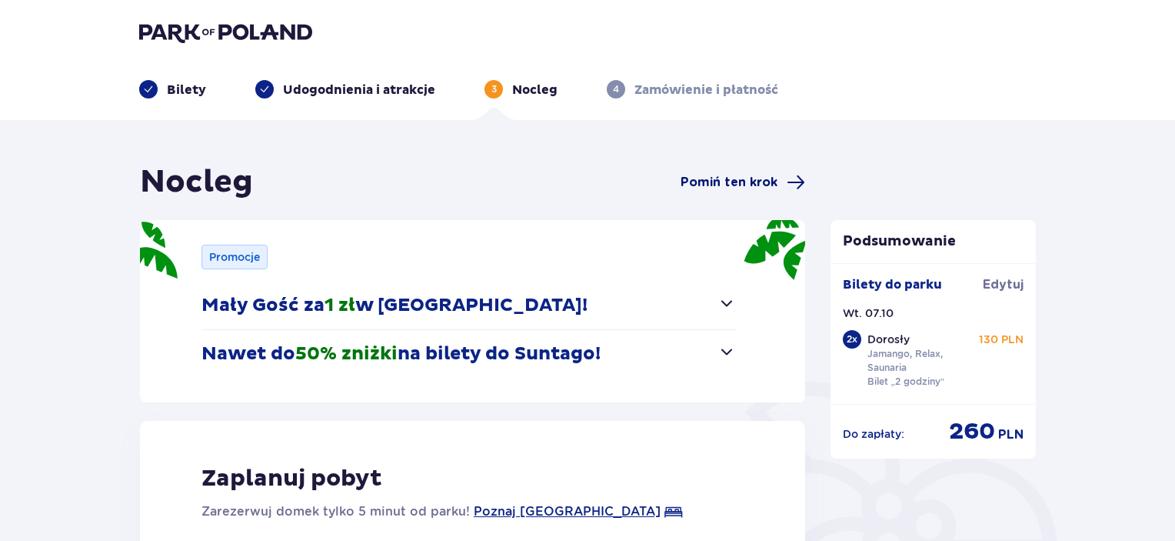
click at [754, 181] on span "Pomiń ten krok" at bounding box center [728, 182] width 97 height 17
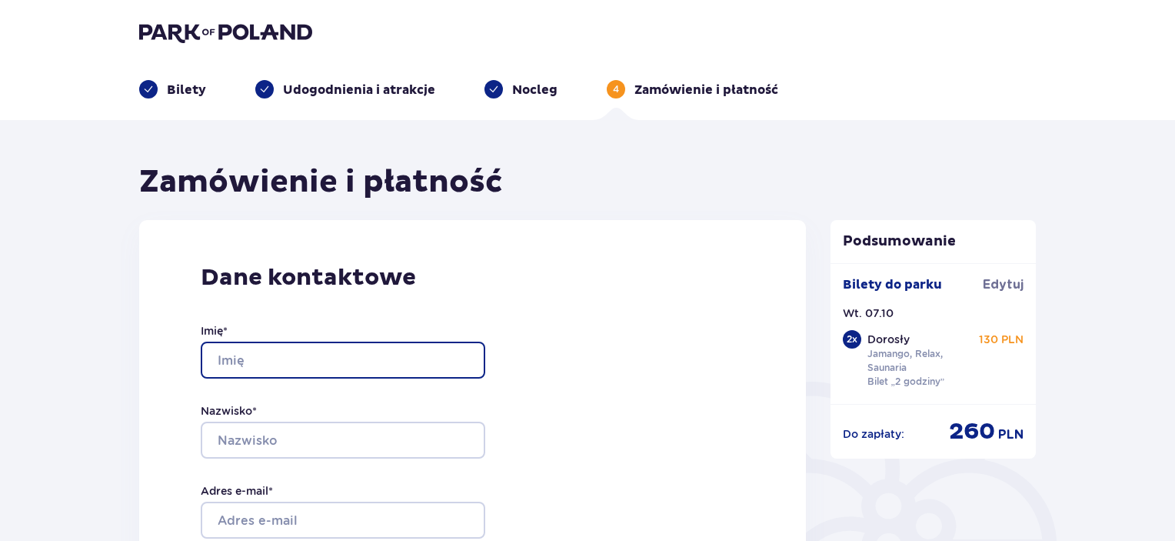
click at [398, 352] on input "Imię *" at bounding box center [343, 359] width 284 height 37
type input "[PERSON_NAME]"
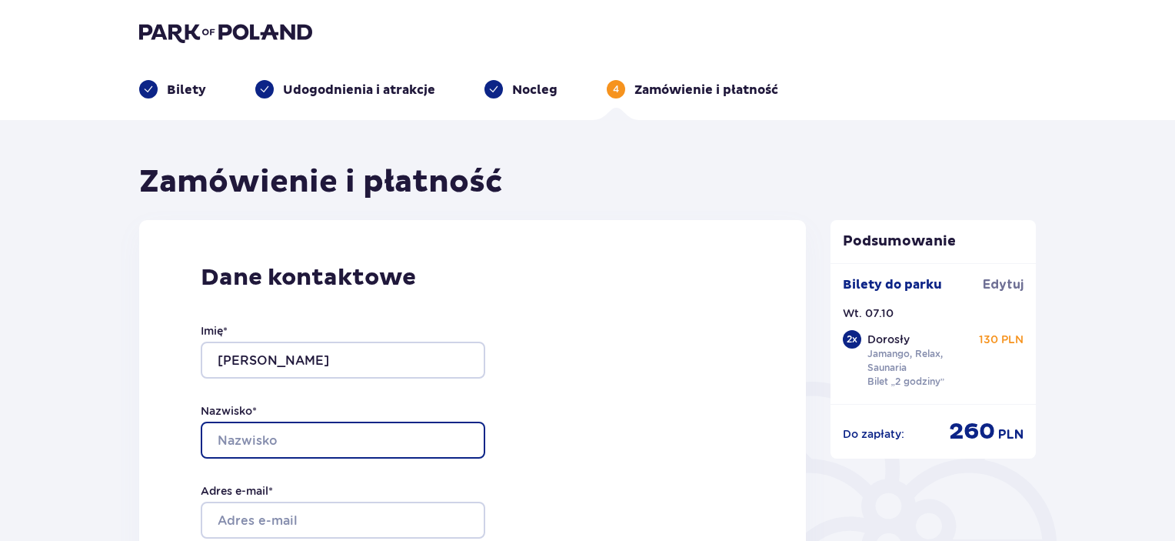
type input "Gawłowska"
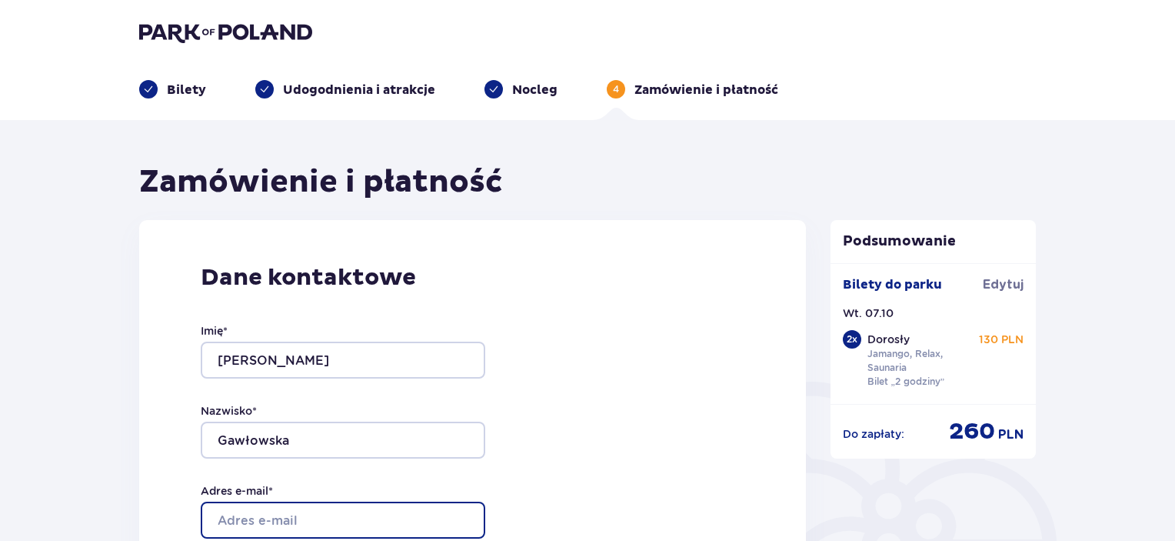
type input "[PERSON_NAME][EMAIL_ADDRESS][DOMAIN_NAME]"
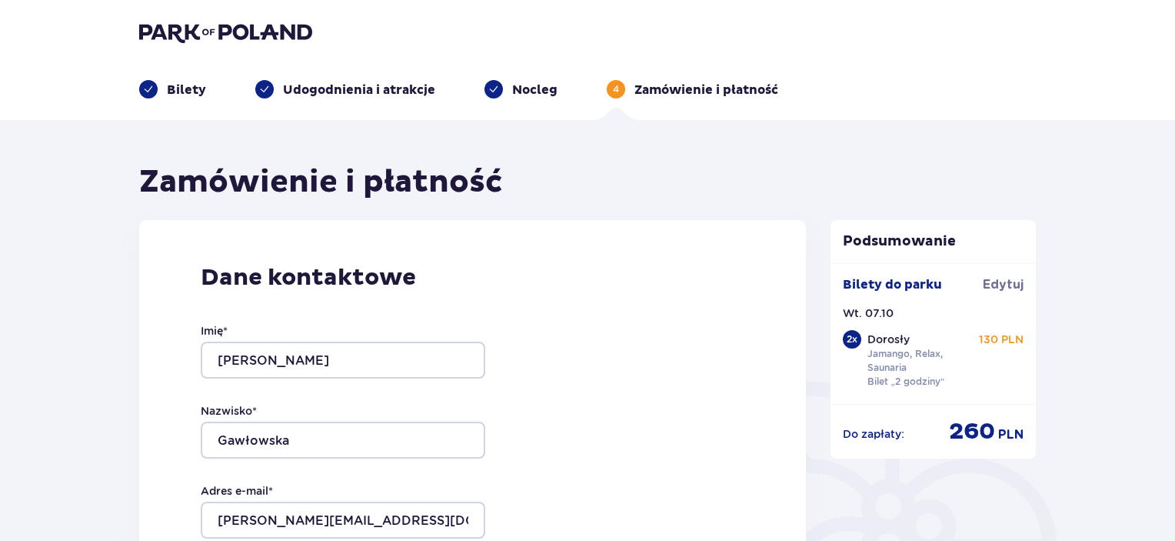
type input "[PERSON_NAME][EMAIL_ADDRESS][DOMAIN_NAME]"
type input "732133968"
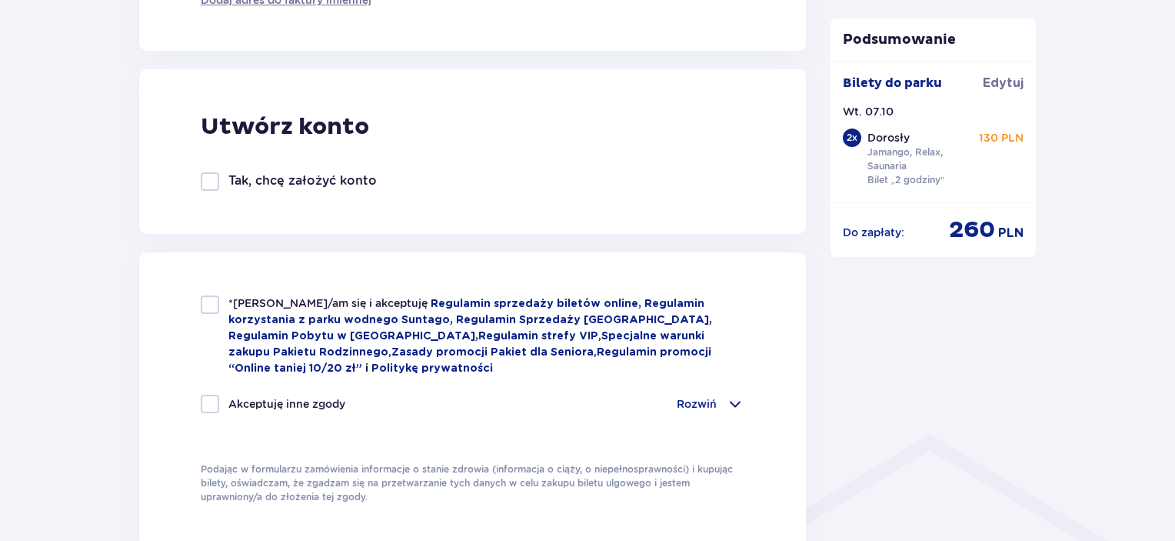
scroll to position [1000, 0]
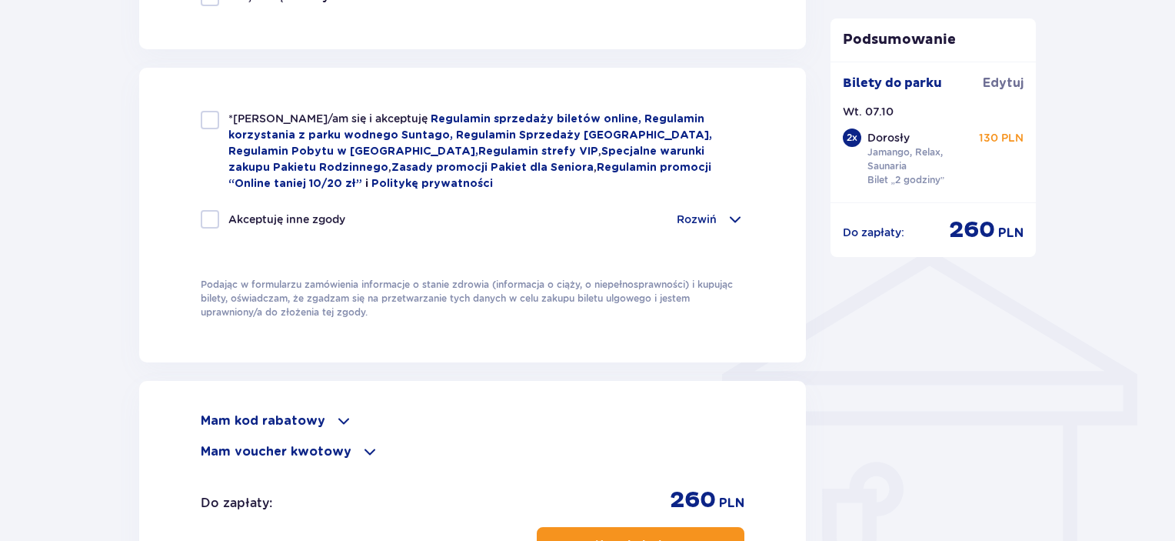
click at [291, 97] on div "*Zapoznałem/am się i akceptuję Regulamin sprzedaży biletów online, Regulamin ko…" at bounding box center [472, 215] width 667 height 294
click at [292, 111] on p "*Zapoznałem/am się i akceptuję Regulamin sprzedaży biletów online, Regulamin ko…" at bounding box center [486, 151] width 516 height 81
click at [278, 136] on link "Regulamin korzystania z parku wodnego Suntago," at bounding box center [466, 127] width 476 height 27
click at [205, 108] on div "*Zapoznałem/am się i akceptuję Regulamin sprzedaży biletów online, Regulamin ko…" at bounding box center [472, 215] width 667 height 294
click at [208, 118] on div at bounding box center [210, 120] width 18 height 18
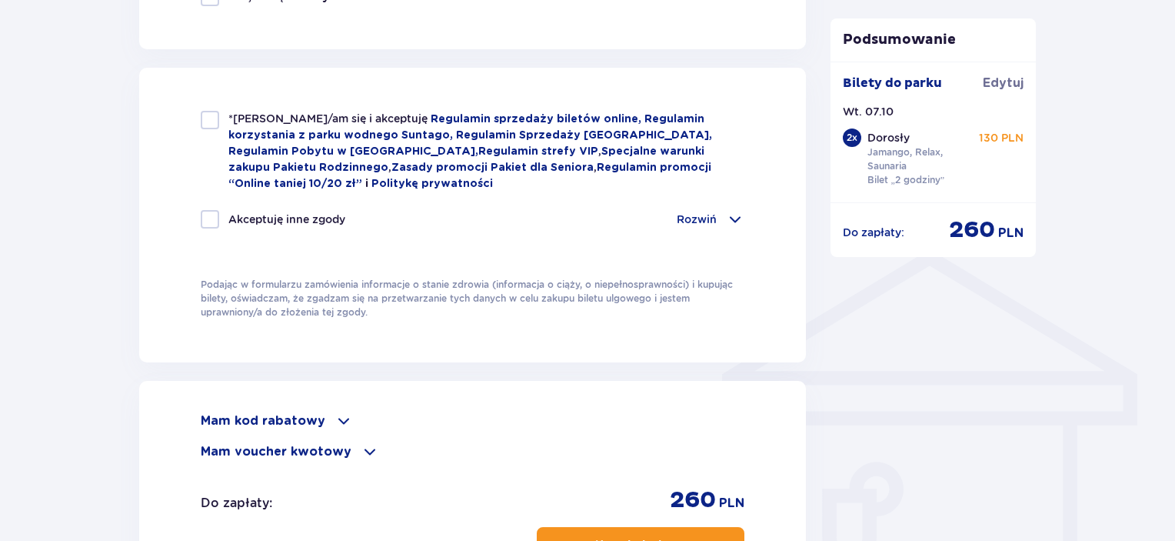
checkbox input "true"
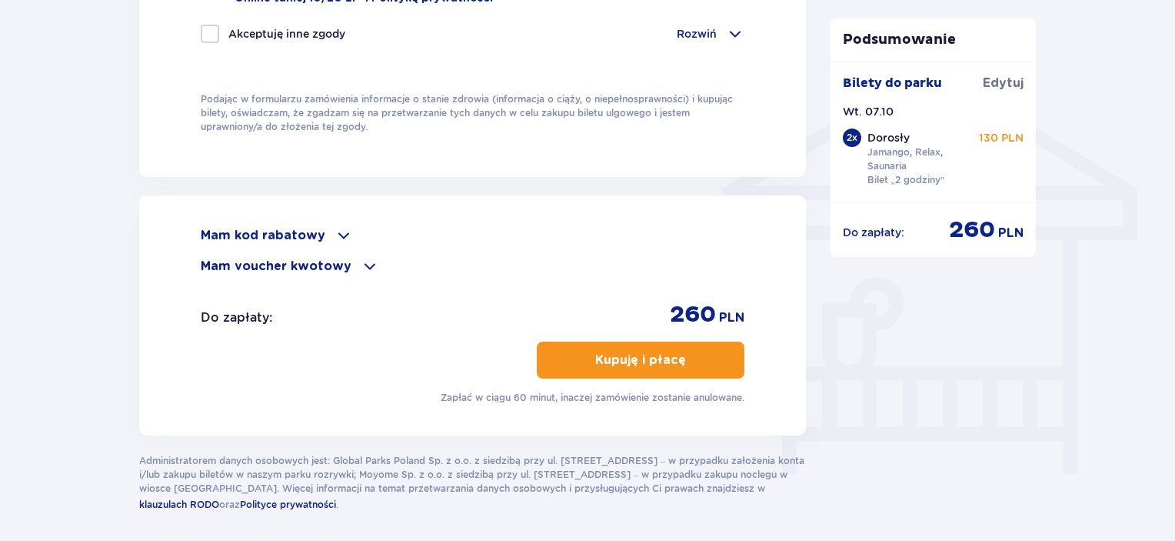
scroll to position [1230, 0]
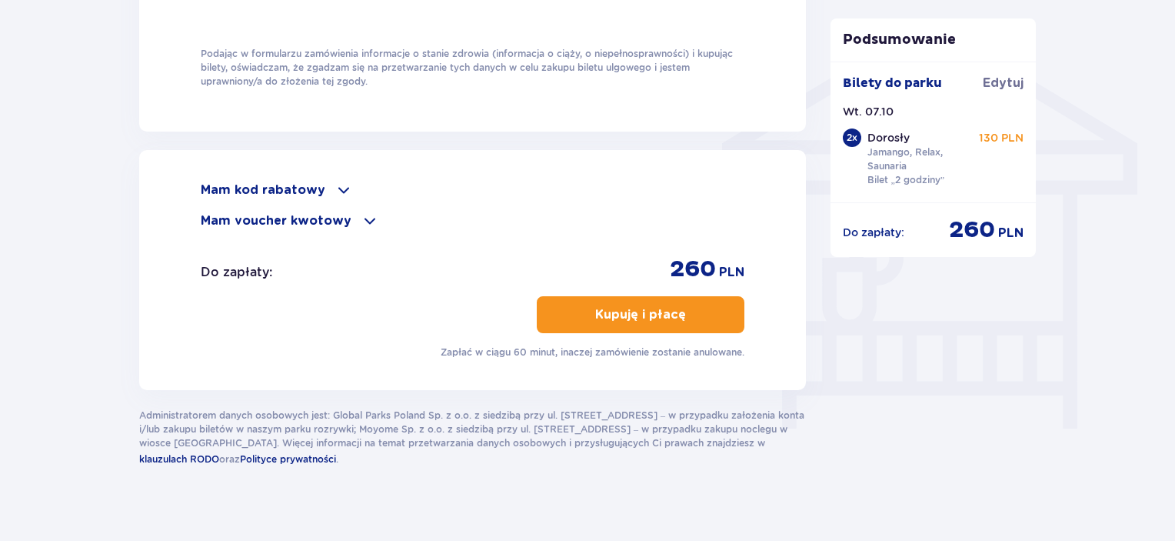
click at [618, 310] on p "Kupuję i płacę" at bounding box center [640, 314] width 91 height 17
